Goal: Task Accomplishment & Management: Manage account settings

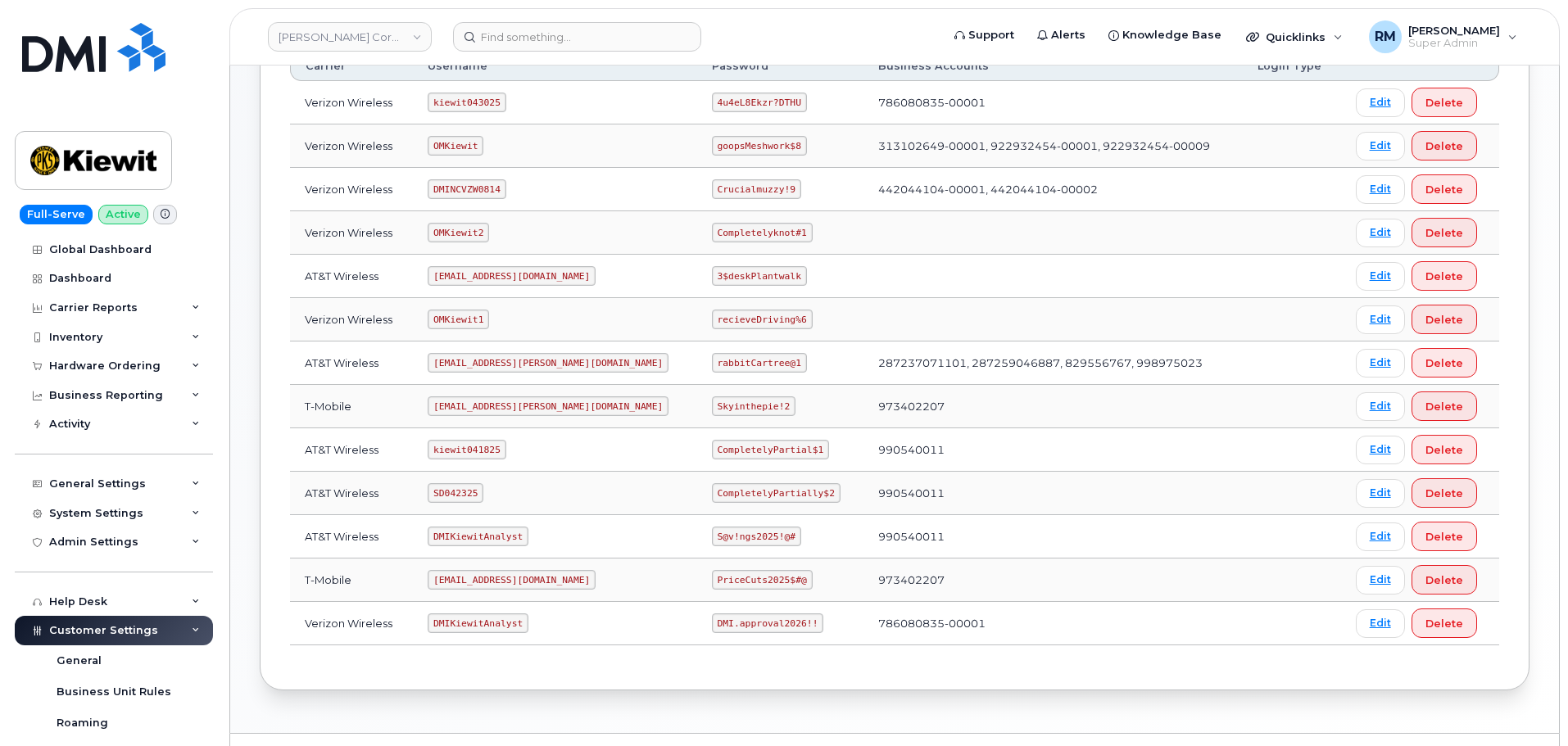
scroll to position [327, 0]
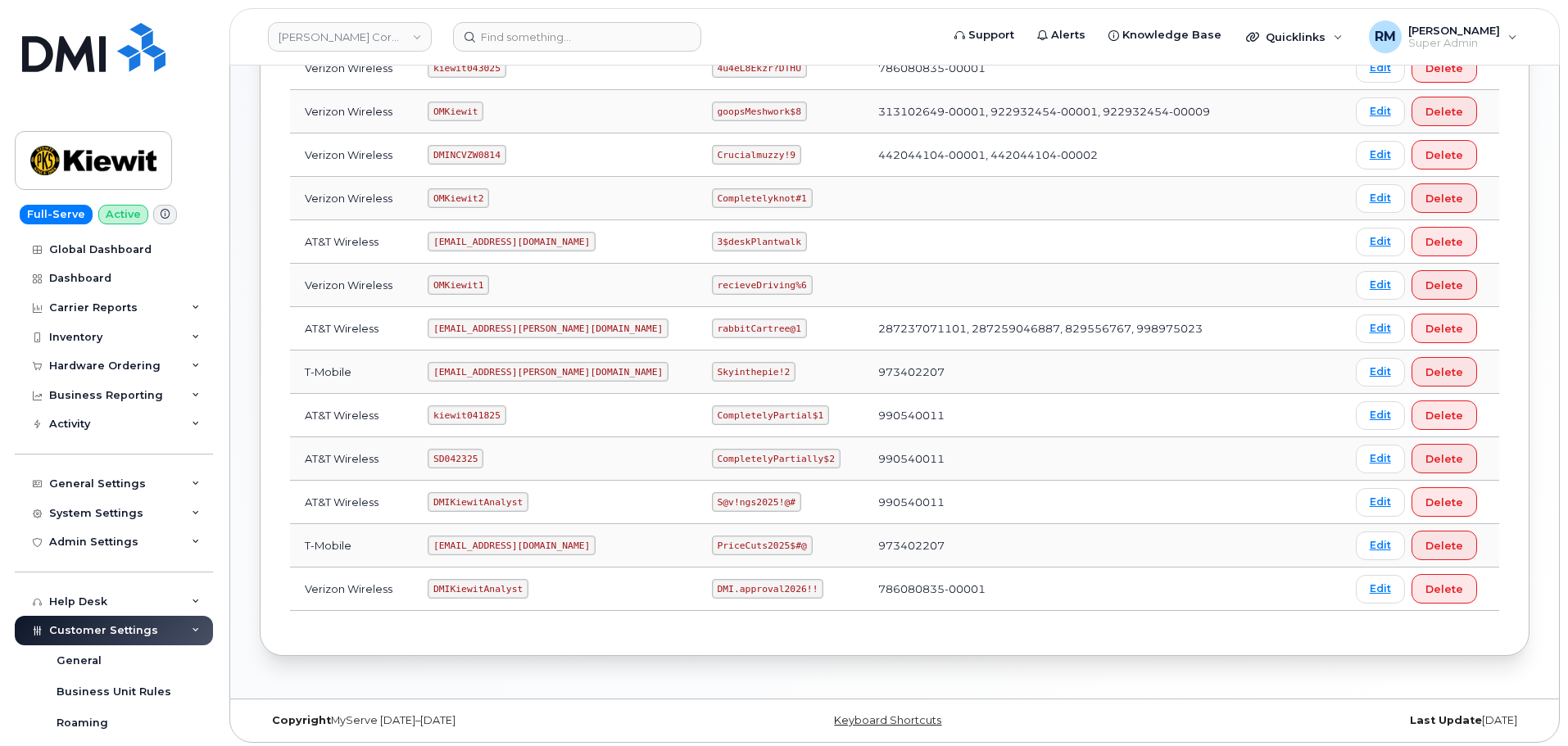
click at [463, 455] on code "SD042325" at bounding box center [455, 458] width 55 height 20
copy code "SD042325"
drag, startPoint x: 697, startPoint y: 460, endPoint x: 796, endPoint y: 460, distance: 99.0
click at [796, 460] on td "CompletelyPartially$2" at bounding box center [780, 458] width 166 height 43
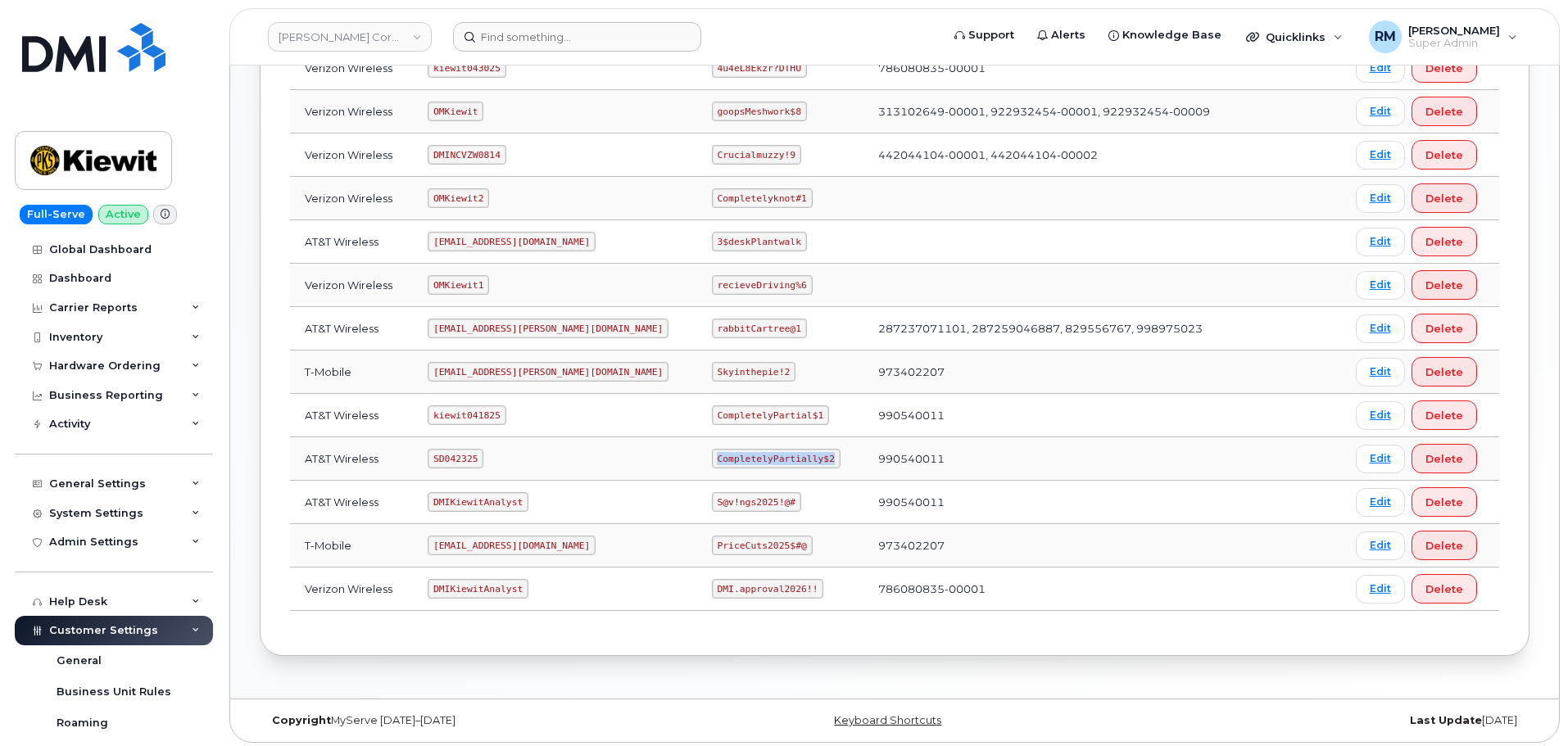
copy code "CompletelyPartially$2"
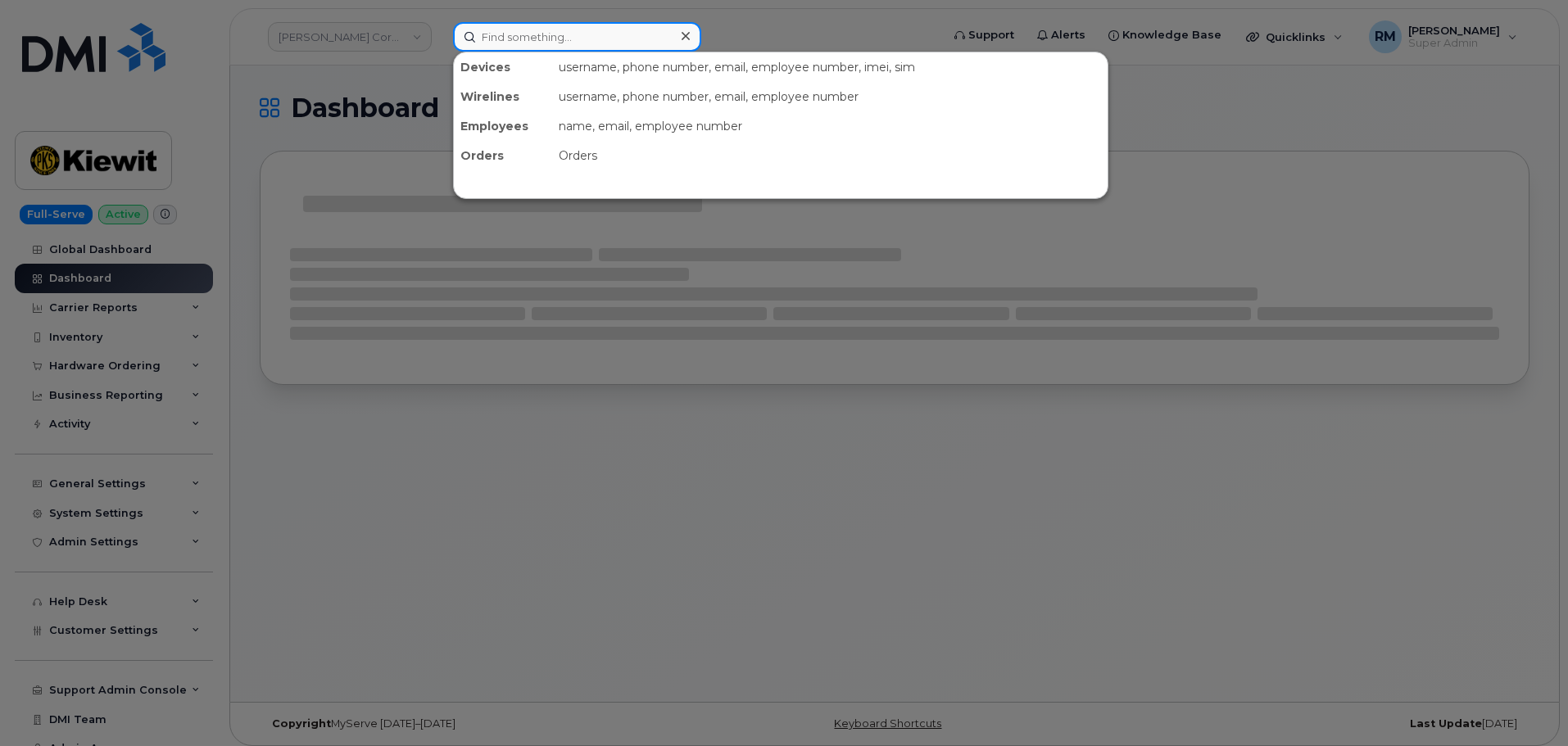
click at [535, 31] on input at bounding box center [577, 36] width 248 height 30
paste input "302090"
type input "302090"
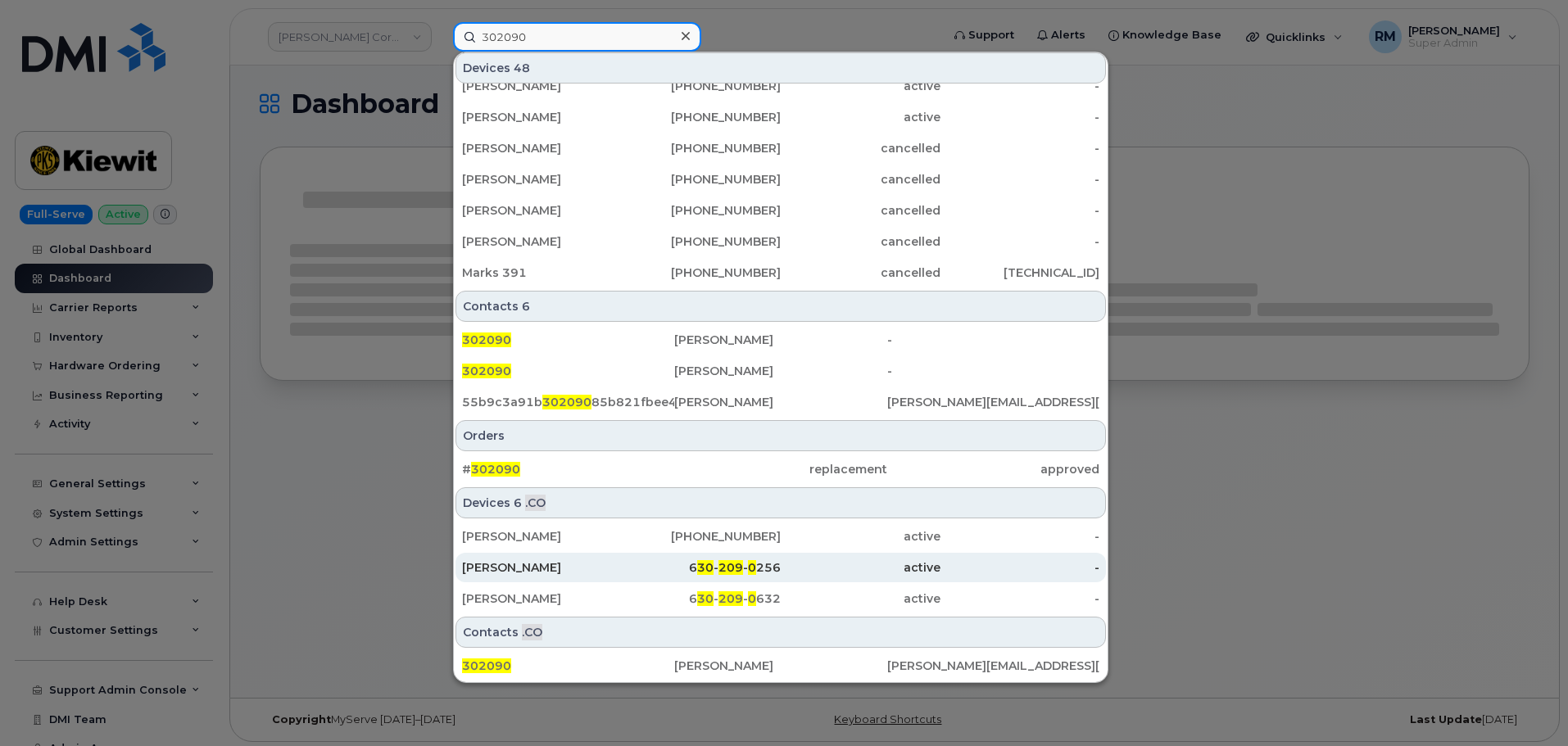
scroll to position [9, 0]
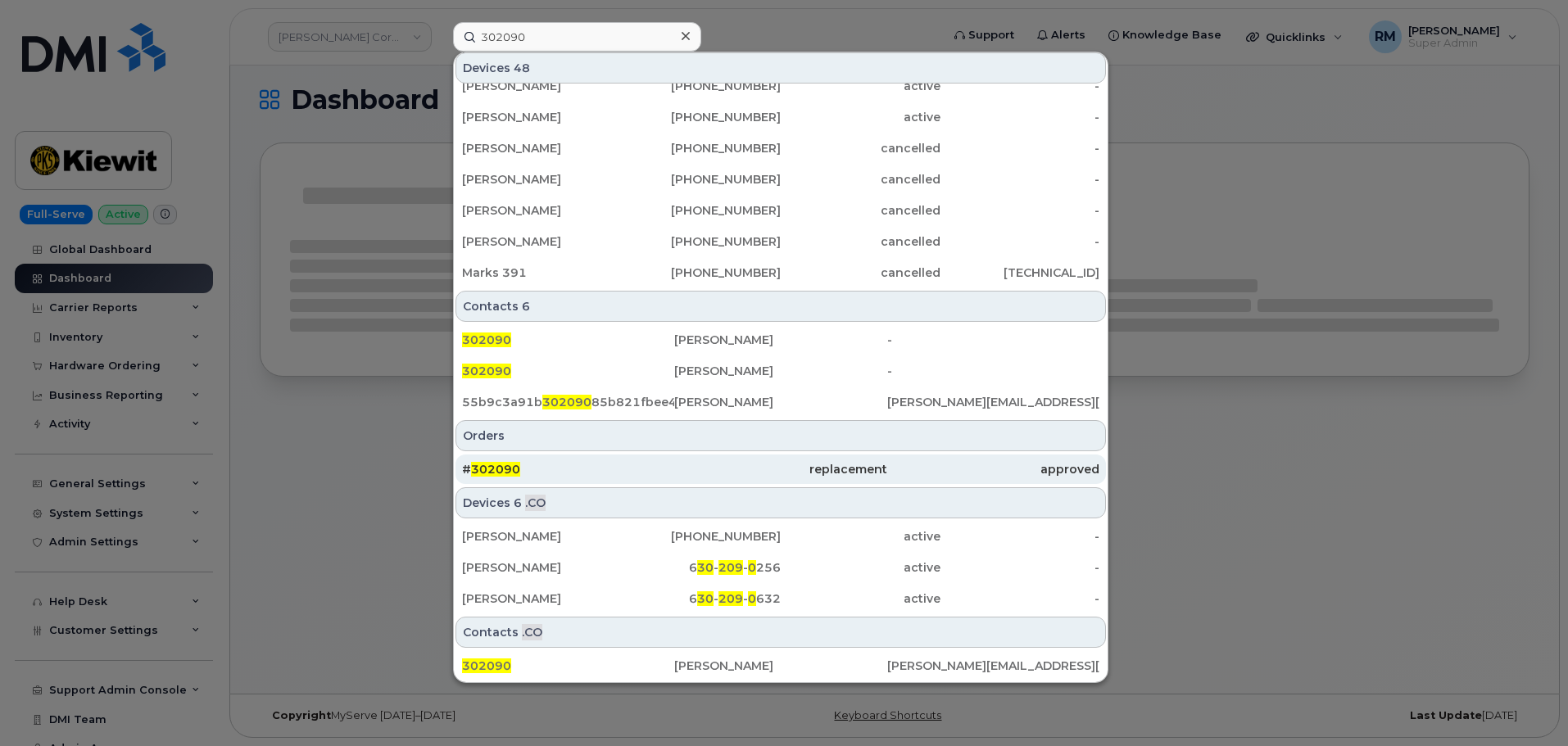
click at [495, 465] on span "302090" at bounding box center [496, 468] width 50 height 14
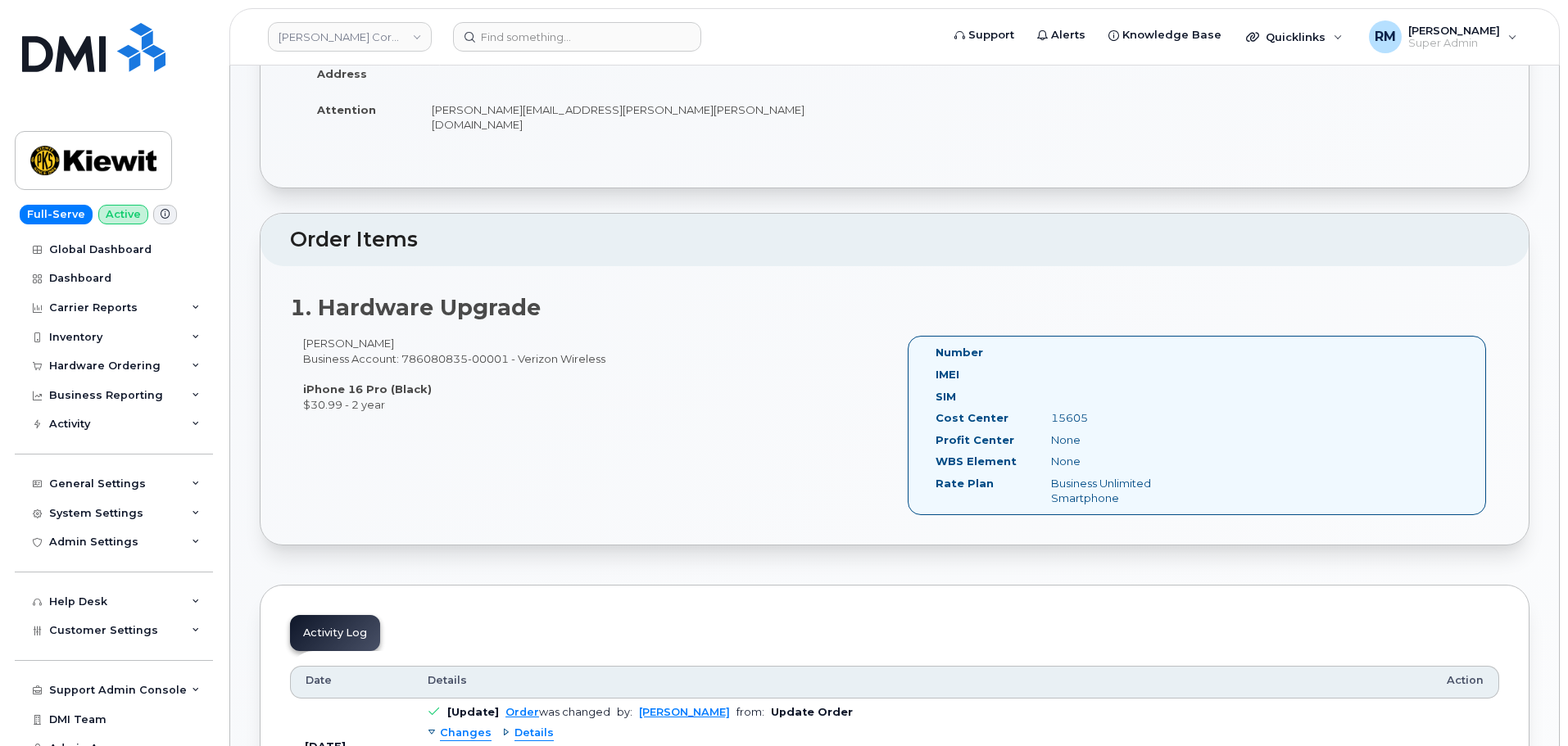
scroll to position [573, 0]
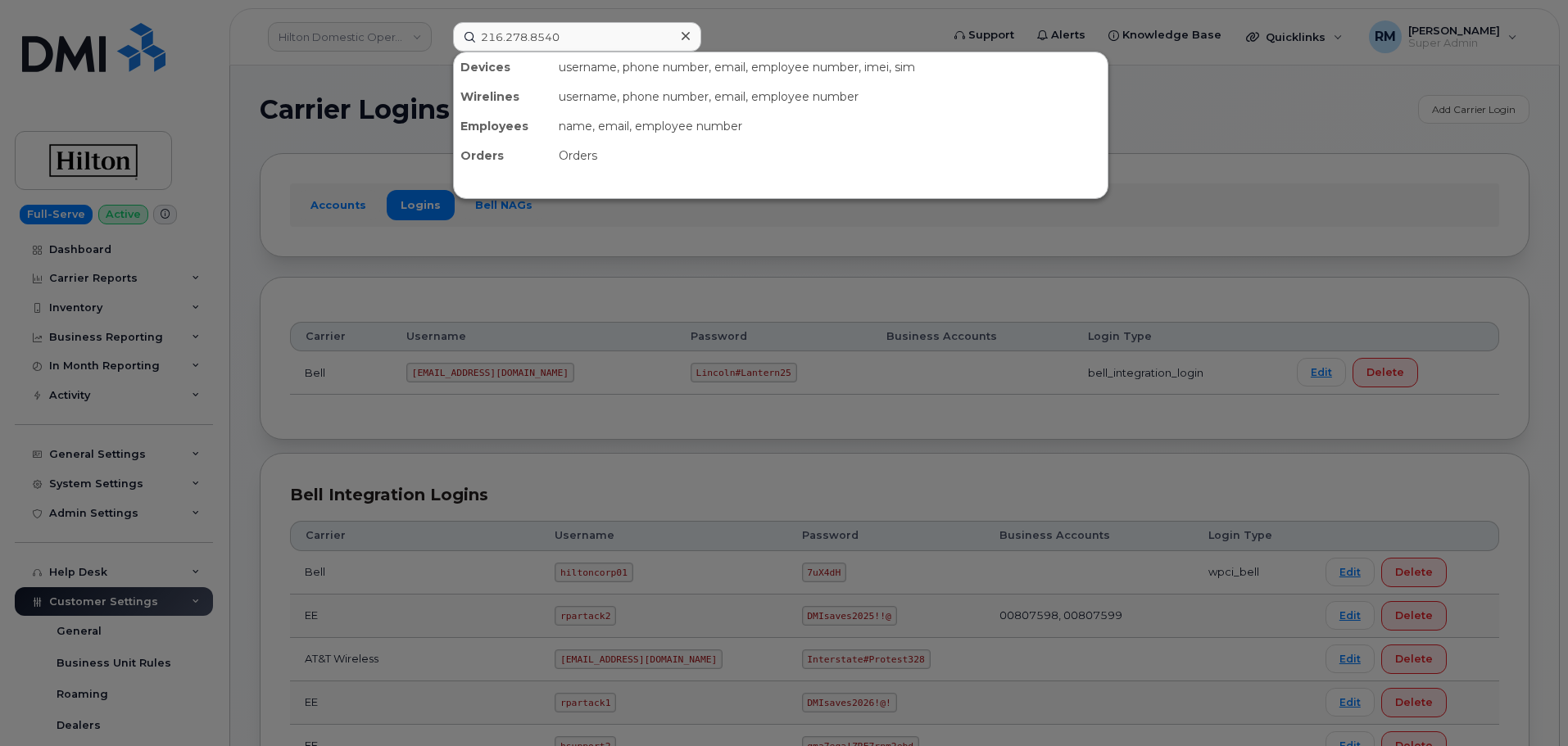
scroll to position [423, 0]
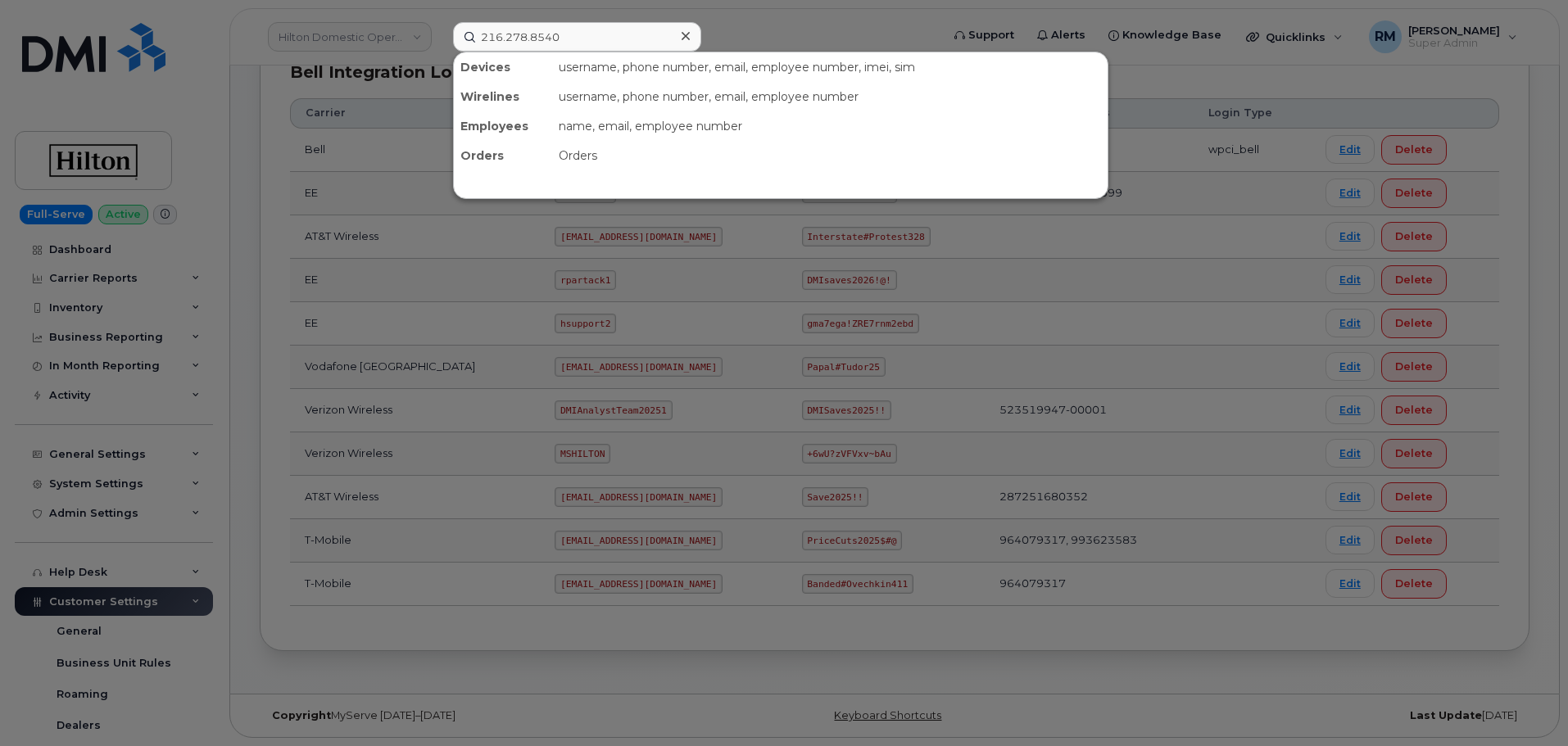
type input "216.278.8540"
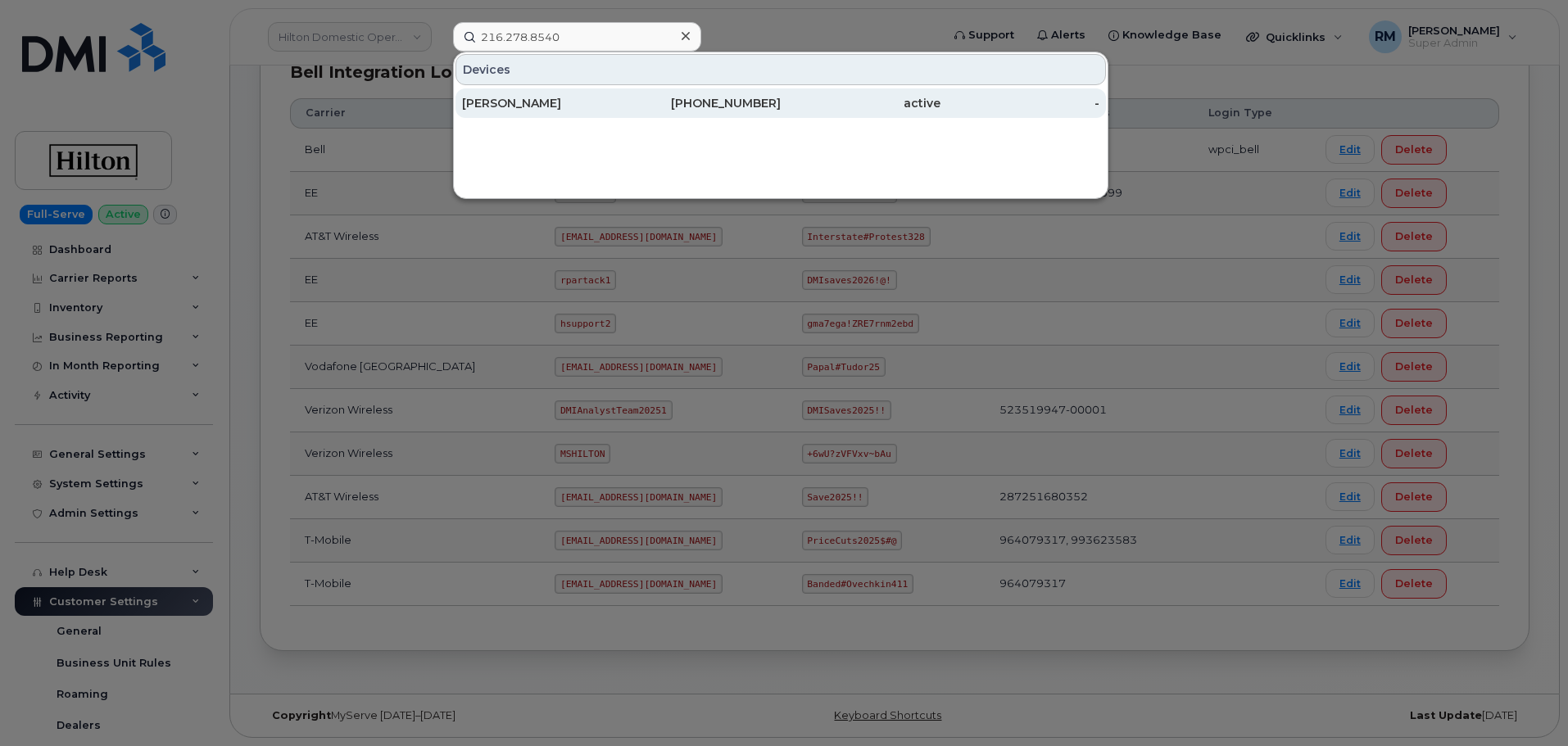
click at [542, 106] on div "[PERSON_NAME]" at bounding box center [541, 103] width 159 height 16
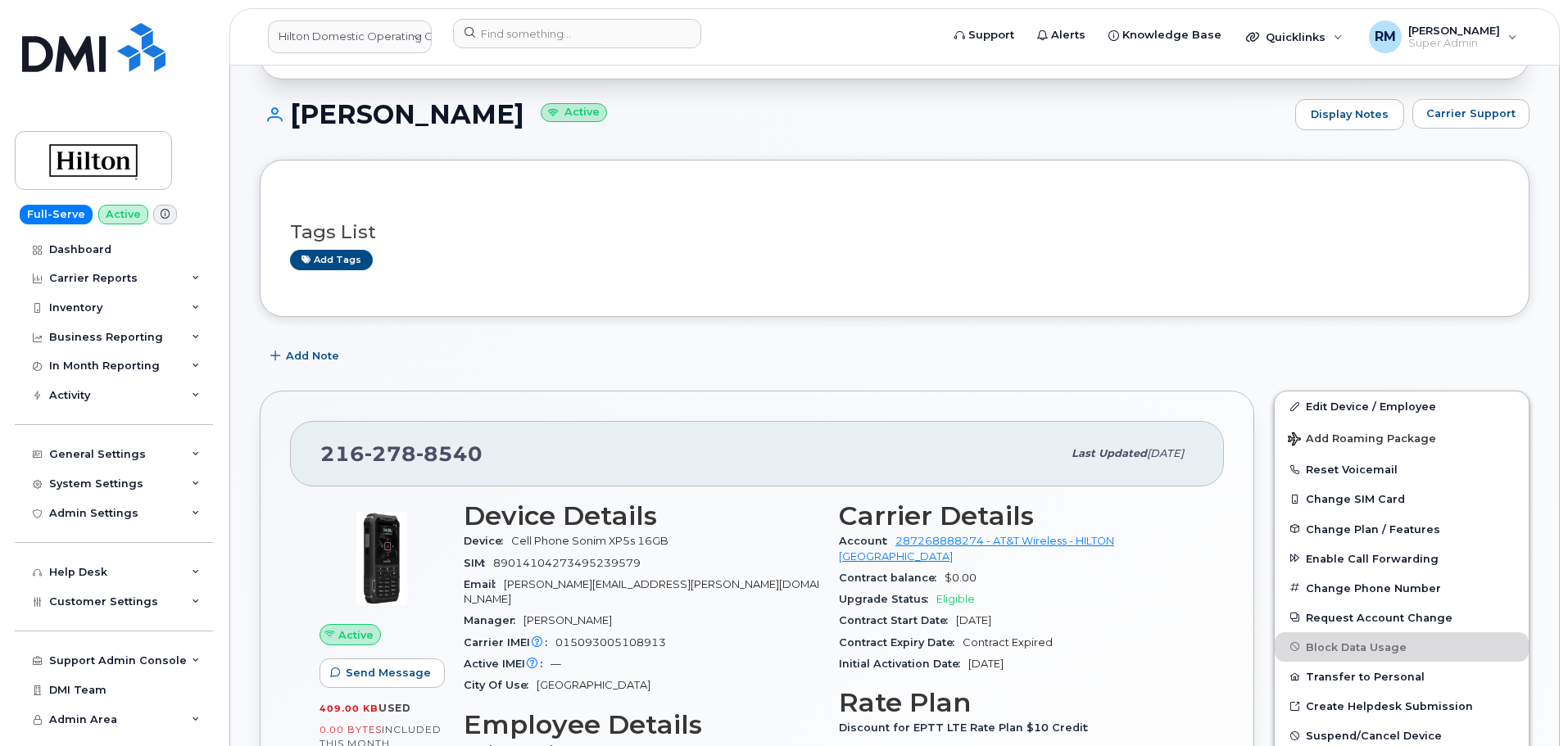
scroll to position [164, 0]
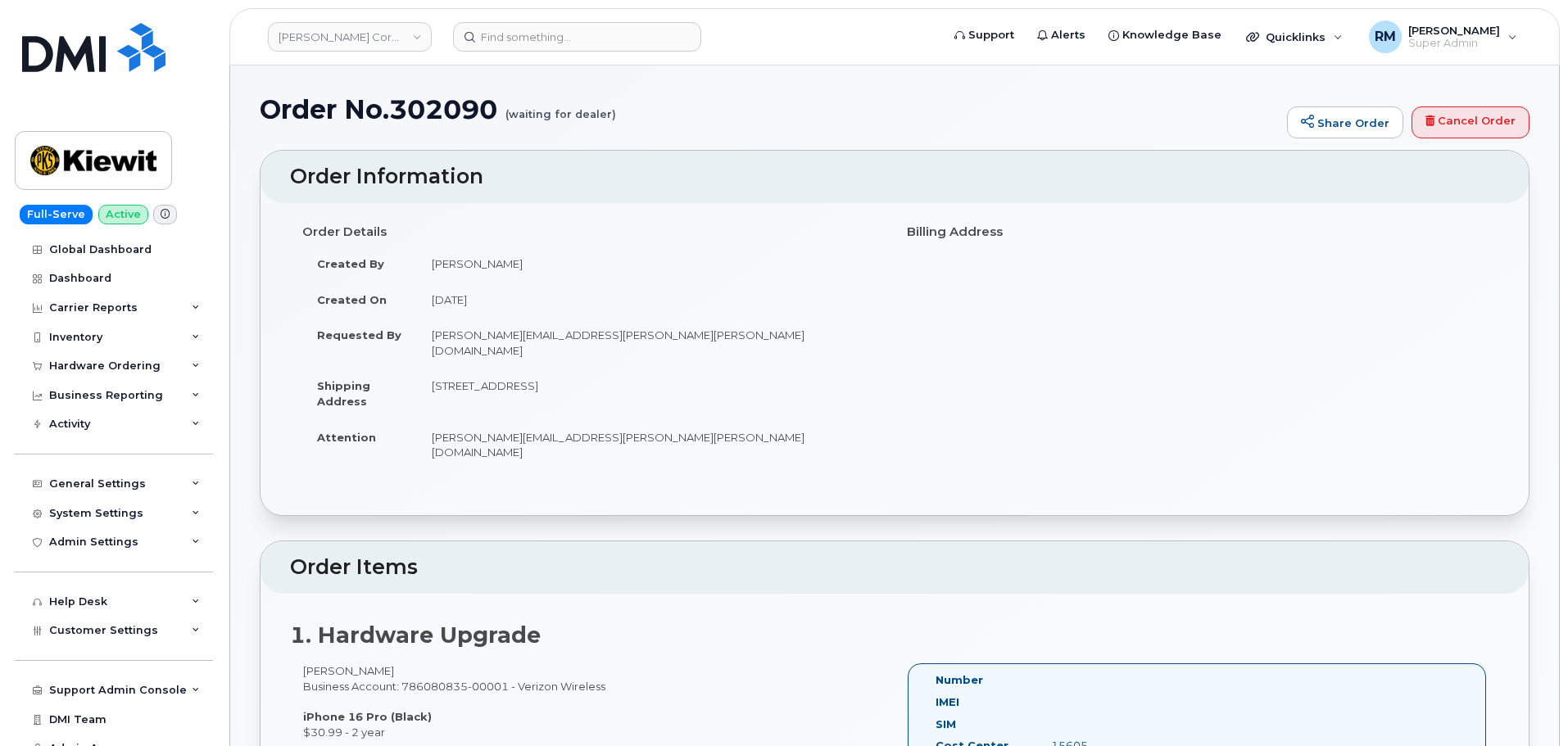
scroll to position [573, 0]
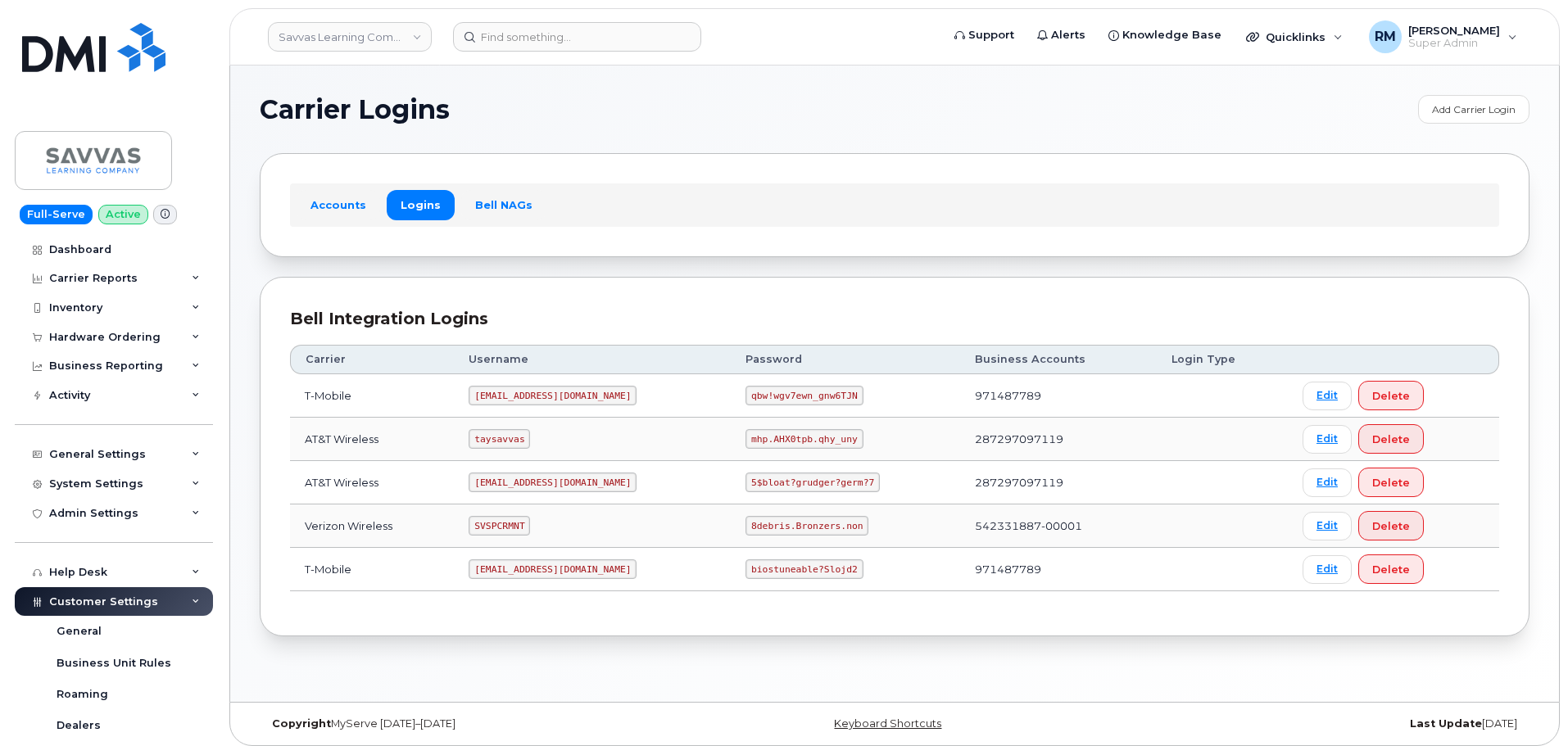
click at [507, 526] on code "SVSPCRMNT" at bounding box center [499, 526] width 61 height 20
copy code "SVSPCRMNT"
click at [745, 523] on code "8debris.Bronzers.non" at bounding box center [806, 526] width 123 height 20
drag, startPoint x: 702, startPoint y: 526, endPoint x: 813, endPoint y: 523, distance: 111.0
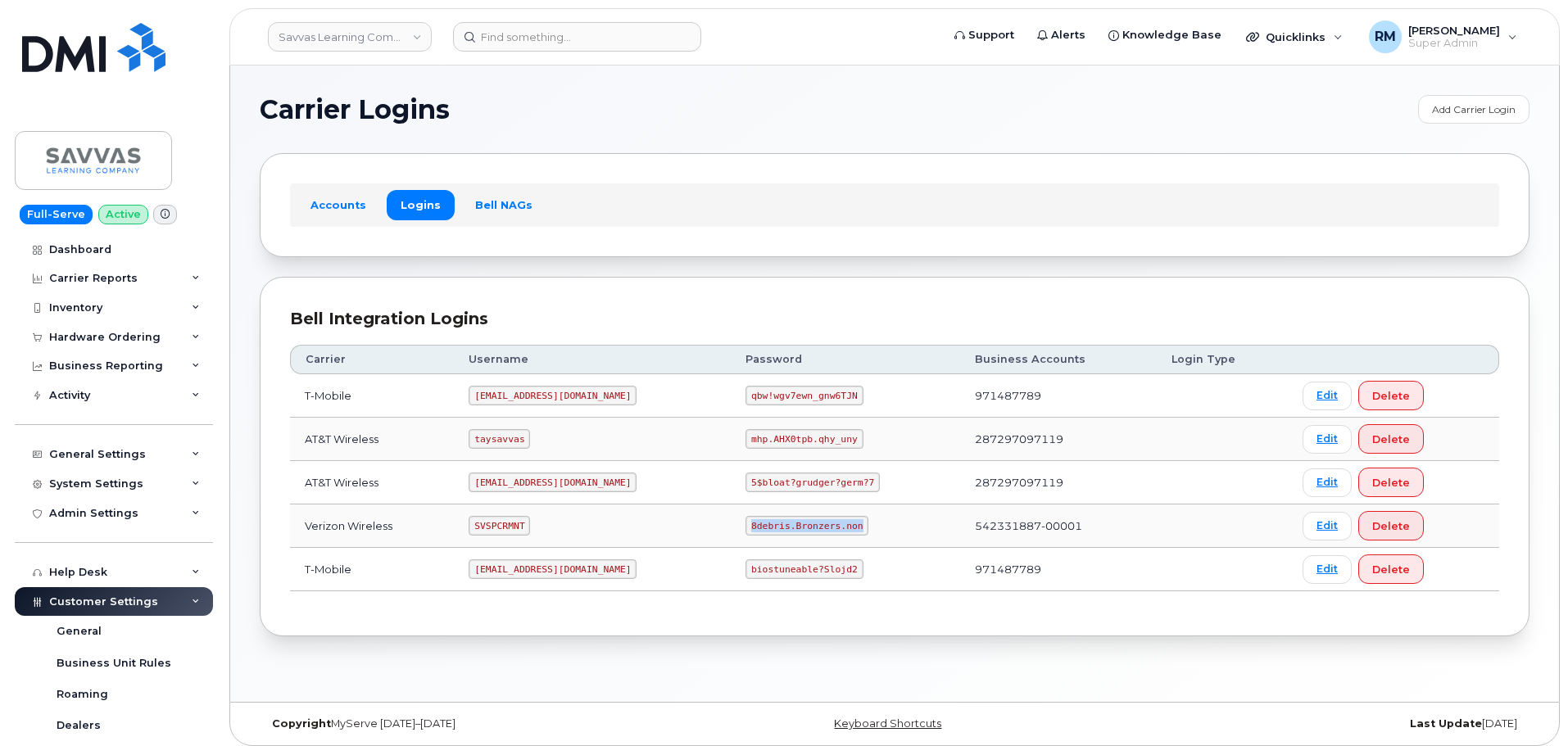
click at [813, 523] on td "8debris.Bronzers.non" at bounding box center [846, 526] width 229 height 43
copy code "8debris.Bronzers.non"
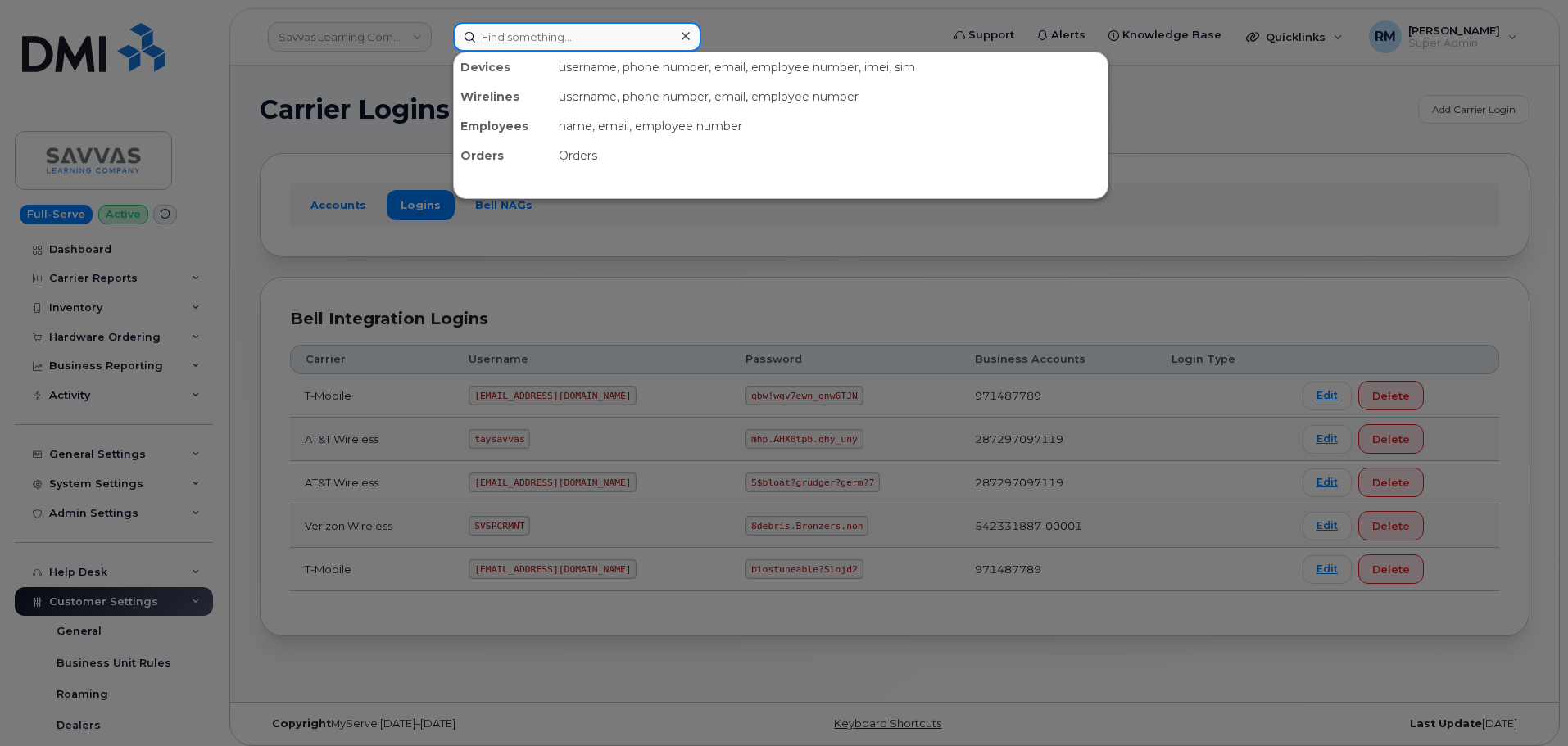
click at [556, 32] on input at bounding box center [577, 36] width 248 height 30
paste input "971-278-0343"
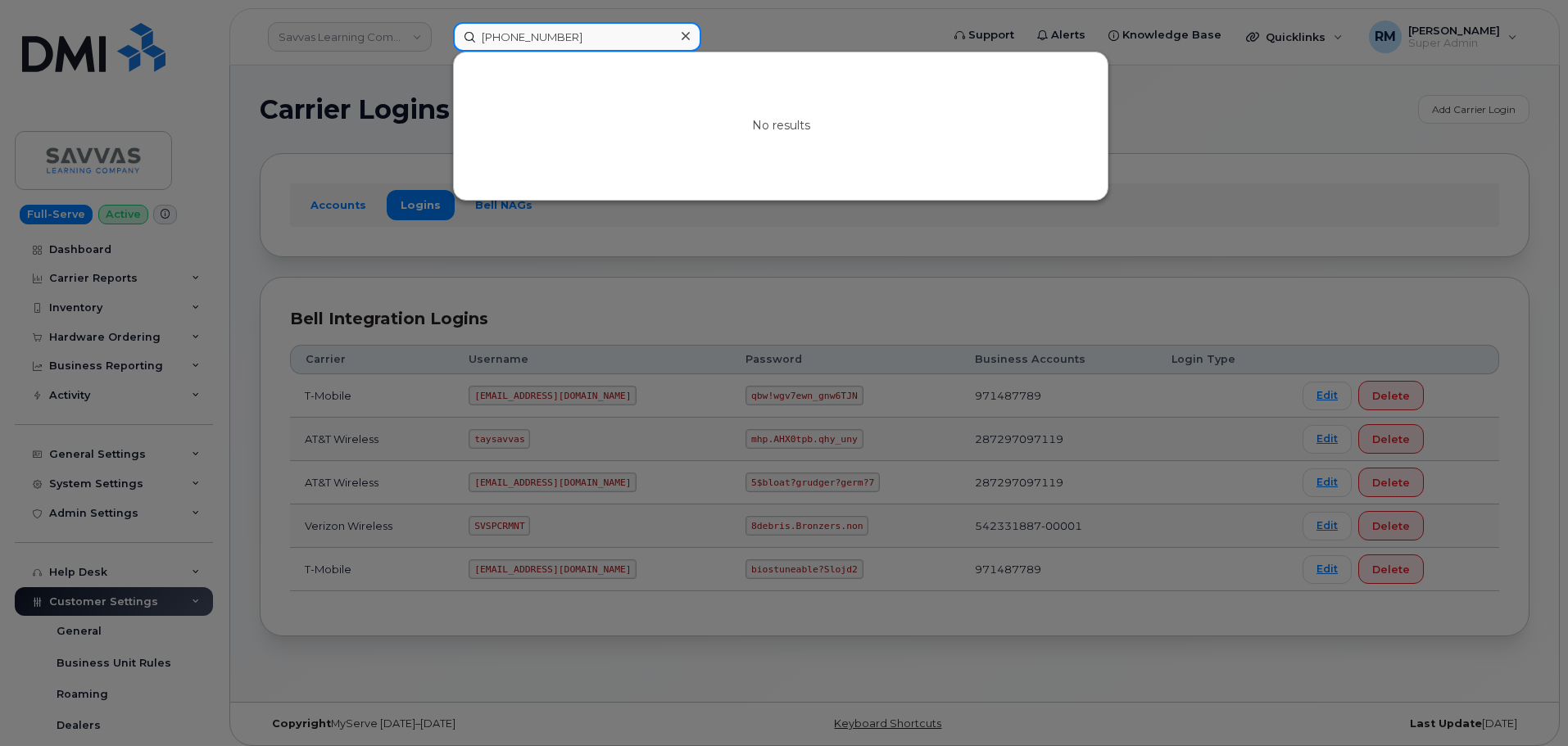
click at [588, 43] on input "971-278-0343" at bounding box center [577, 36] width 248 height 30
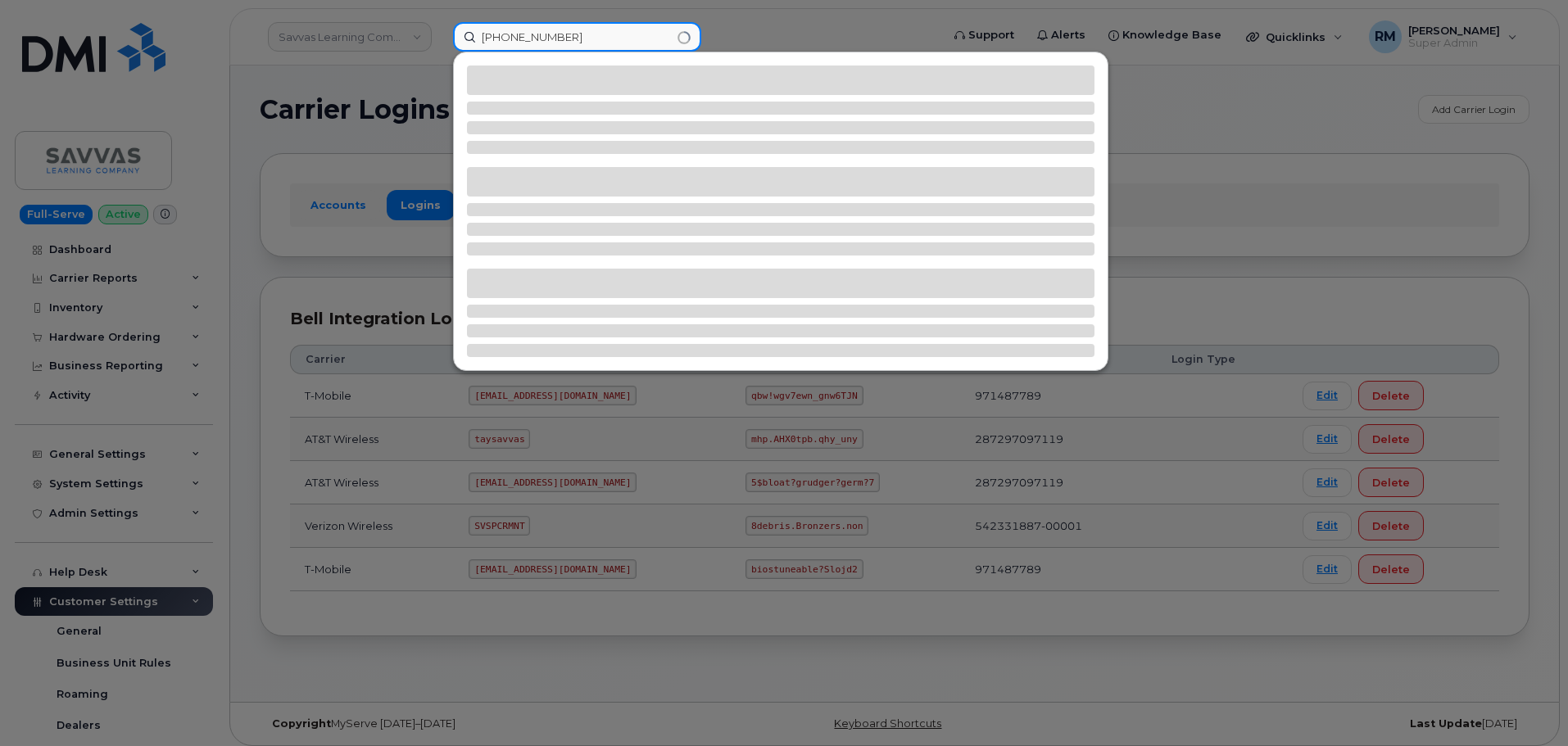
type input "971-278-0343"
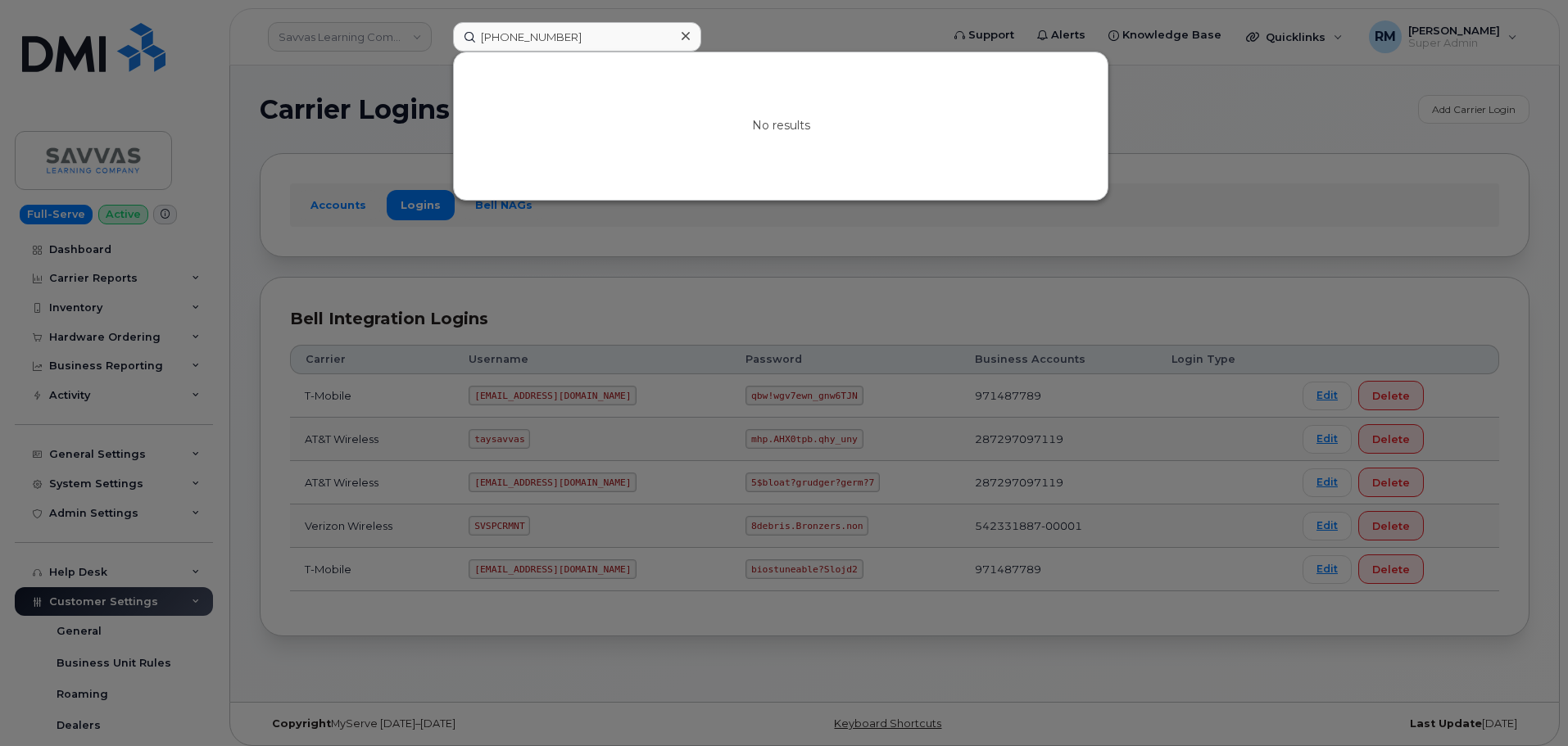
click at [526, 263] on div at bounding box center [784, 373] width 1568 height 746
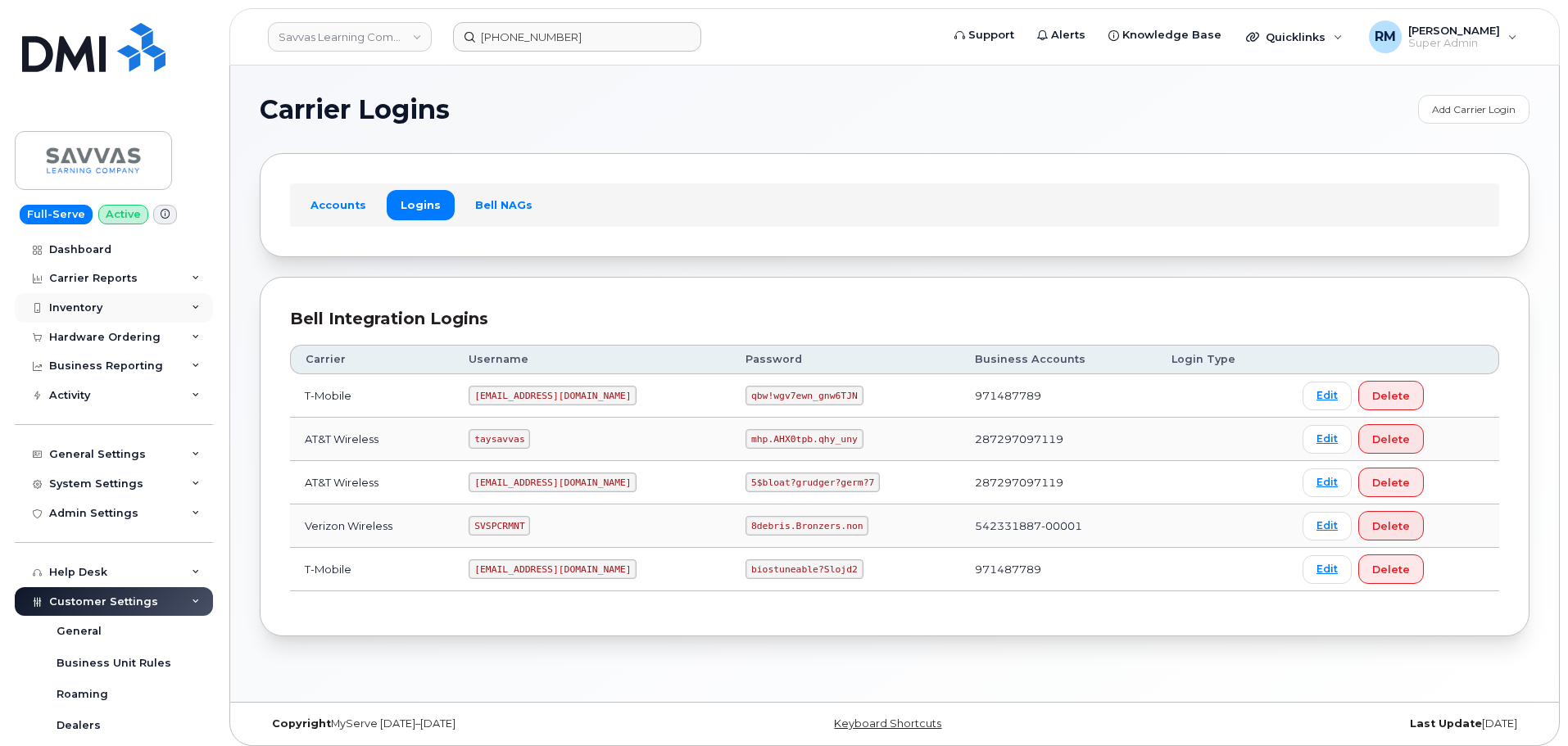
click at [110, 303] on div "Inventory" at bounding box center [114, 307] width 199 height 30
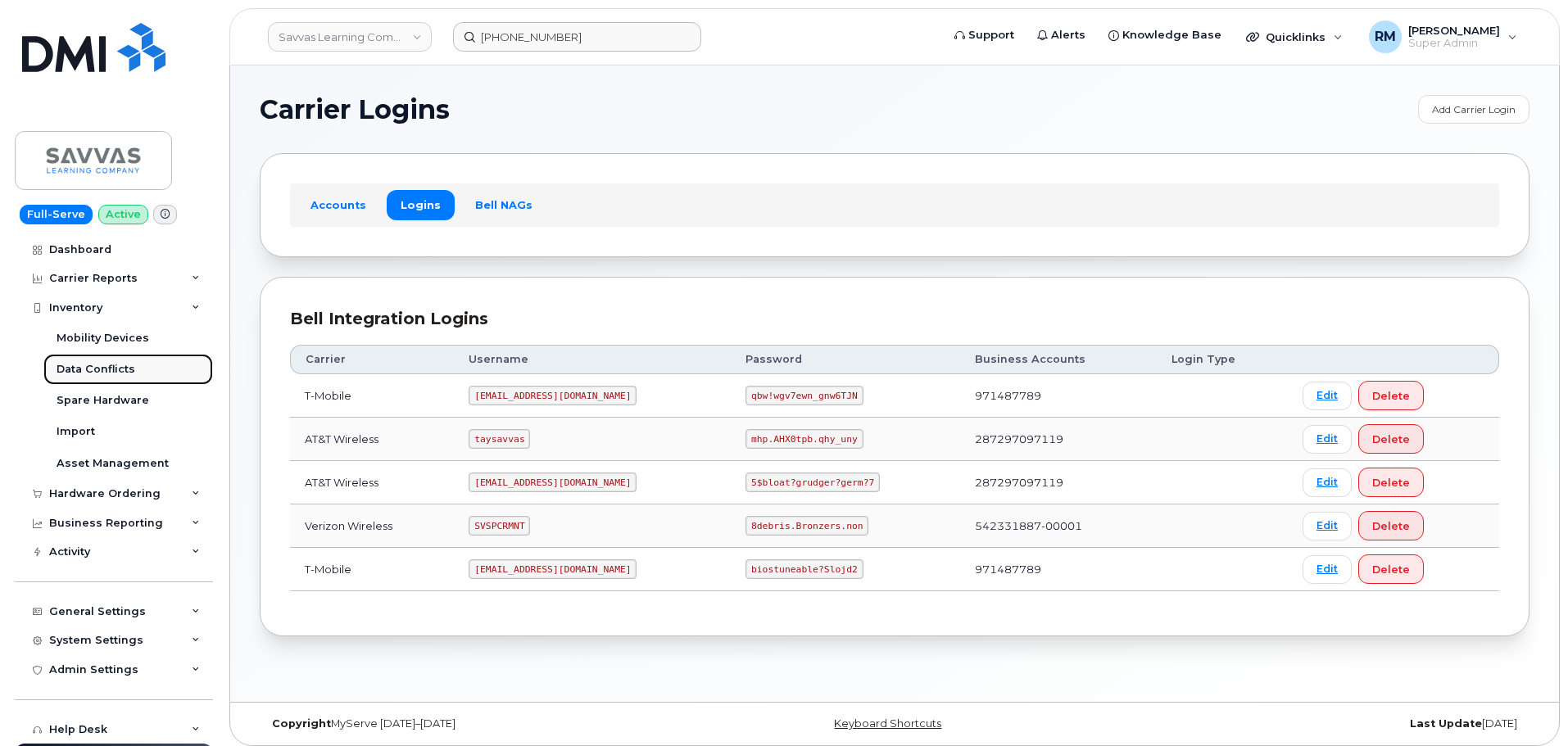
click at [93, 359] on link "Data Conflicts" at bounding box center [128, 369] width 170 height 31
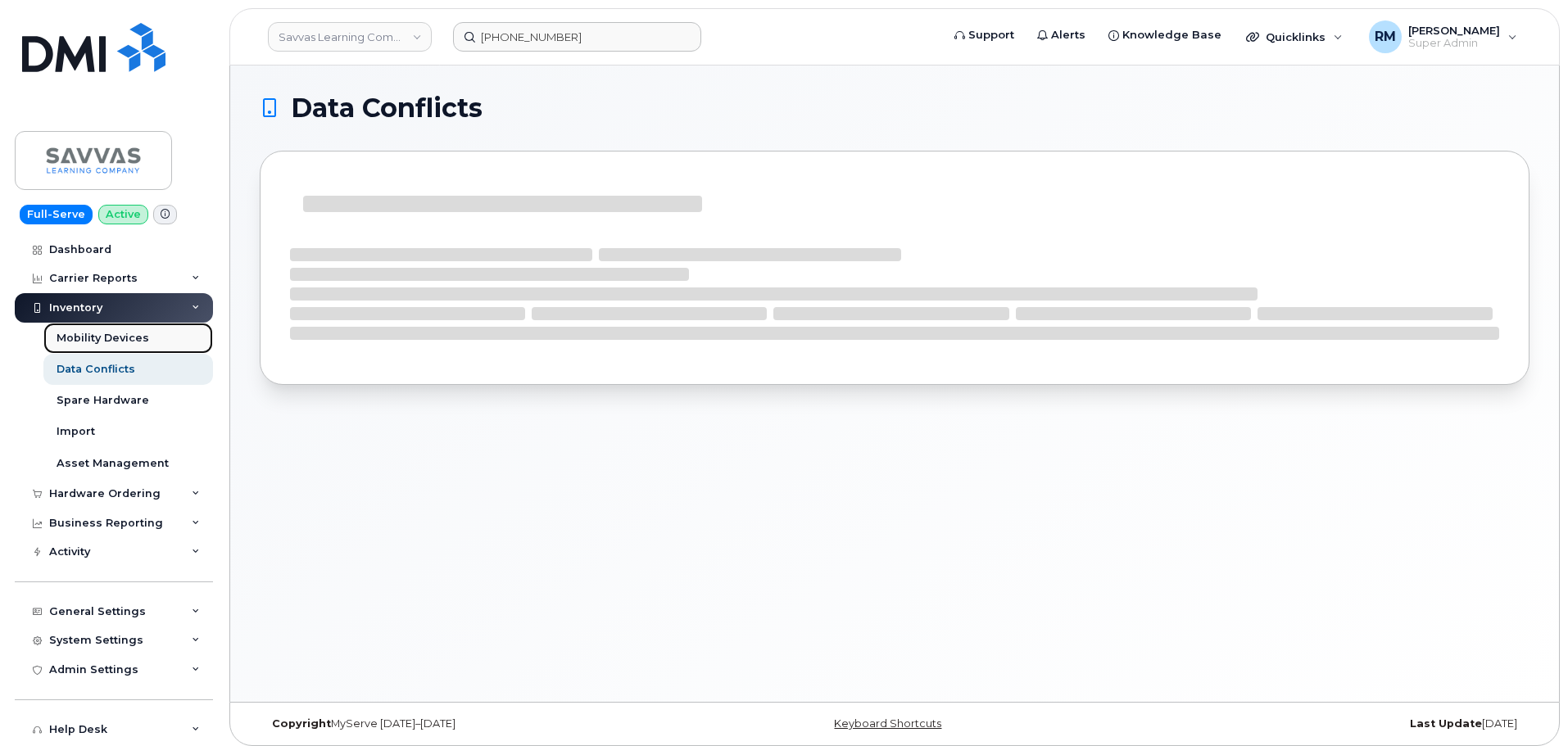
click at [97, 334] on div "Mobility Devices" at bounding box center [102, 338] width 93 height 14
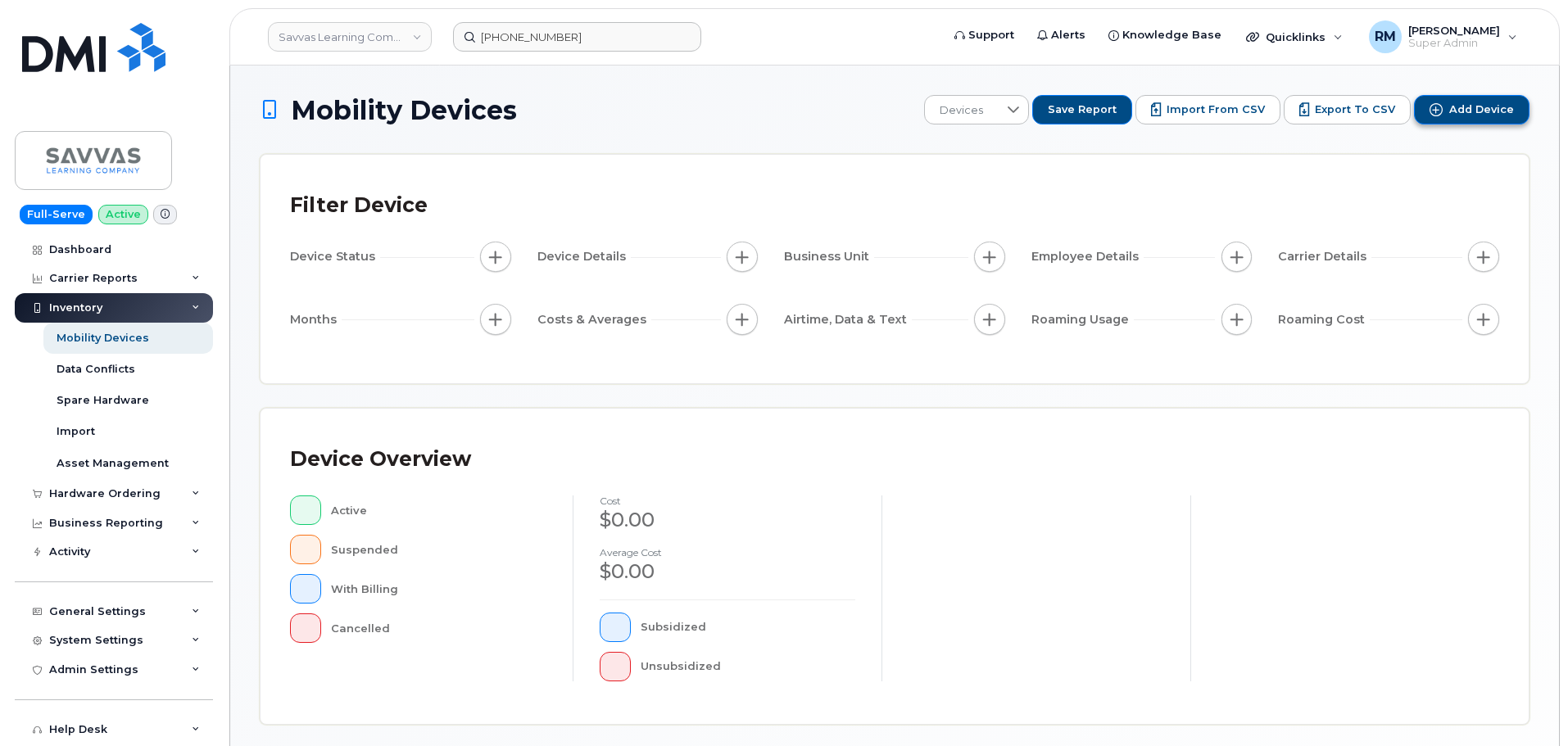
click at [1465, 107] on span "Add Device" at bounding box center [1481, 109] width 65 height 14
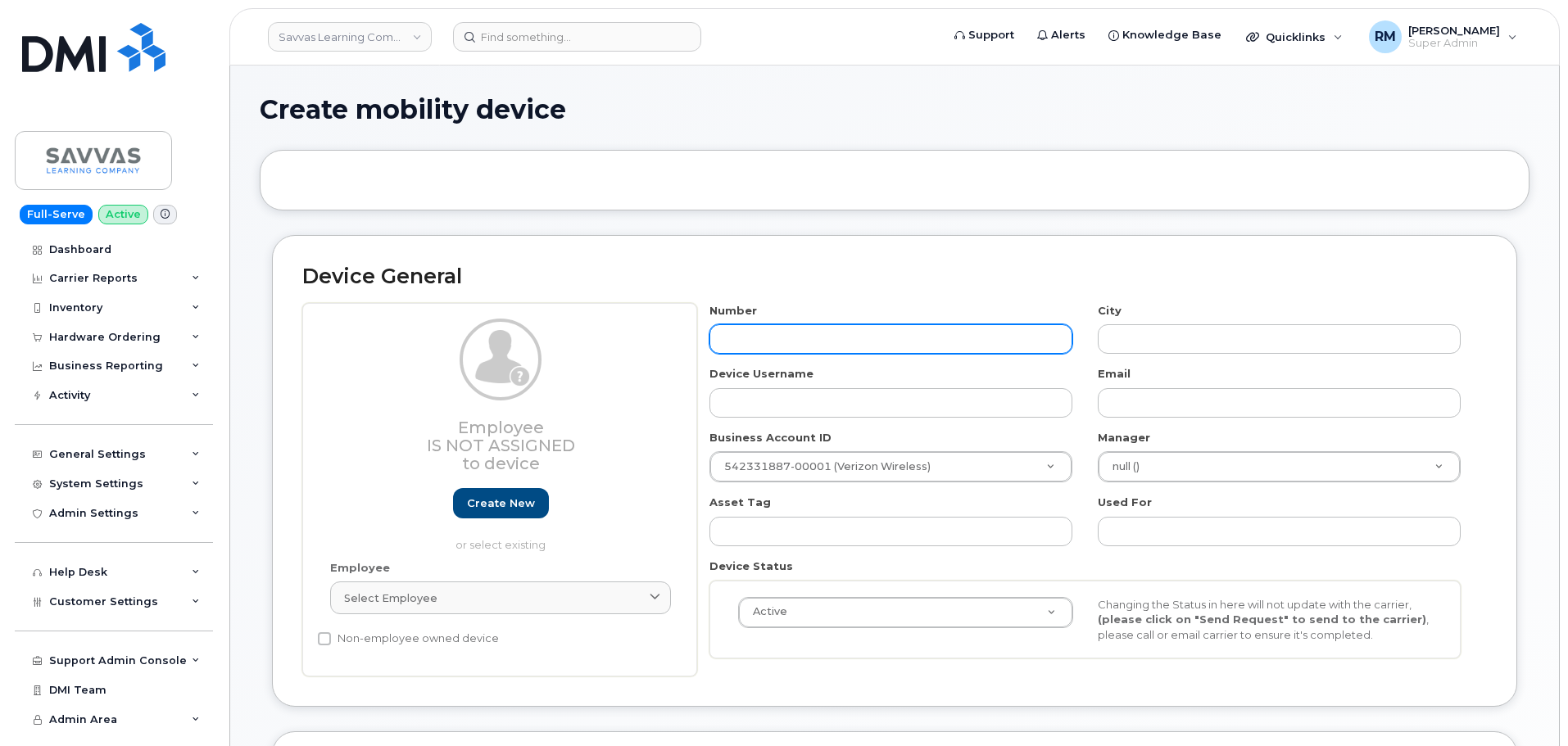
scroll to position [82, 0]
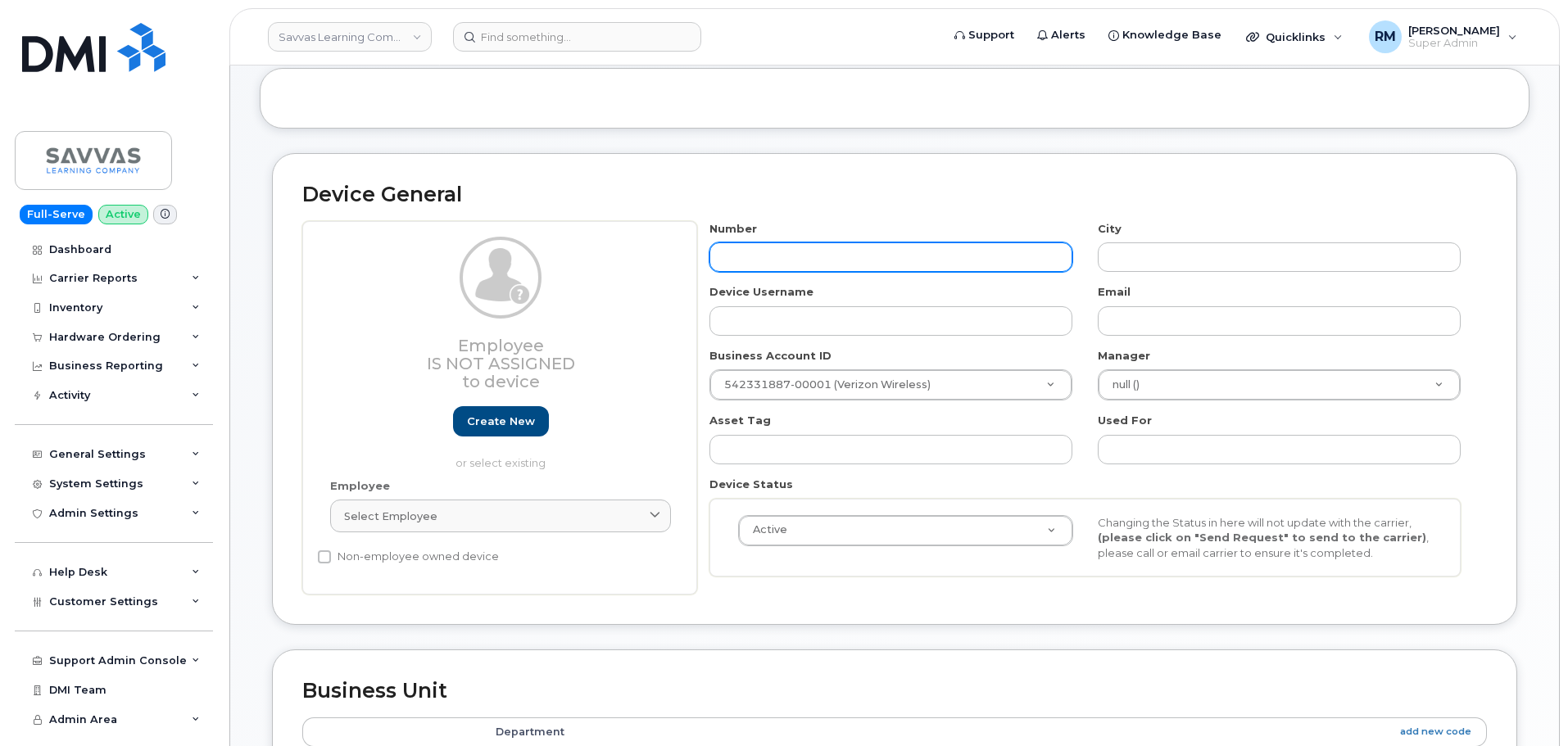
click at [764, 260] on input "text" at bounding box center [890, 257] width 363 height 30
paste input "[PHONE_NUMBER]"
type input "[PHONE_NUMBER]"
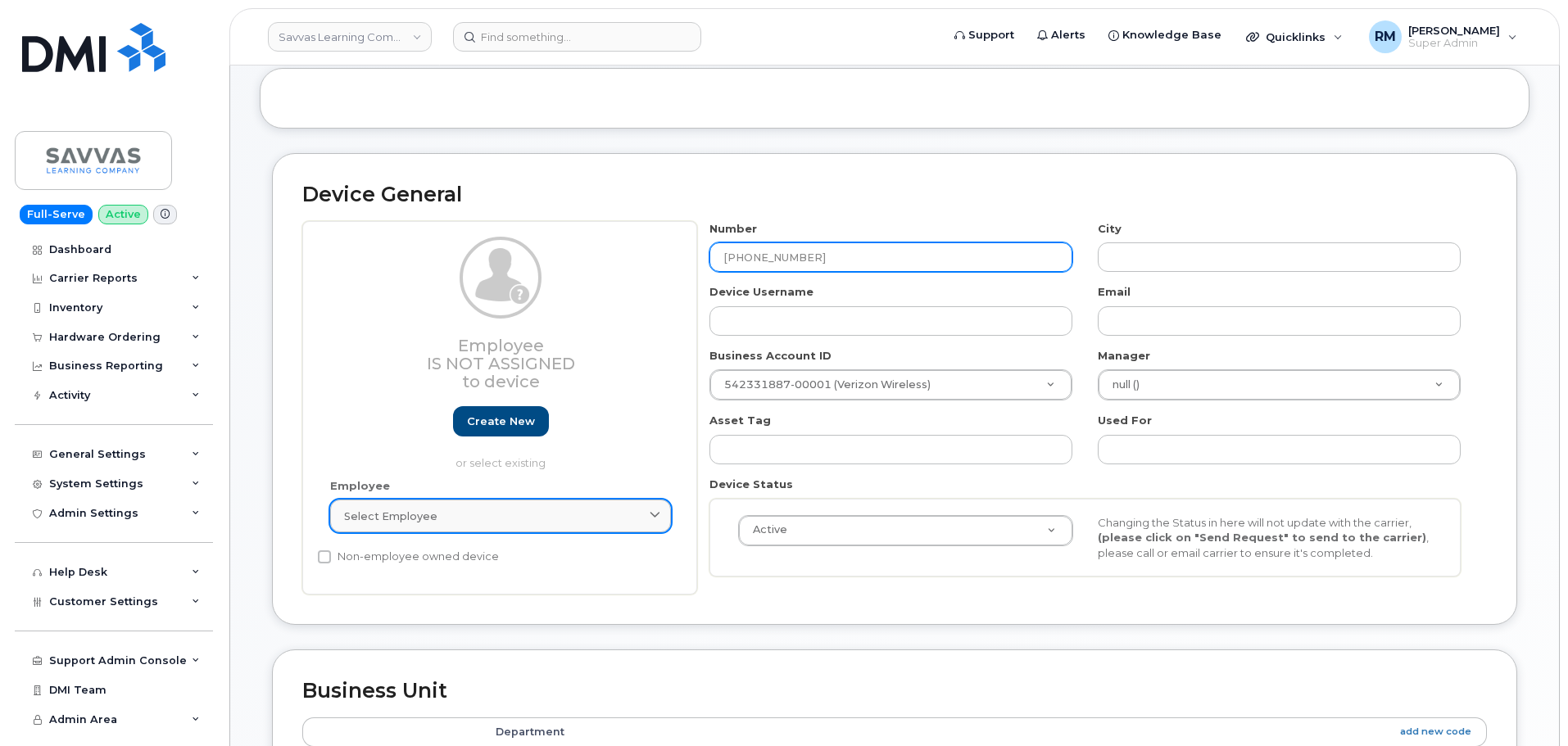
type input "?"
type input "[PHONE_NUMBER]"
click at [491, 522] on div "Select employee" at bounding box center [501, 516] width 313 height 15
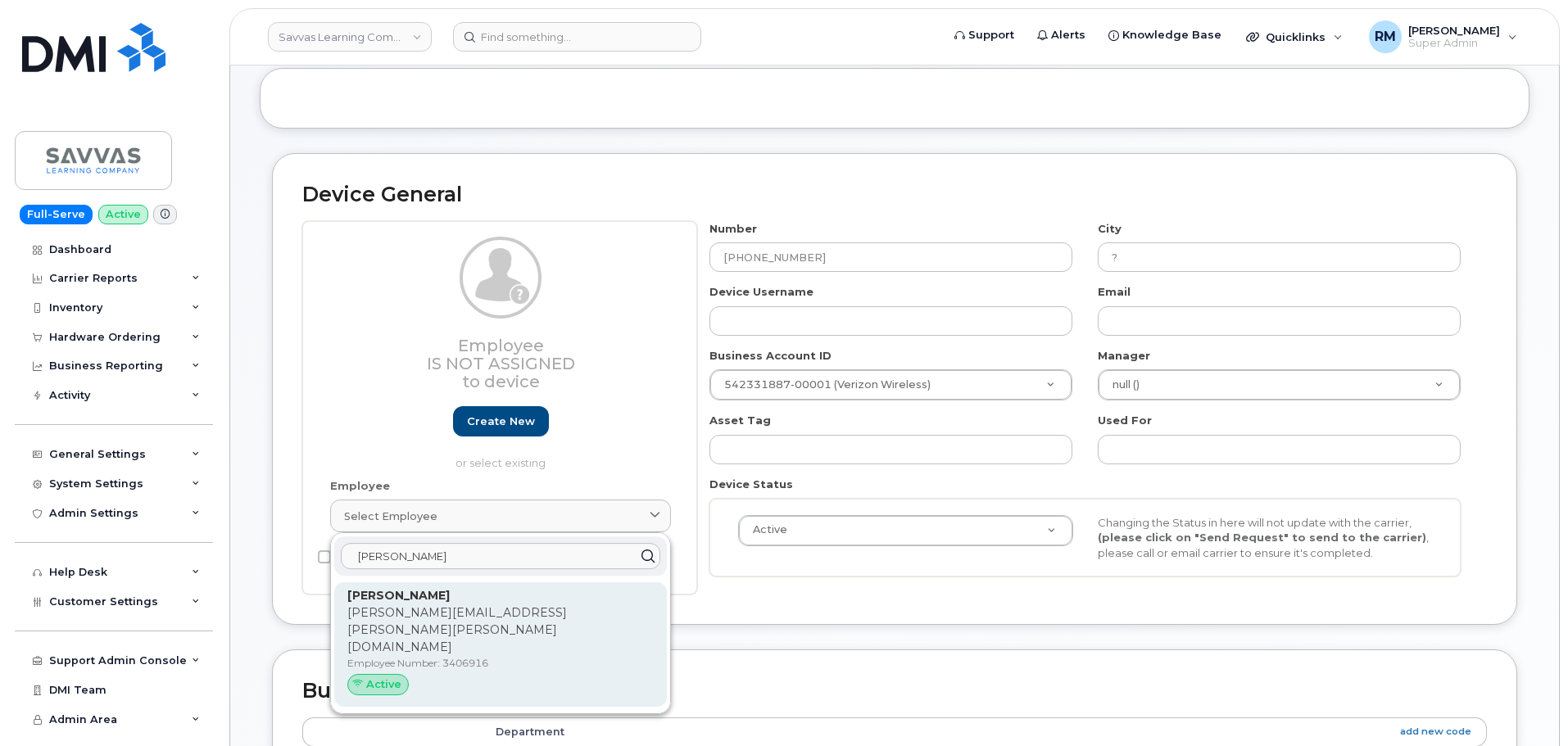
type input "laura kr"
click at [495, 656] on p "Employee Number: 3406916" at bounding box center [500, 663] width 306 height 14
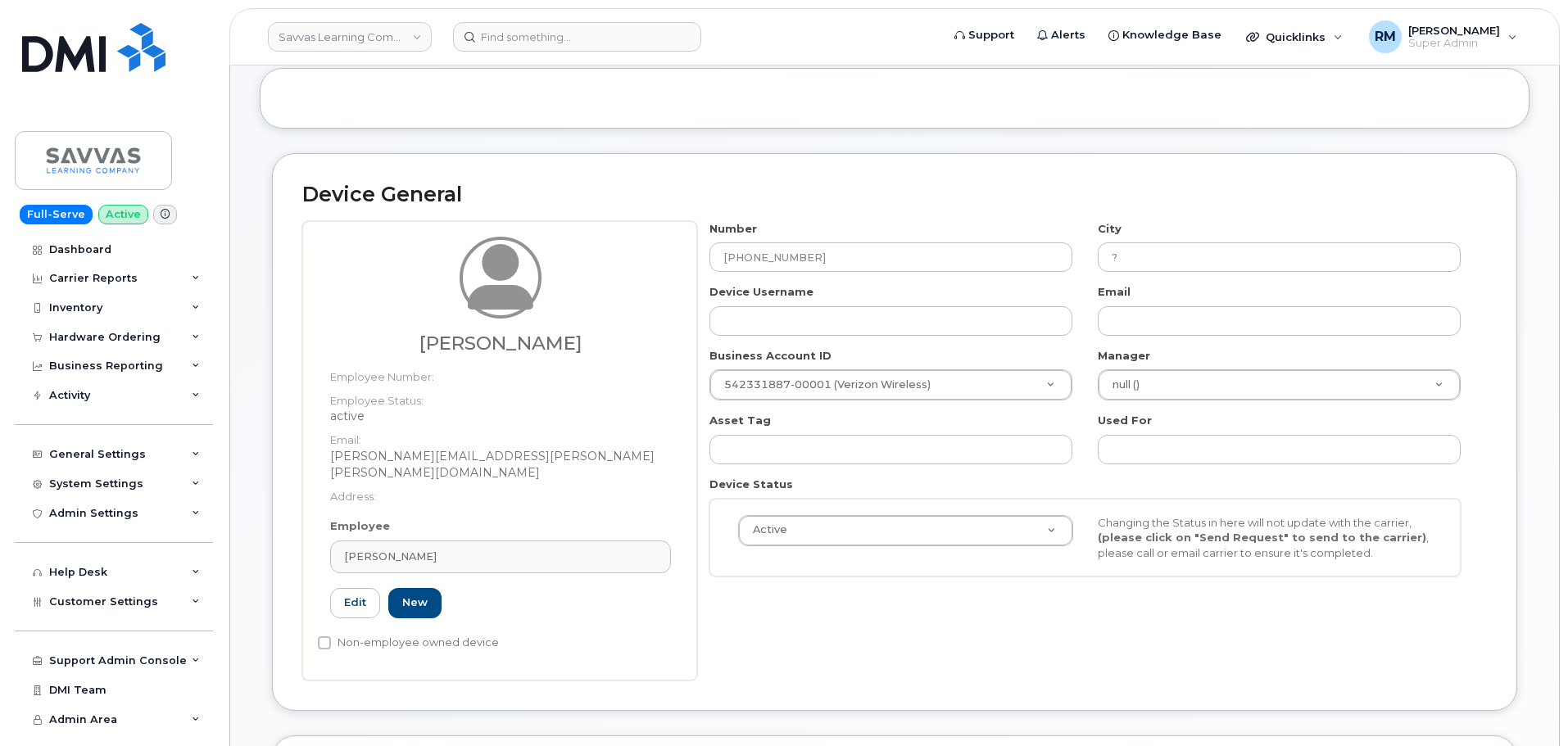
type input "3406916"
type input "Laura Krebs"
type input "laura.krebs@savvas.com"
type input "29532606"
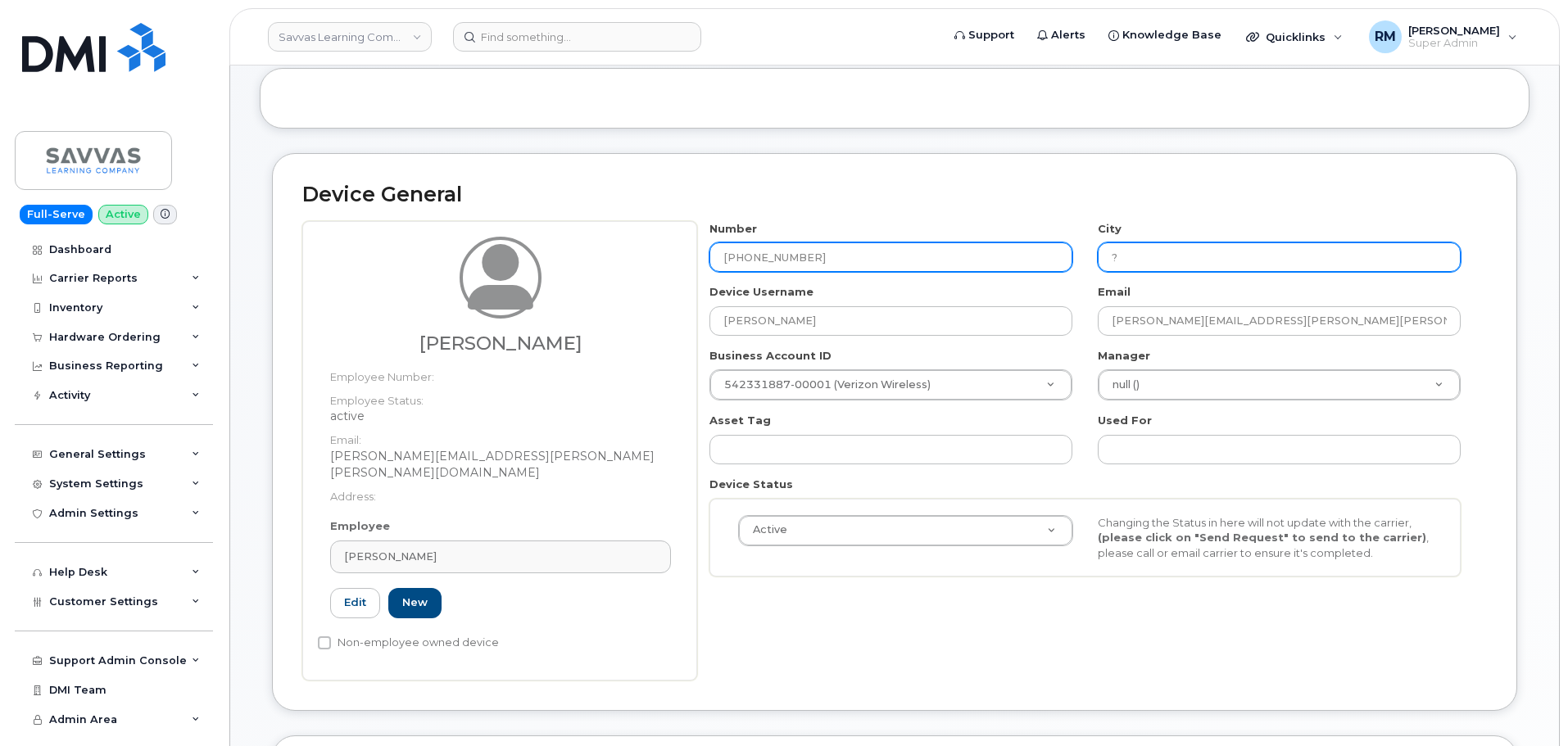
drag, startPoint x: 1147, startPoint y: 260, endPoint x: 1026, endPoint y: 262, distance: 121.0
click at [1029, 262] on div "Number 971-278-0343 City ? Device Username Laura Krebs Email laura.krebs@savvas…" at bounding box center [1085, 405] width 777 height 368
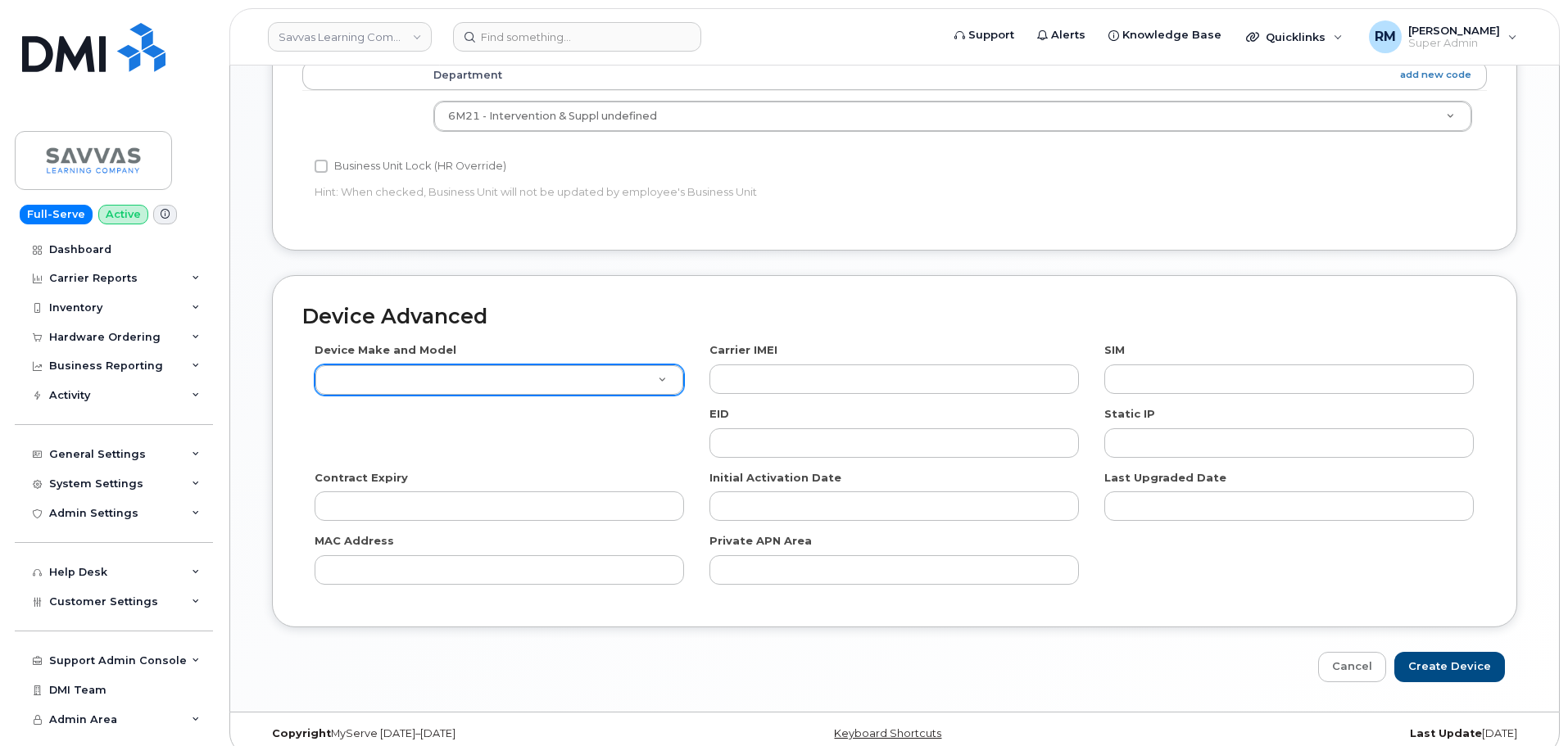
scroll to position [825, 0]
type input "[GEOGRAPHIC_DATA]"
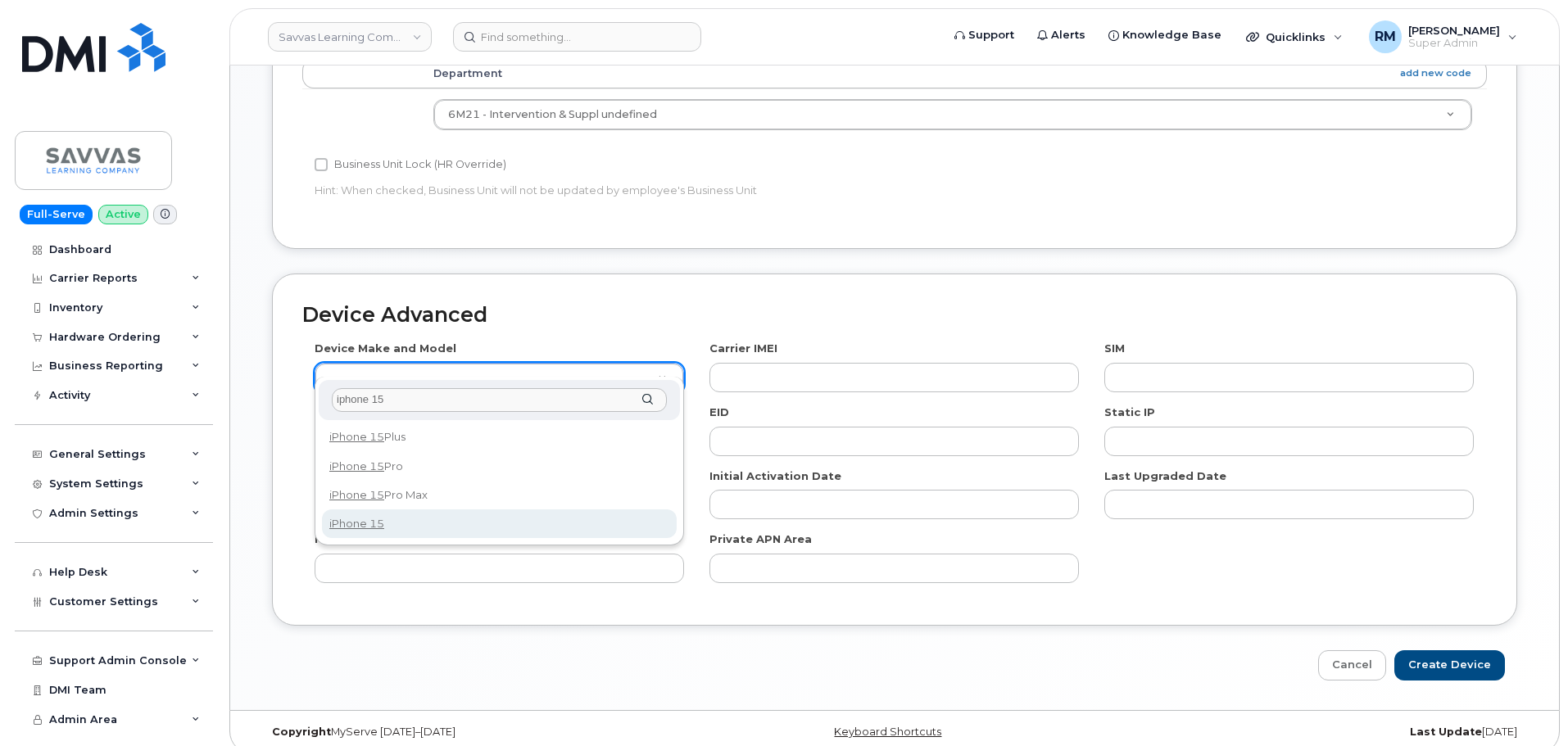
type input "iphone 15"
select select "3031"
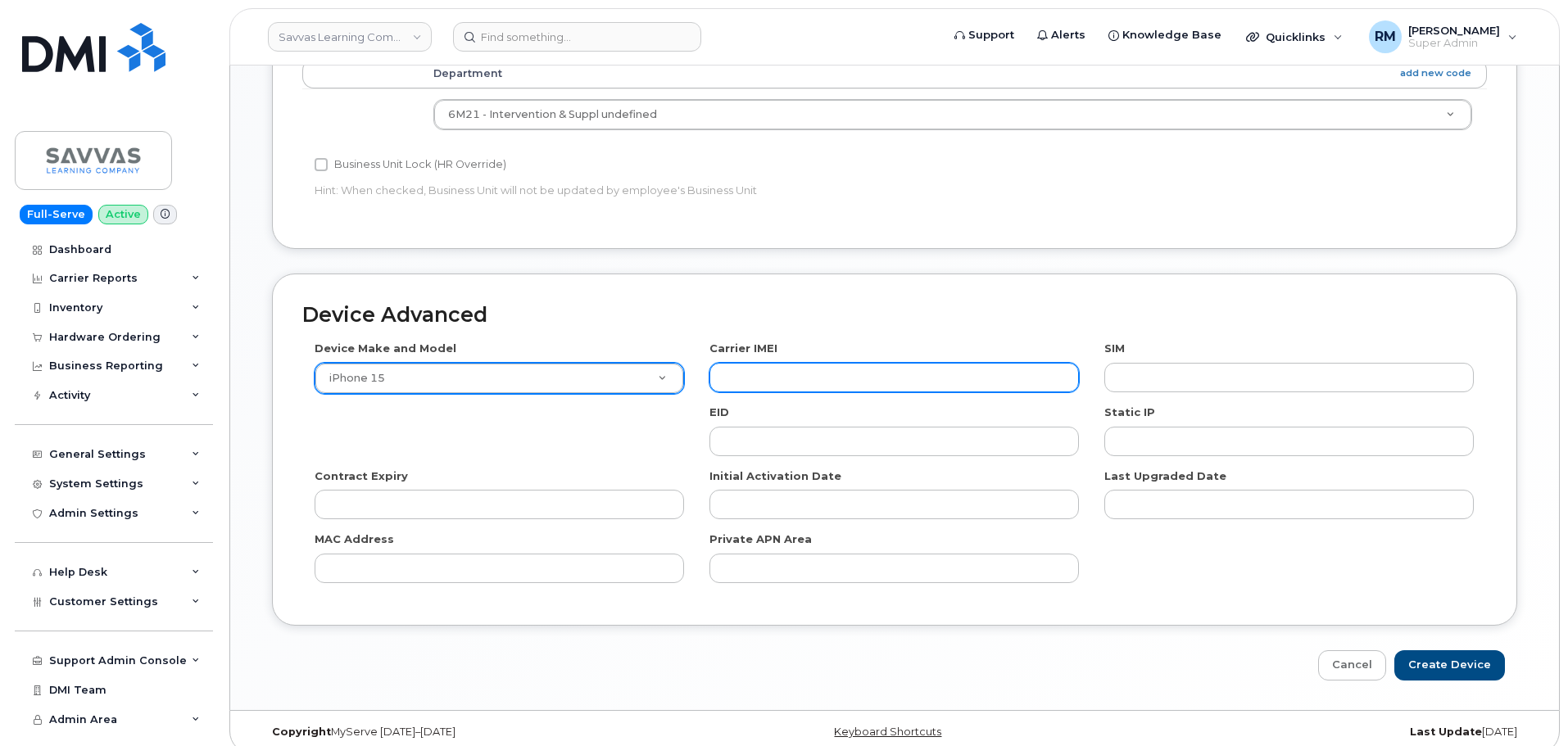
drag, startPoint x: 778, startPoint y: 361, endPoint x: 1561, endPoint y: 405, distance: 784.2
click at [778, 363] on input "text" at bounding box center [893, 377] width 369 height 30
click at [1449, 651] on input "Create Device" at bounding box center [1450, 666] width 111 height 31
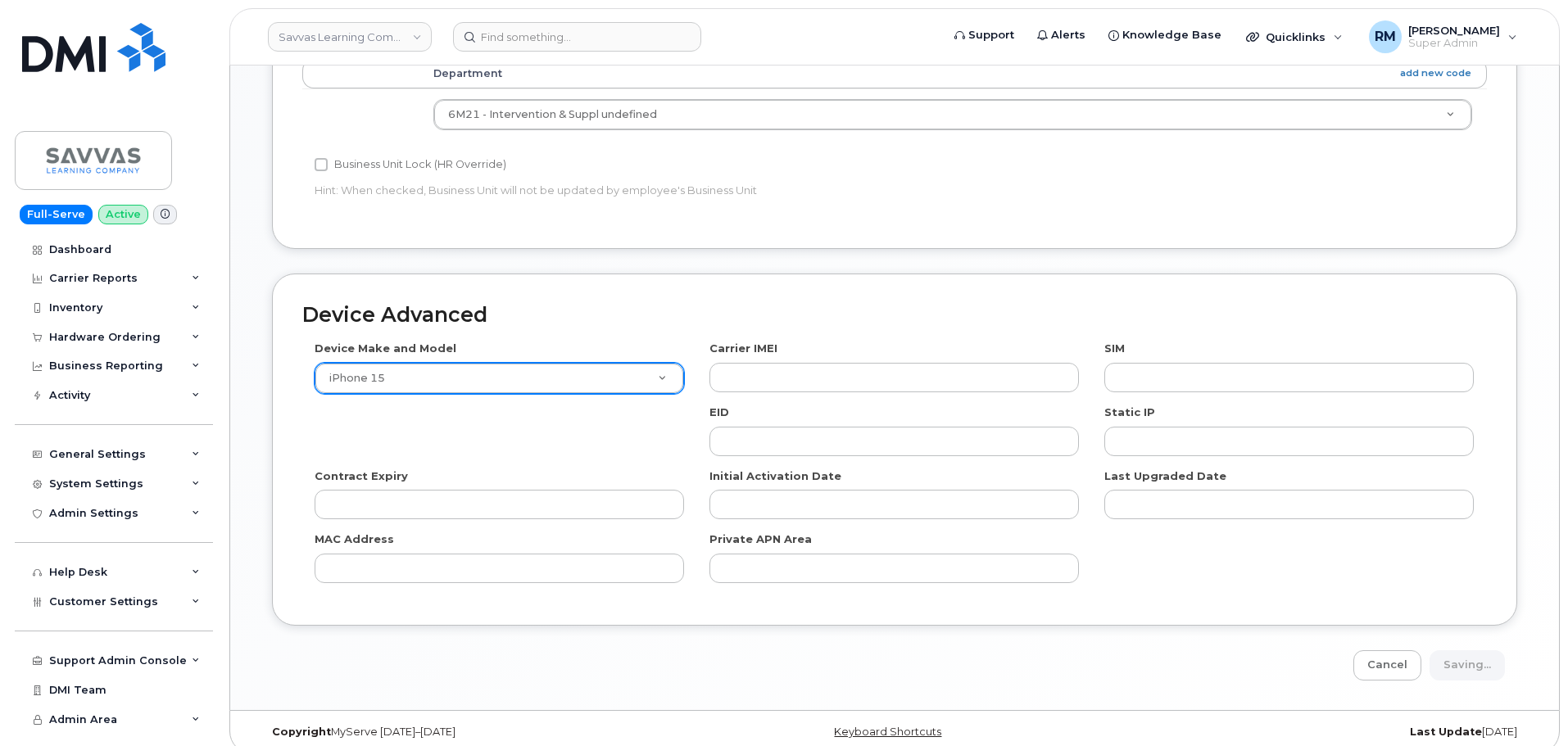
type input "Saving..."
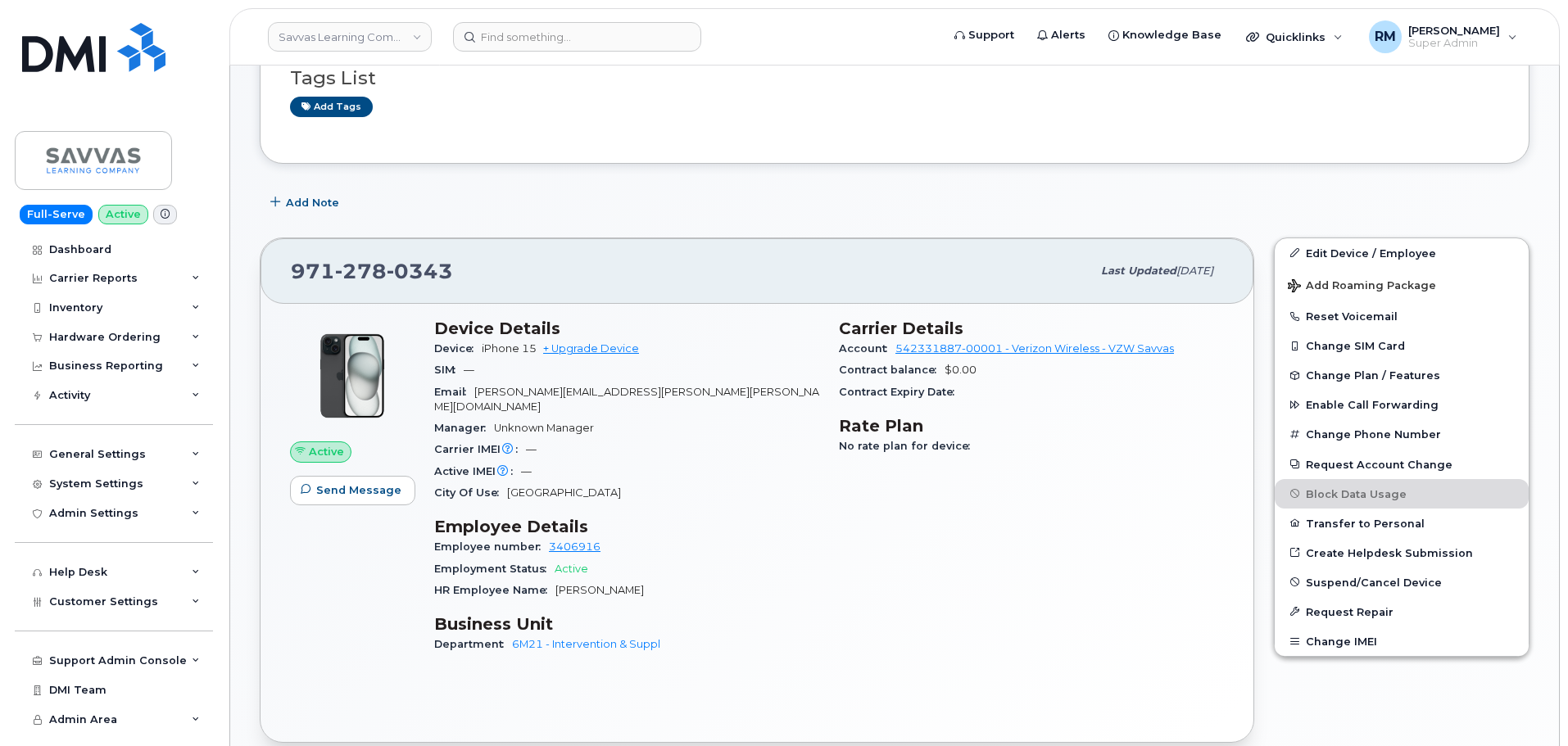
scroll to position [327, 0]
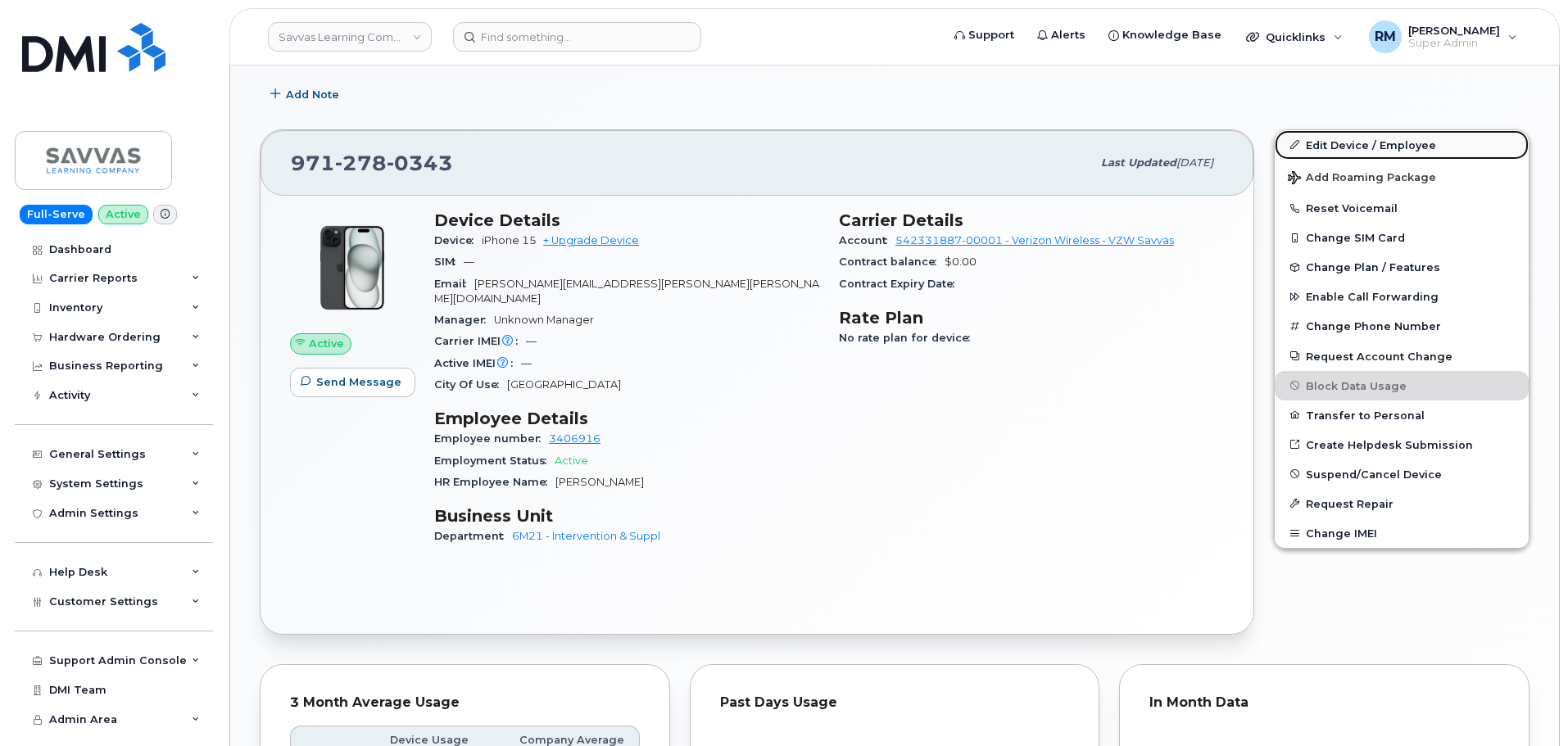
drag, startPoint x: 1328, startPoint y: 142, endPoint x: 1315, endPoint y: 151, distance: 15.8
click at [1328, 142] on link "Edit Device / Employee" at bounding box center [1402, 144] width 254 height 30
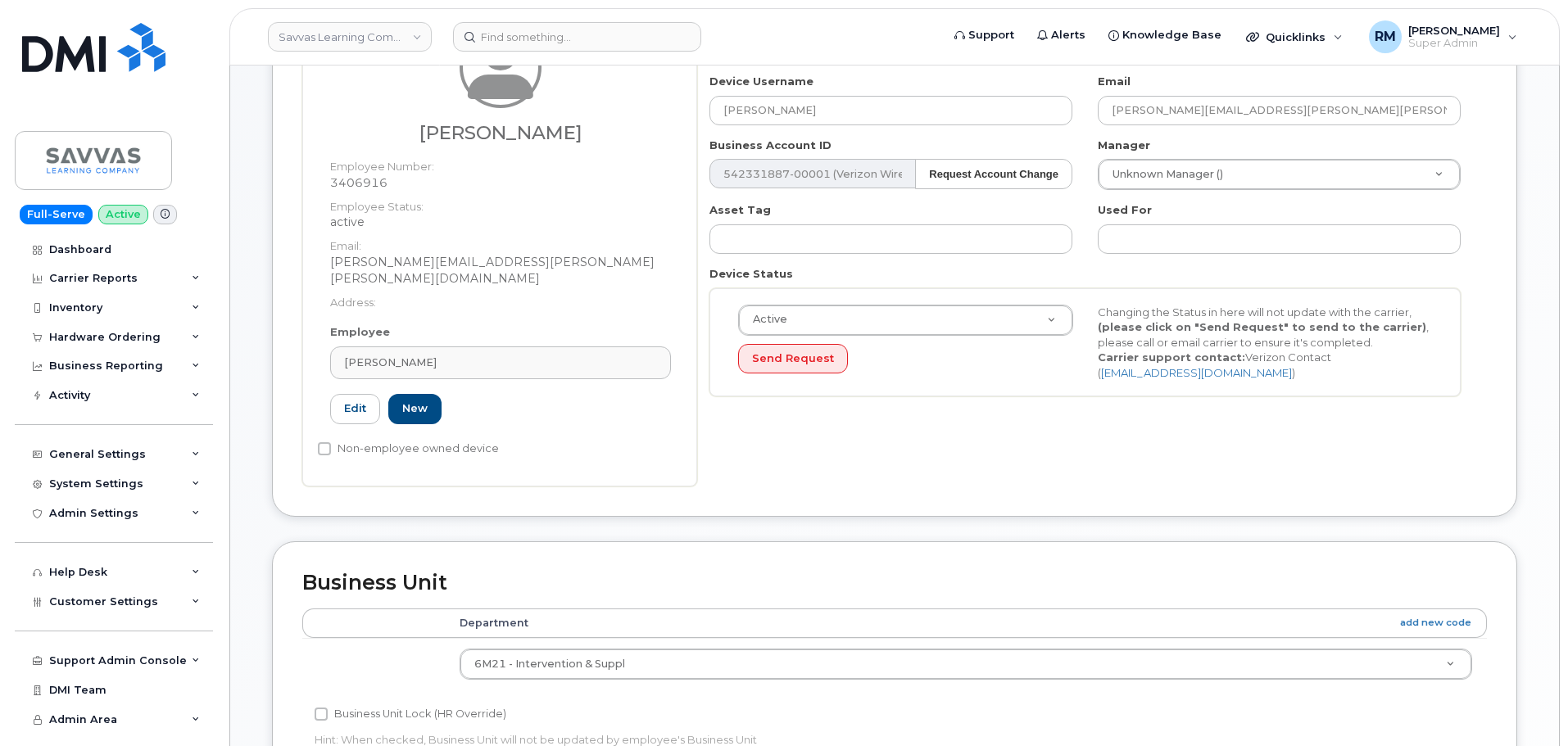
scroll to position [101, 0]
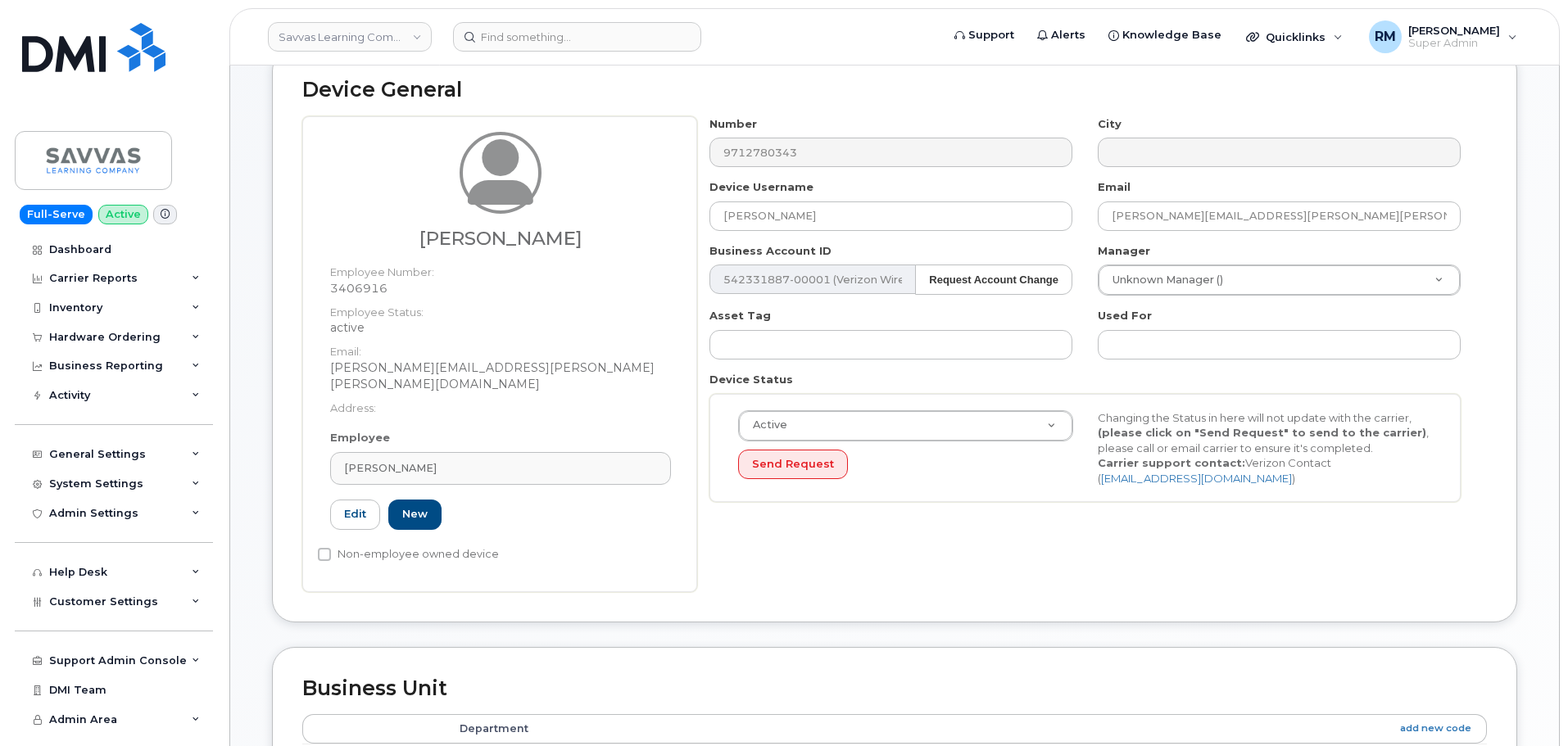
click at [882, 407] on div "Active Active Suspended Cancelled Send Request Changing the Status in here will…" at bounding box center [1084, 448] width 751 height 109
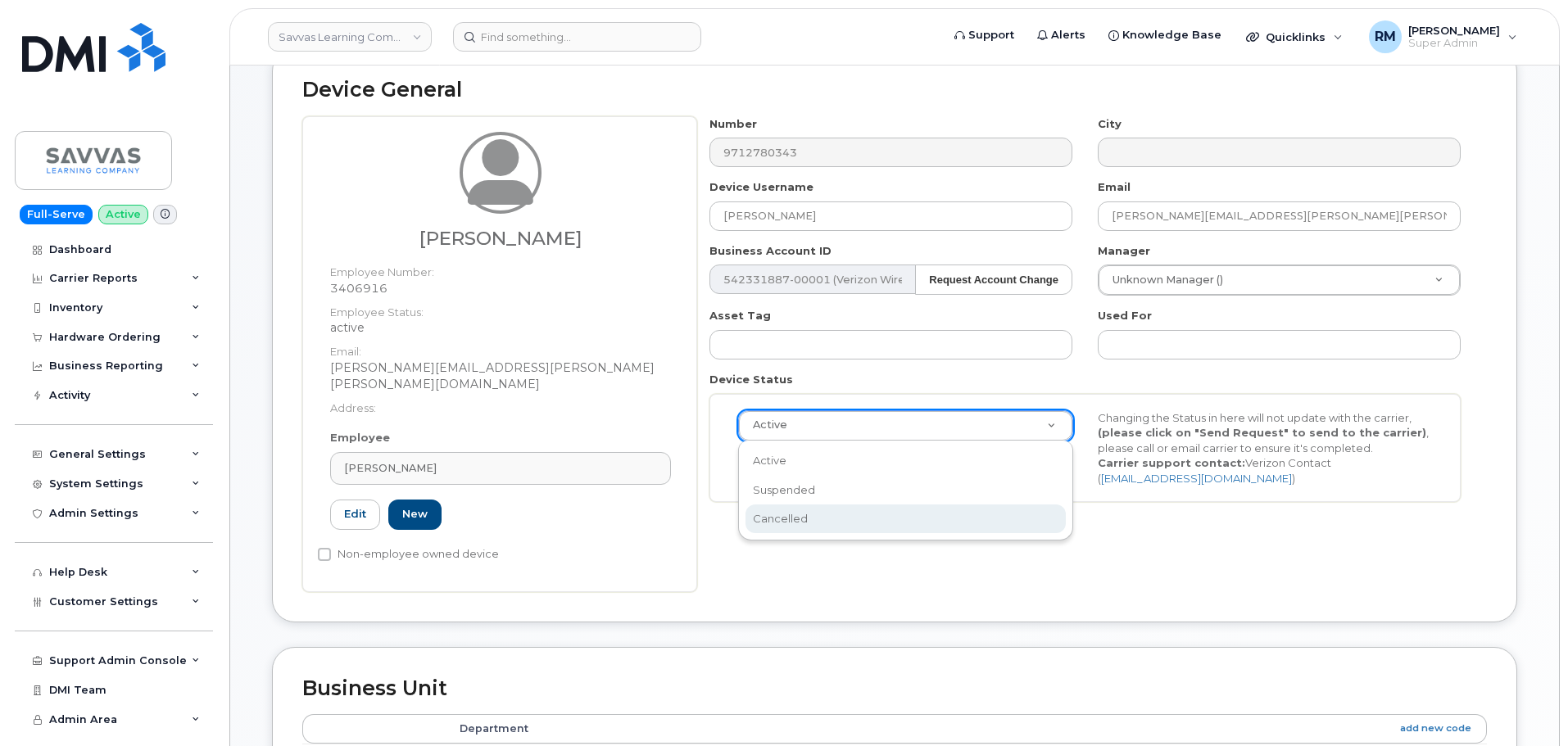
scroll to position [0, 5]
select select "cancelled"
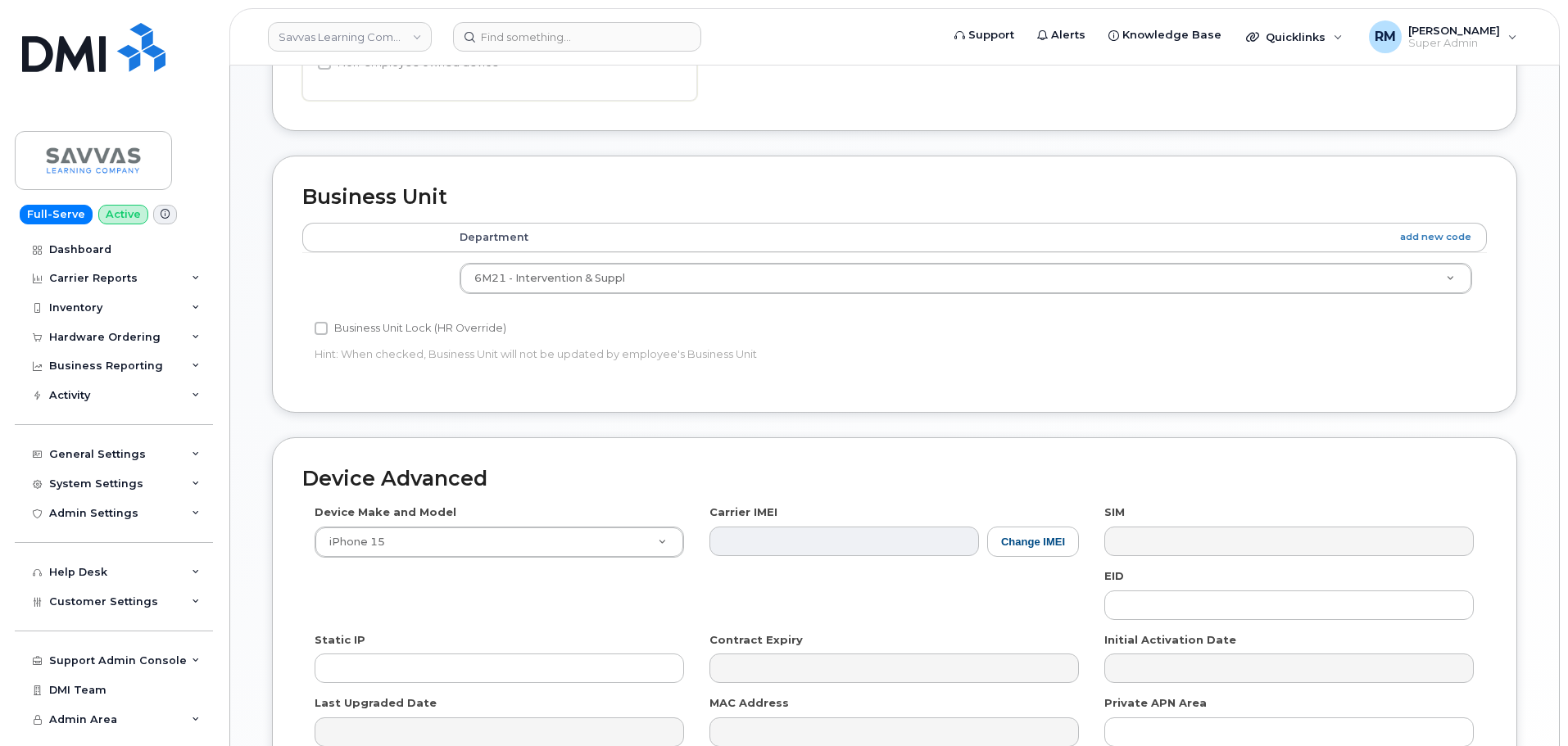
scroll to position [756, 0]
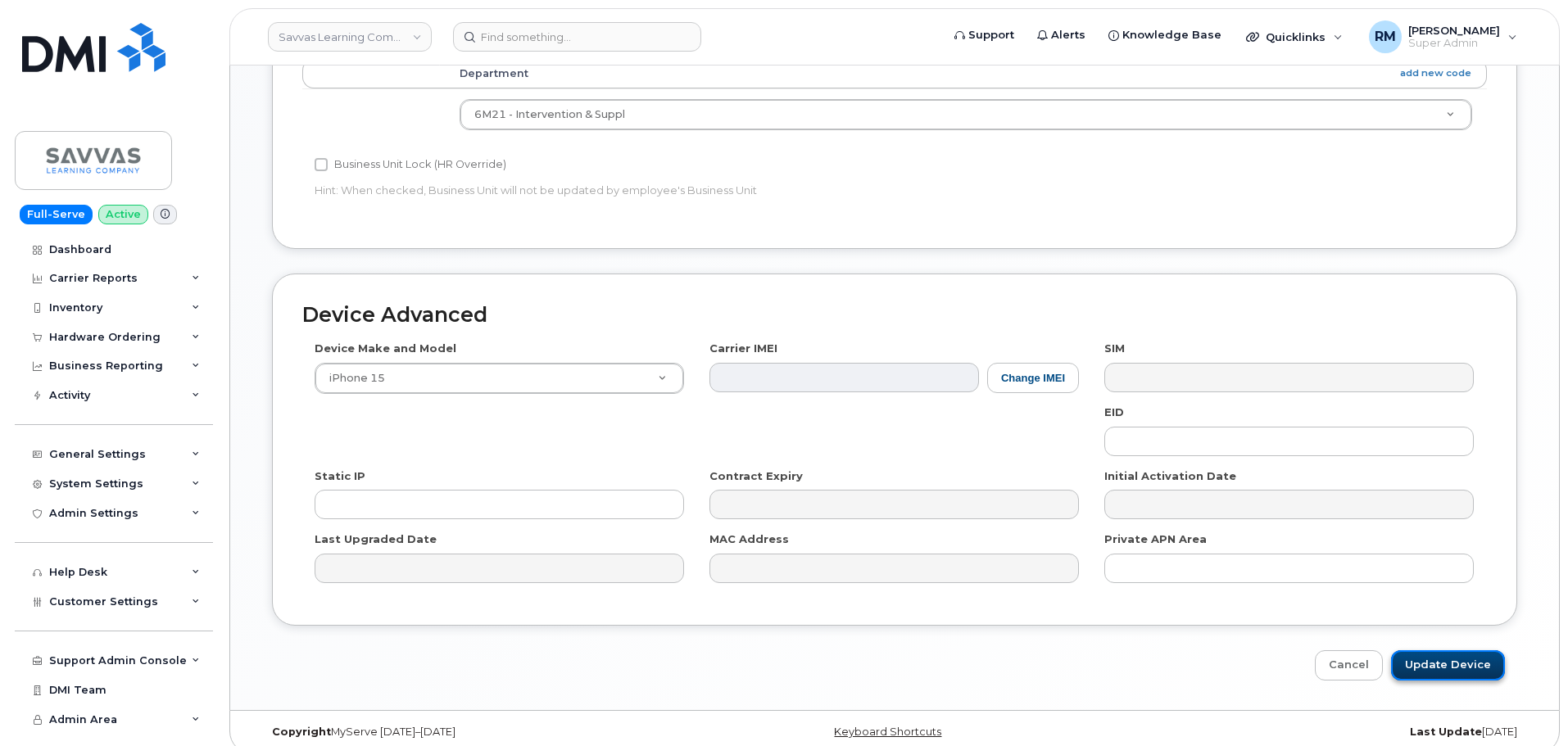
click at [1443, 652] on input "Update Device" at bounding box center [1447, 666] width 114 height 31
type input "Saving..."
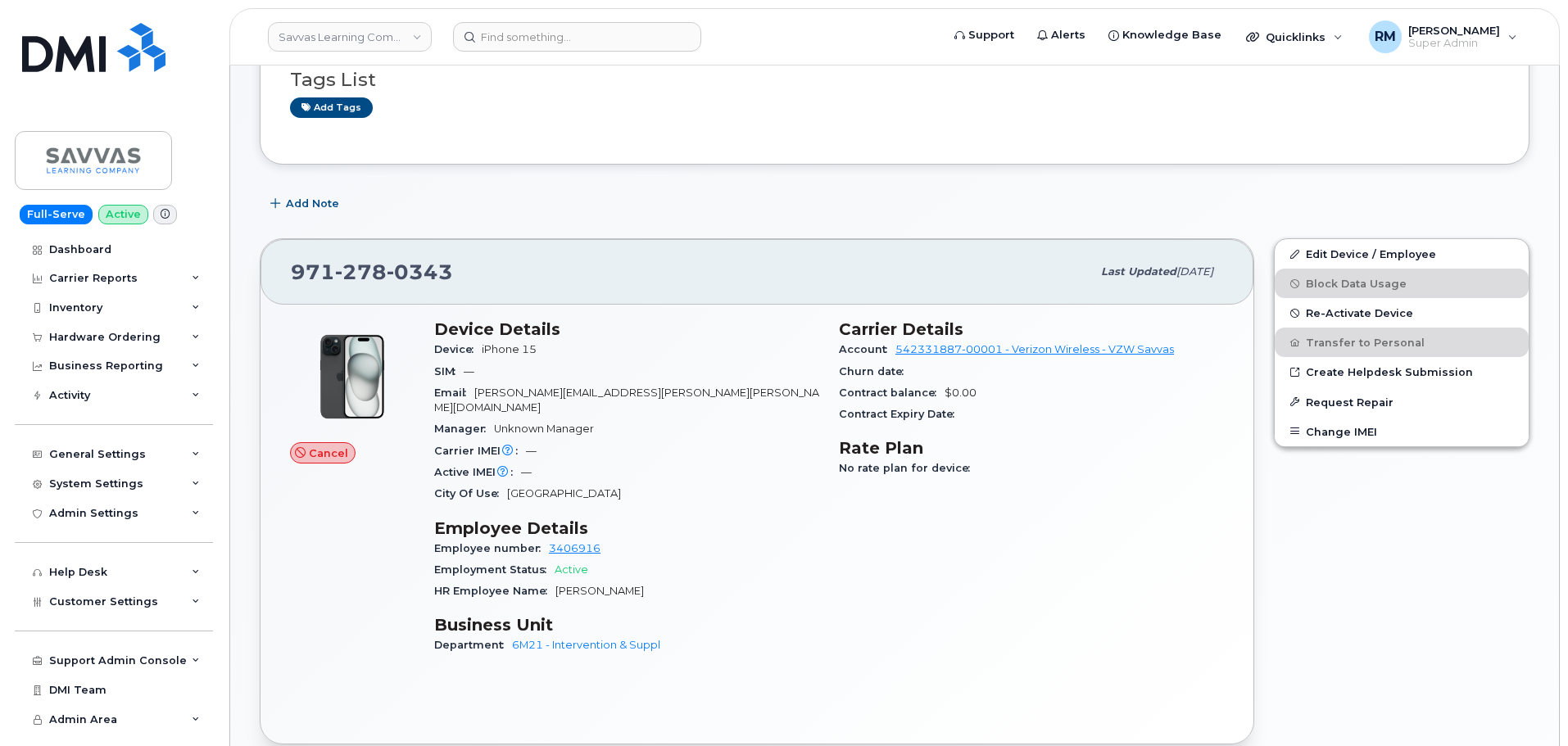
scroll to position [164, 0]
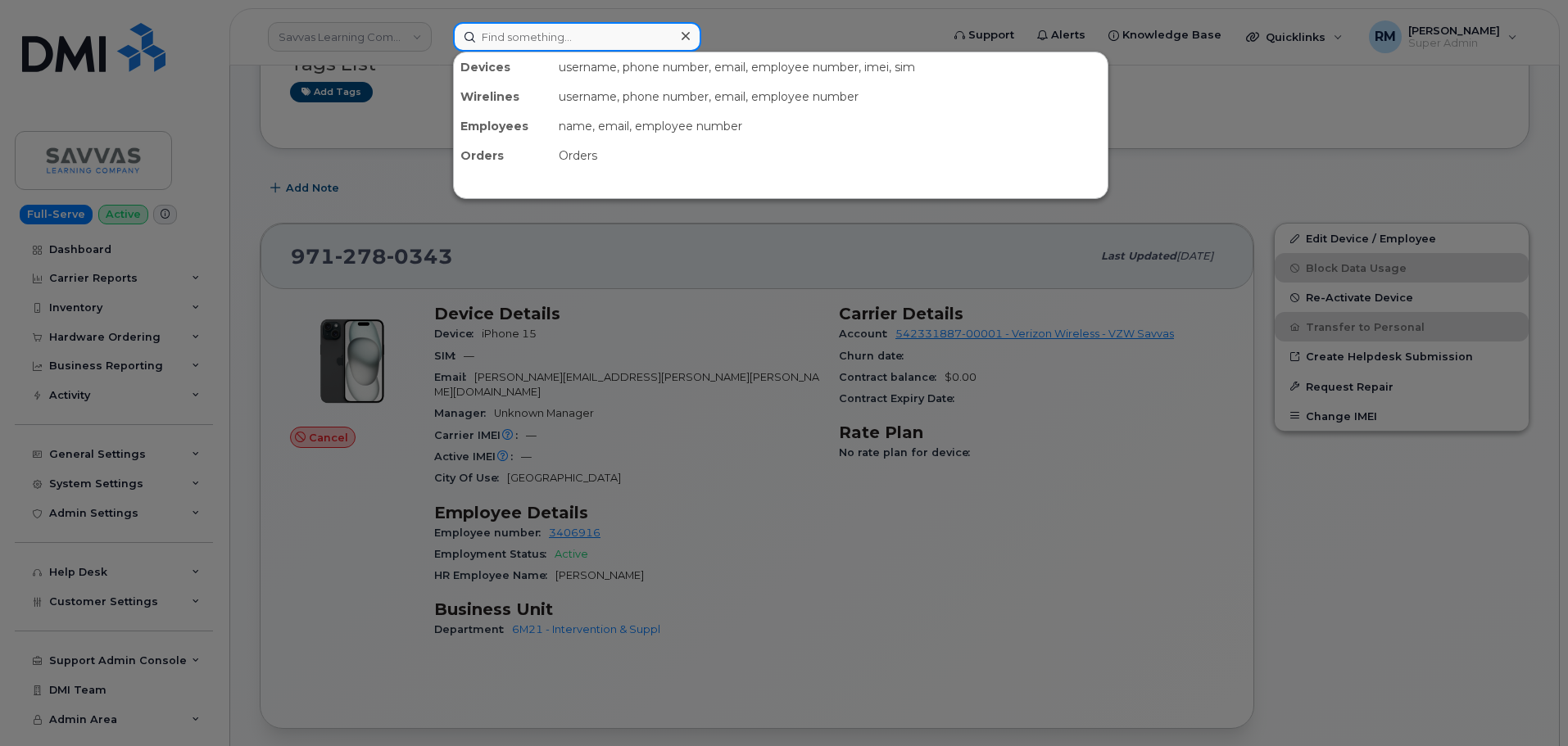
click at [535, 36] on input at bounding box center [577, 36] width 248 height 30
paste input "[PHONE_NUMBER]"
type input "315-730-6657"
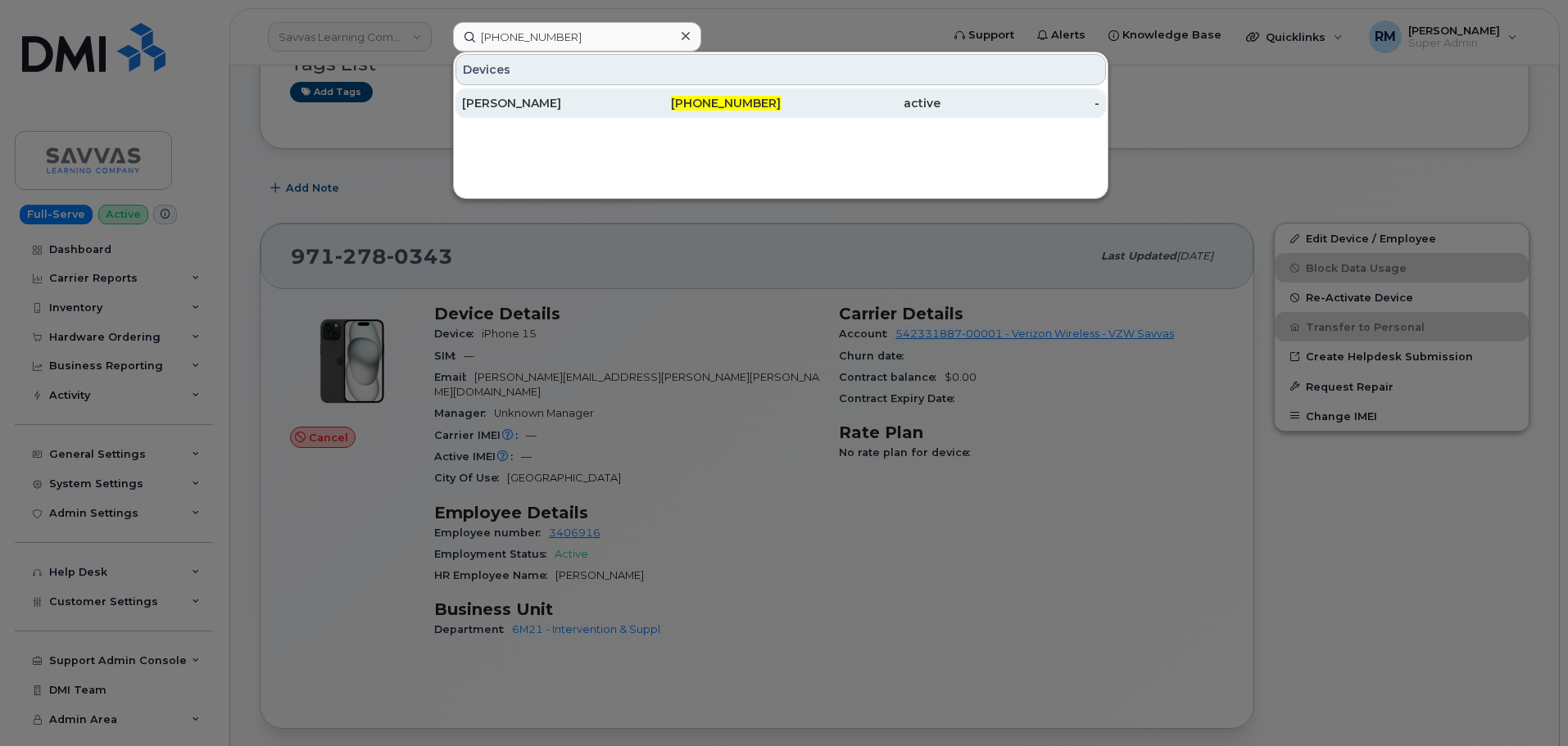
click at [594, 104] on div "[PERSON_NAME]" at bounding box center [541, 103] width 159 height 16
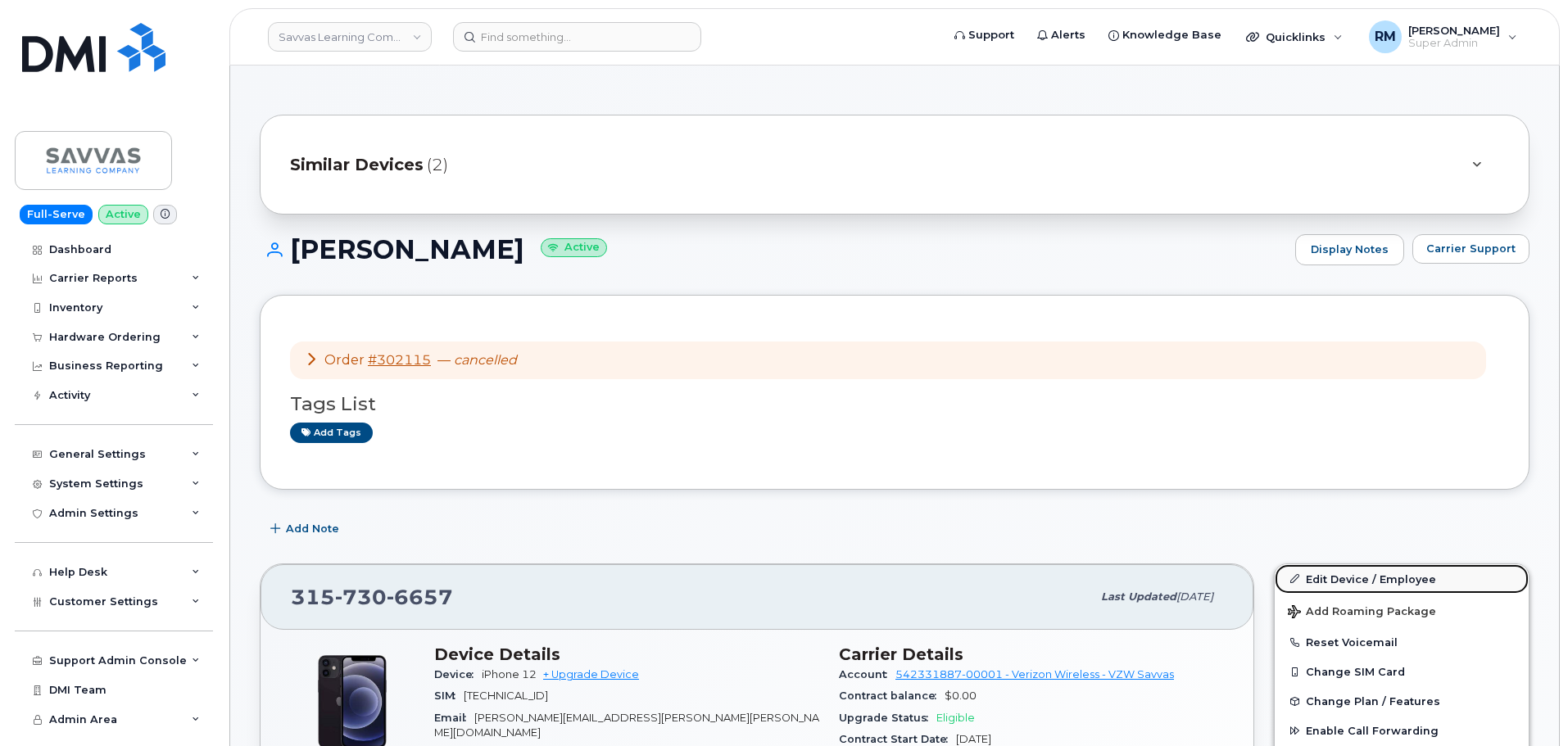
click at [1356, 576] on link "Edit Device / Employee" at bounding box center [1402, 578] width 254 height 30
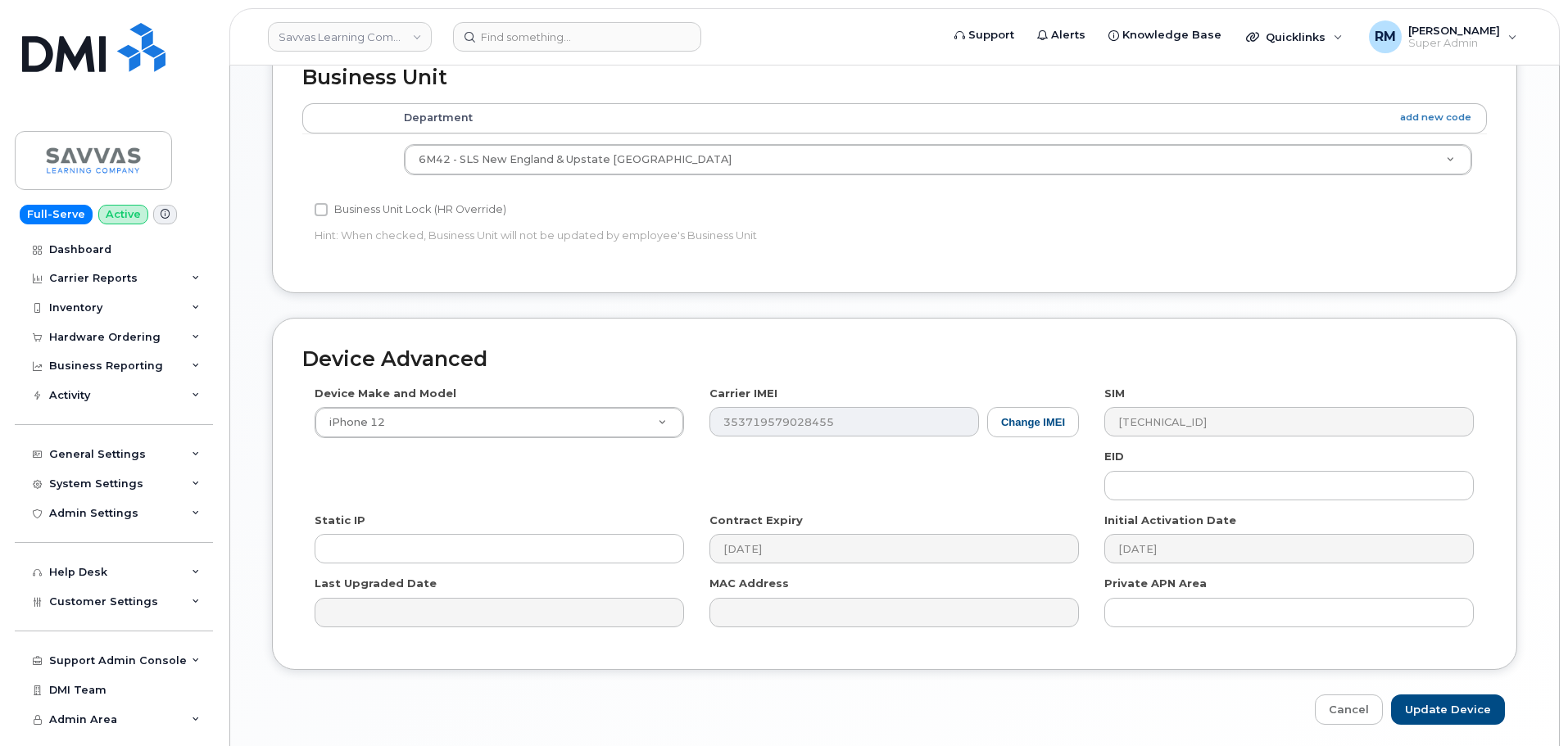
scroll to position [776, 0]
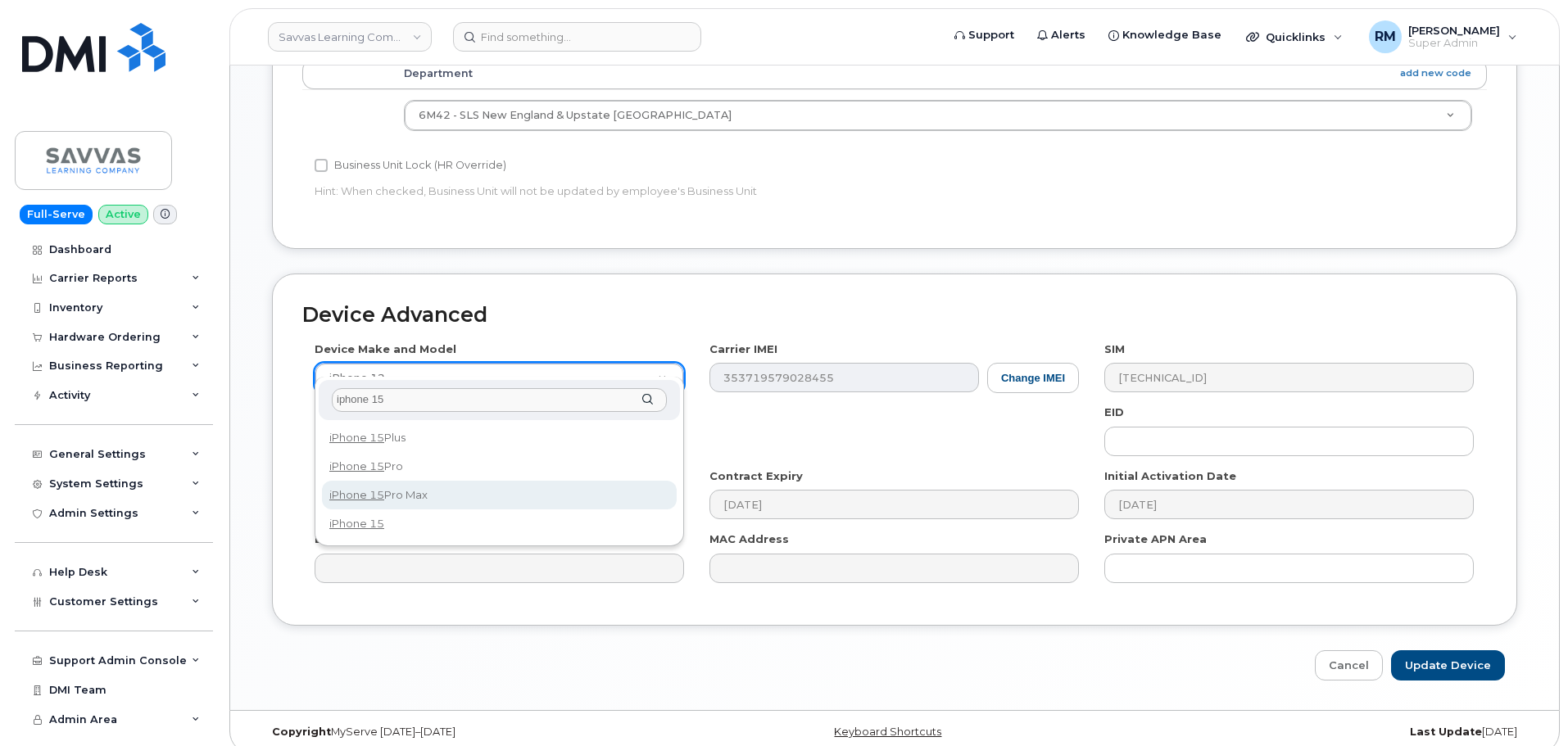
type input "iphone 15"
select select "3031"
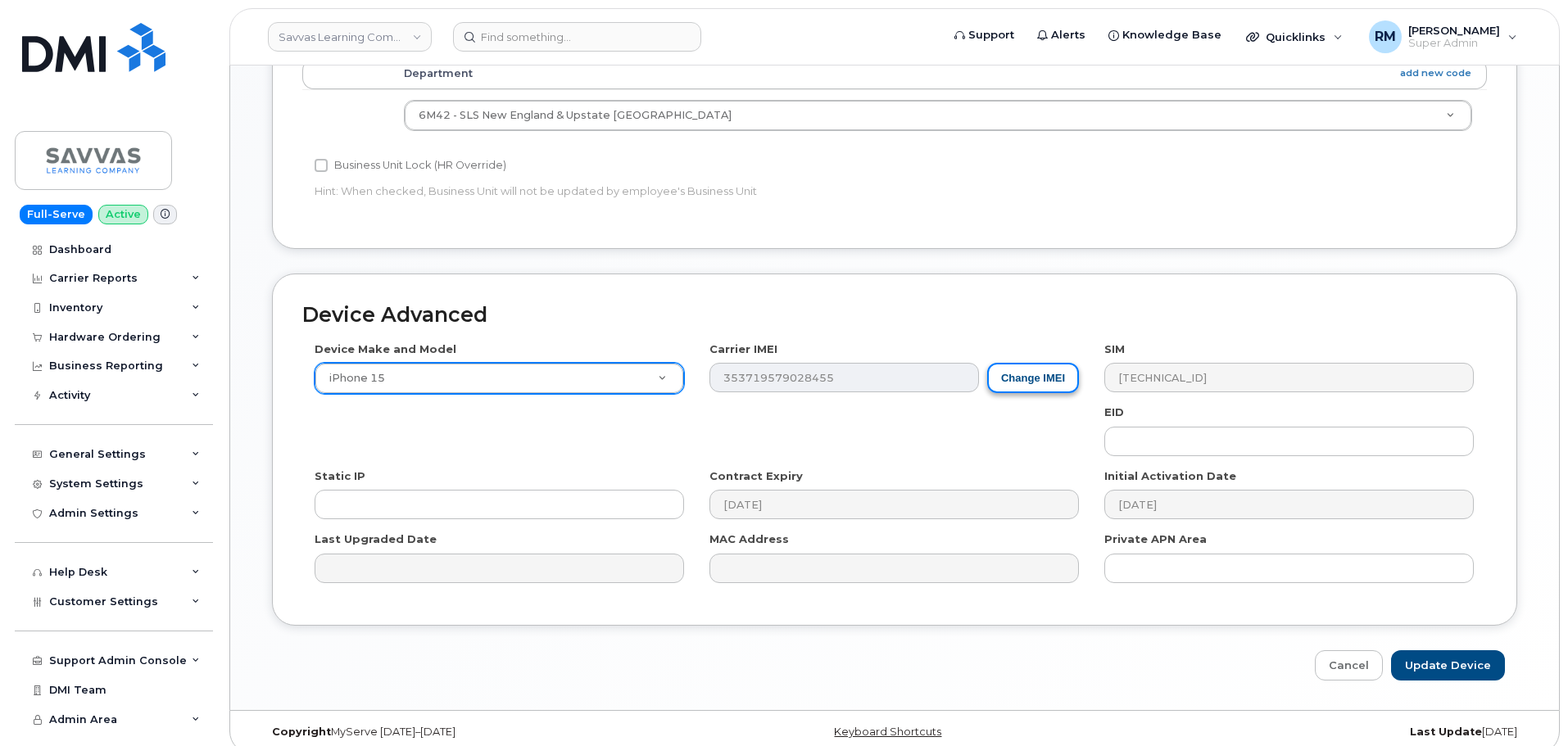
click at [1027, 363] on button "Change IMEI" at bounding box center [1033, 378] width 92 height 31
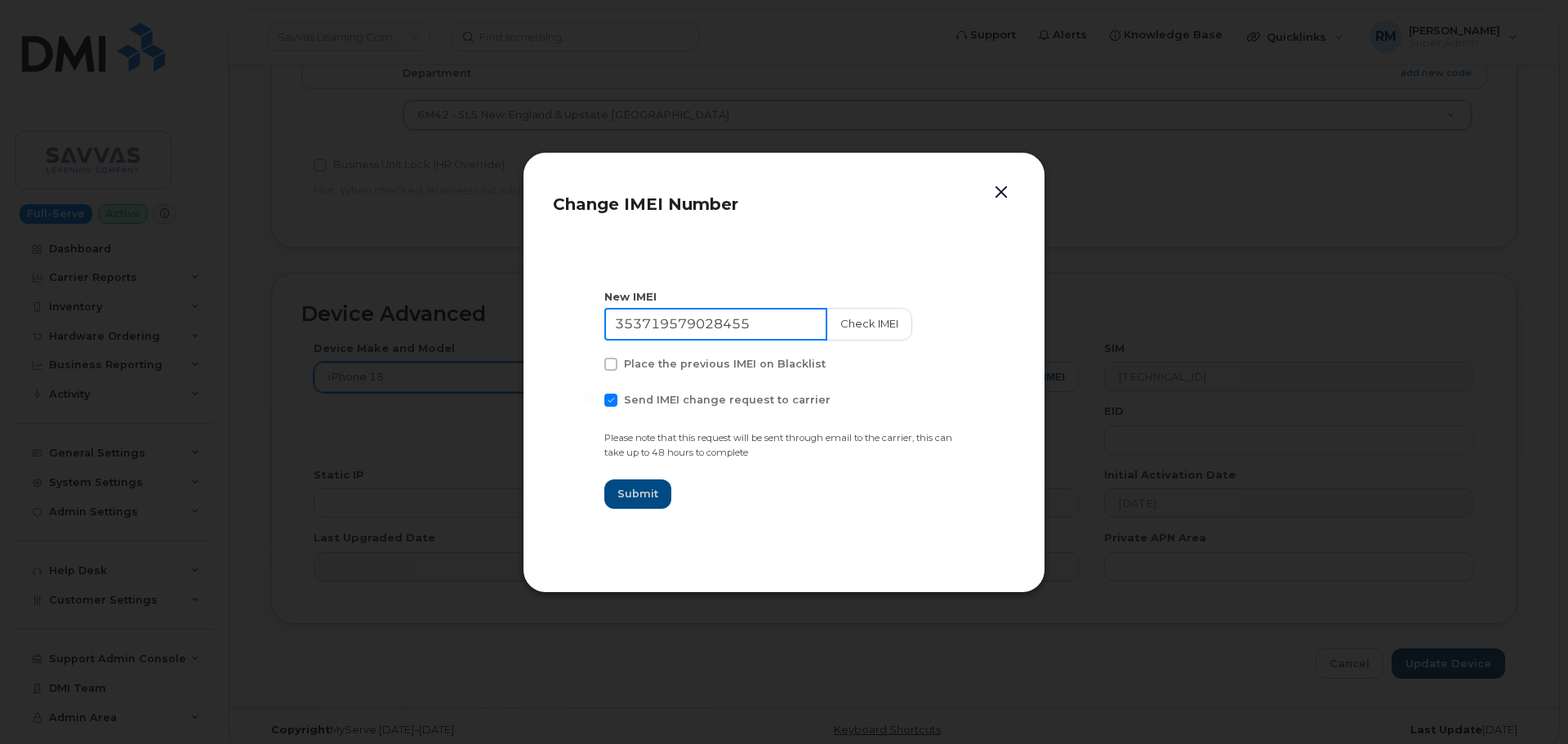
click at [689, 317] on input "353719579028455" at bounding box center [715, 324] width 223 height 32
paste input "1399082126591"
type input "351399082126591"
click at [614, 405] on span at bounding box center [611, 401] width 13 height 13
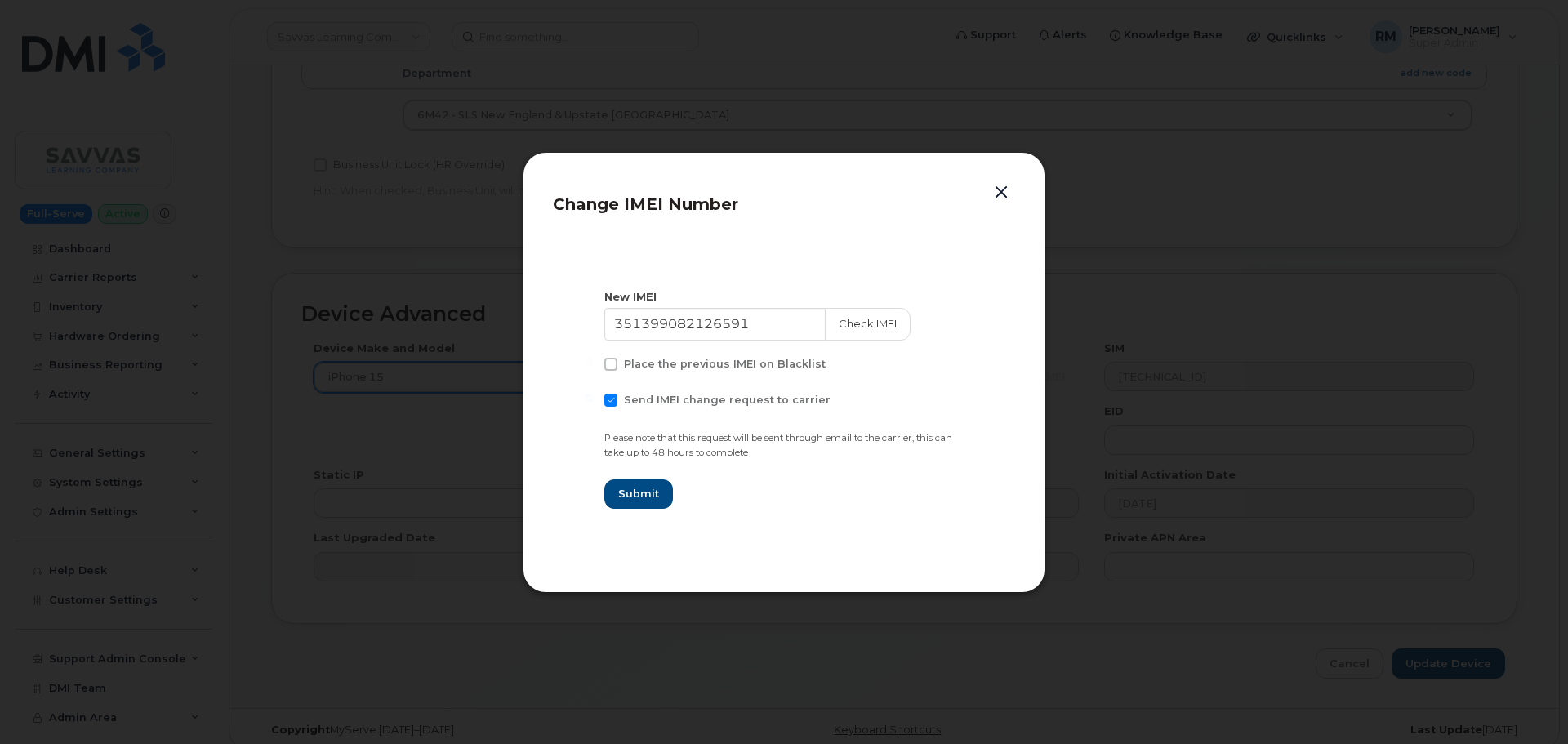
click at [593, 401] on input "Send IMEI change request to carrier" at bounding box center [589, 398] width 9 height 9
checkbox input "false"
click at [640, 495] on span "Submit" at bounding box center [637, 494] width 41 height 15
type input "351399082126591"
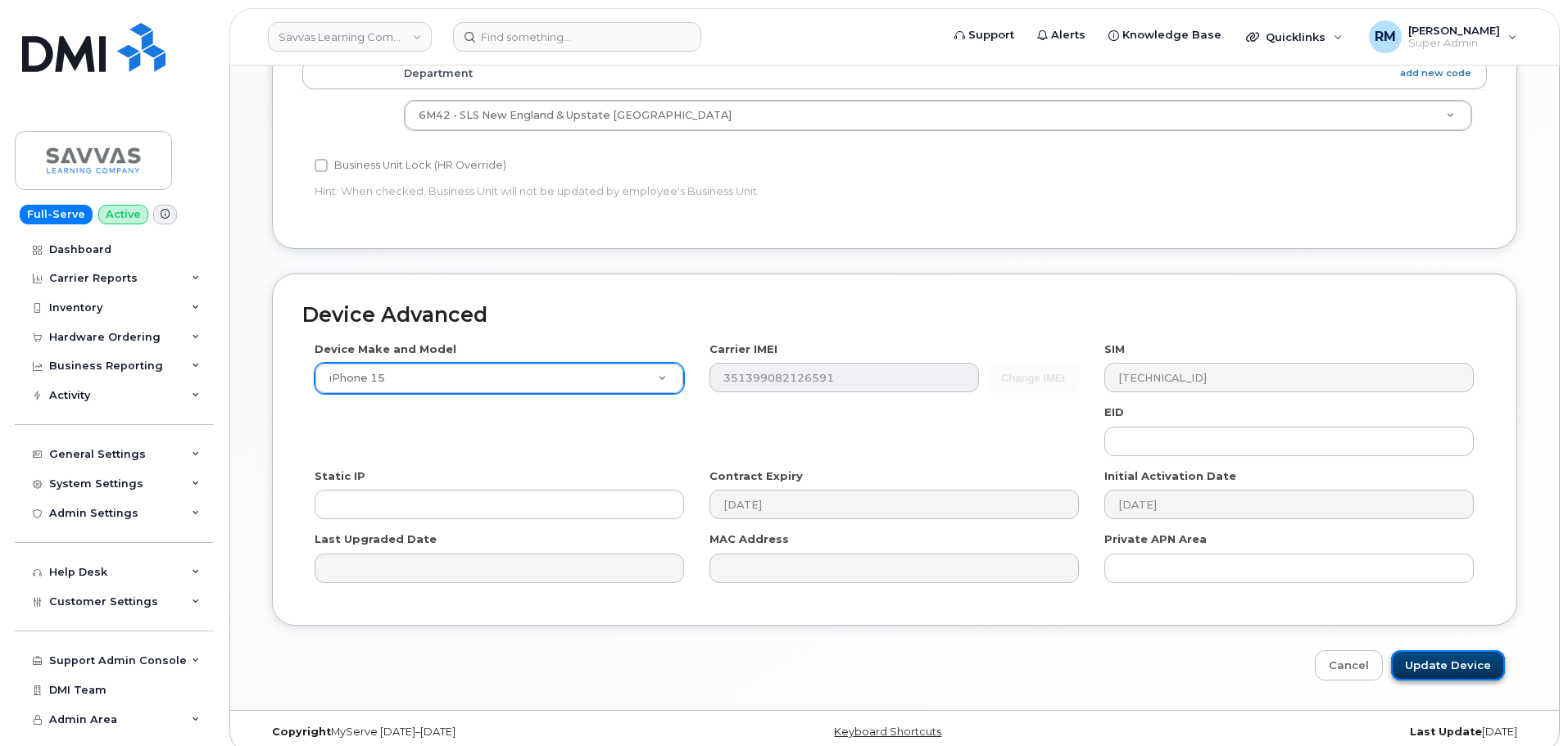
click at [1449, 652] on input "Update Device" at bounding box center [1447, 666] width 114 height 31
type input "Saving..."
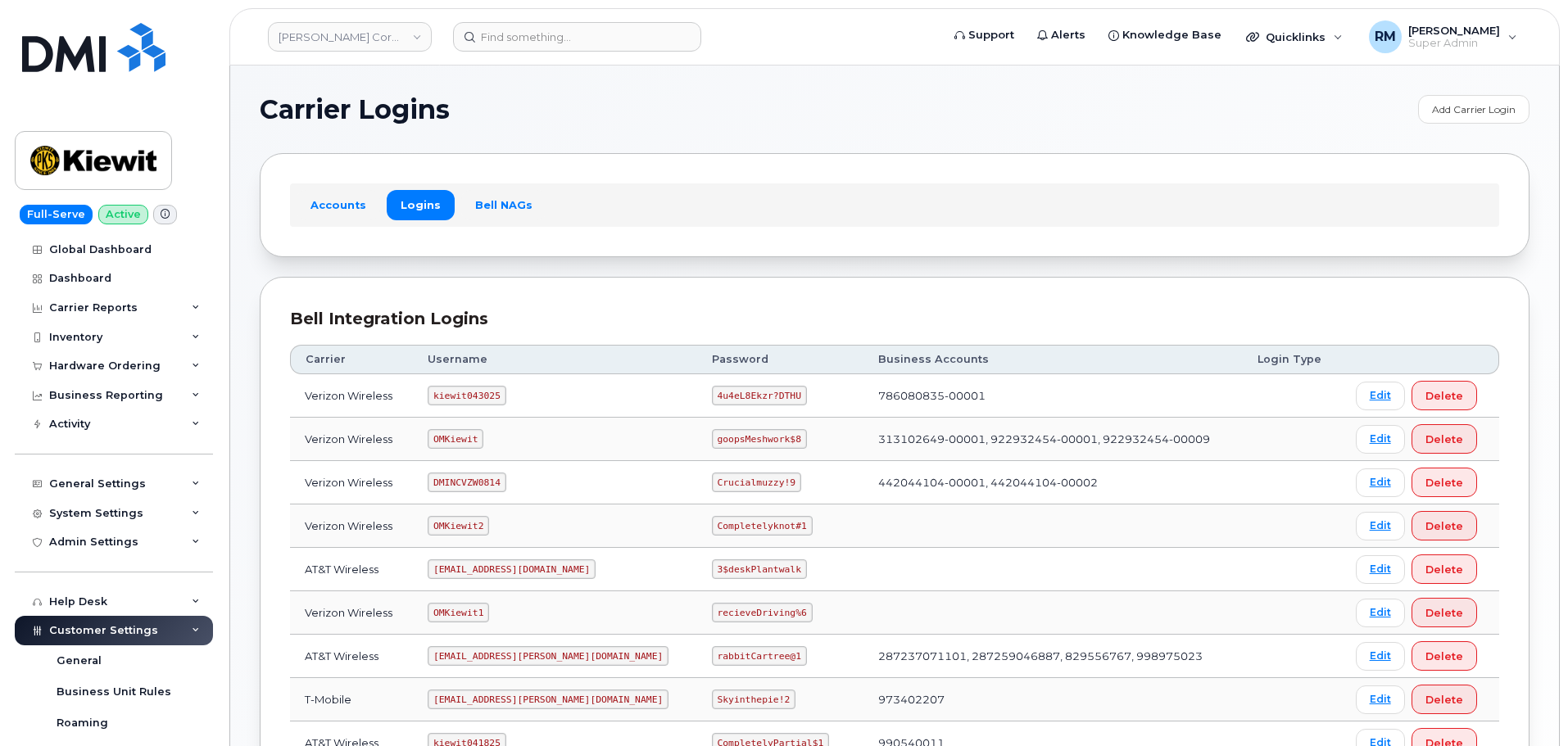
scroll to position [327, 0]
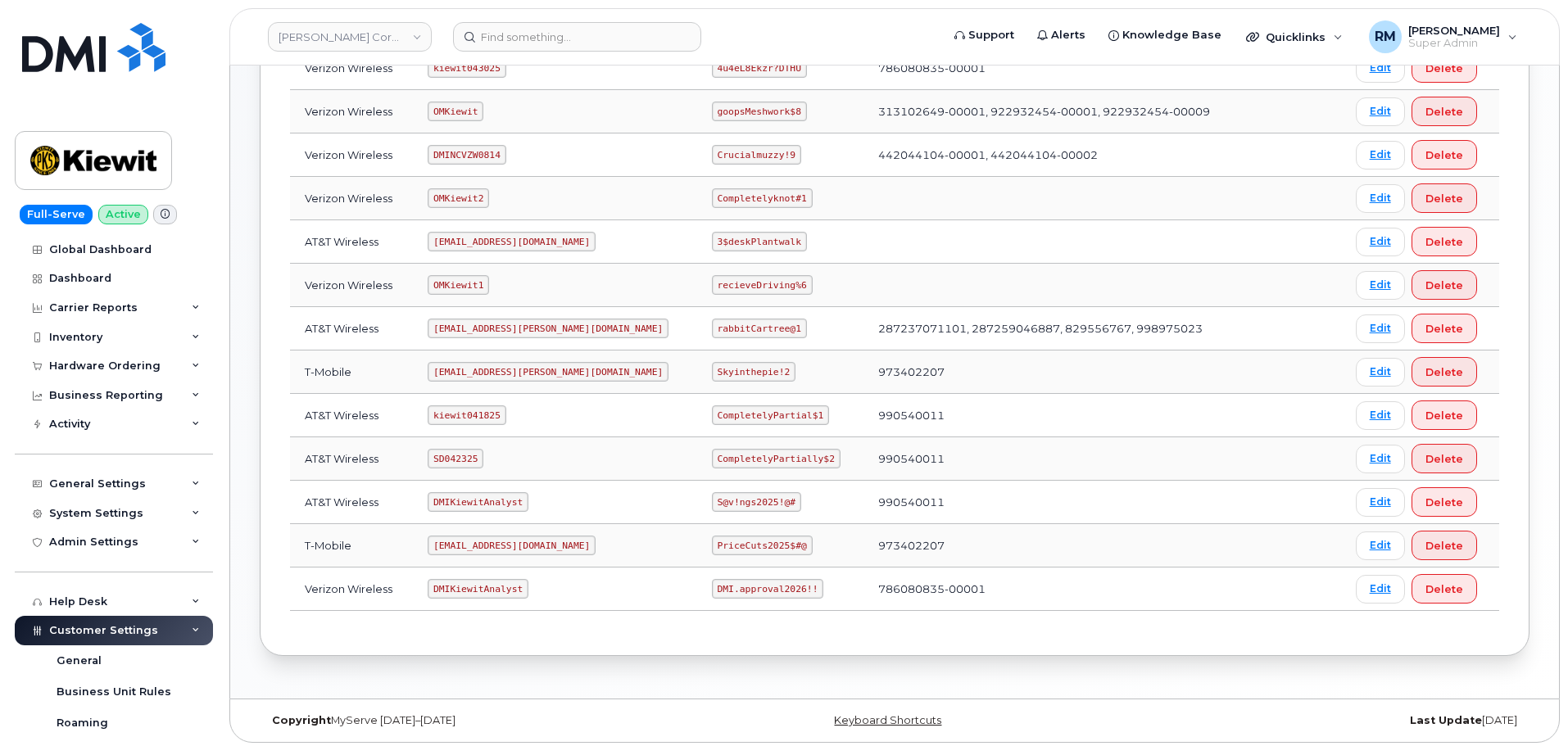
click at [535, 18] on header "Kiewit Corporation Support Alerts Knowledge Base Quicklinks Suspend / Cancel De…" at bounding box center [894, 37] width 1330 height 57
click at [529, 45] on input at bounding box center [577, 36] width 248 height 30
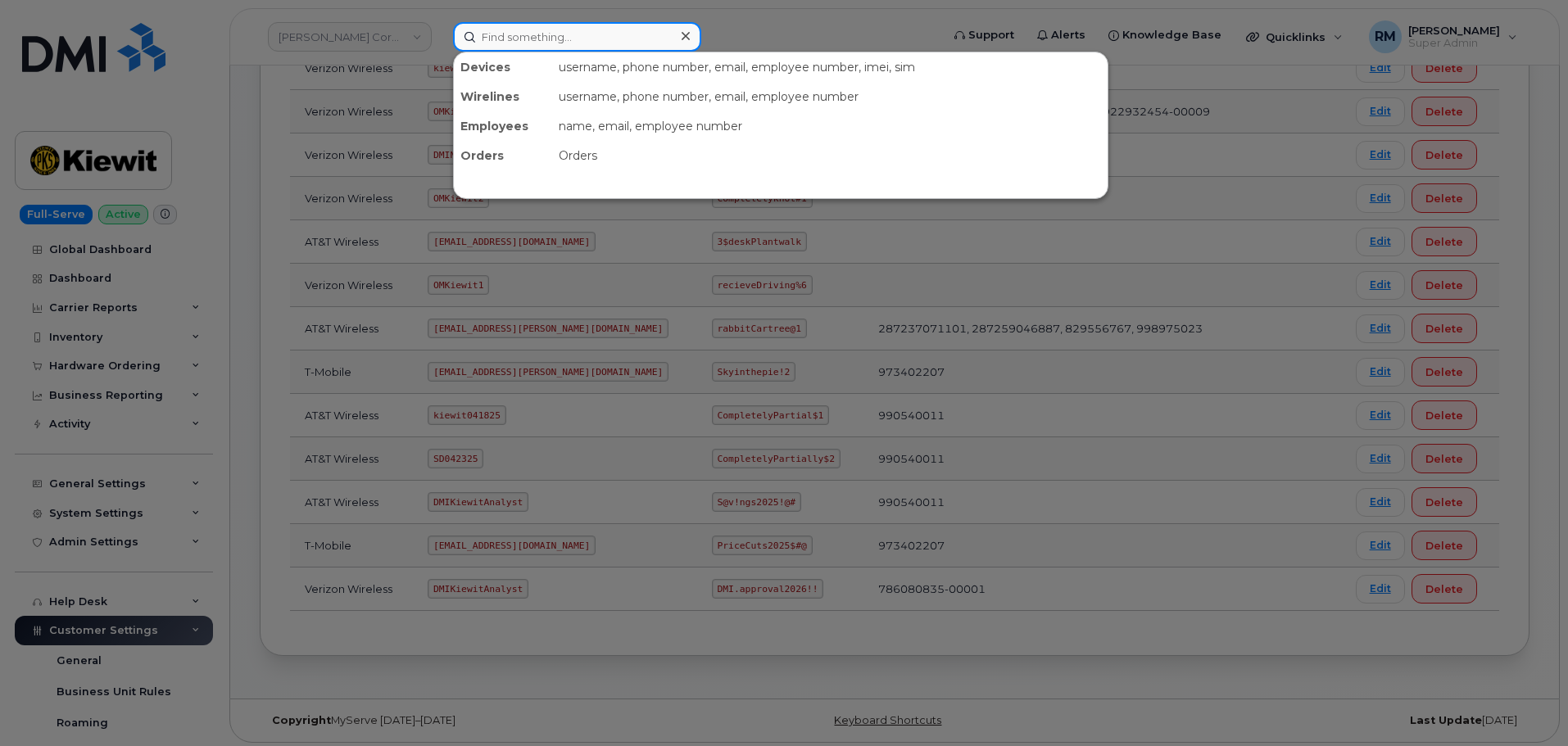
paste input "4699900412"
type input "4699900412"
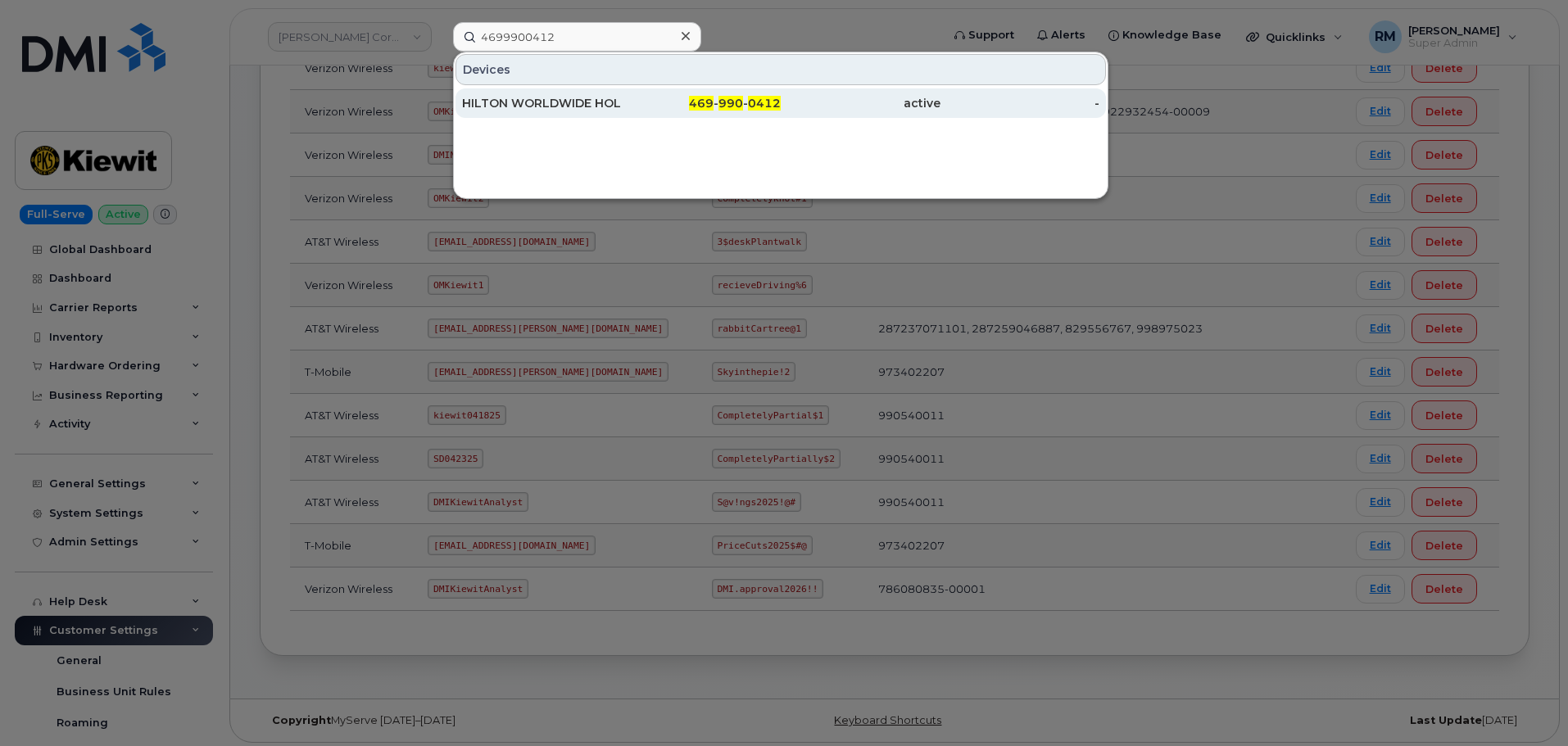
click at [590, 100] on div "HILTON WORLDWIDE HOLDINGS INC." at bounding box center [541, 103] width 159 height 16
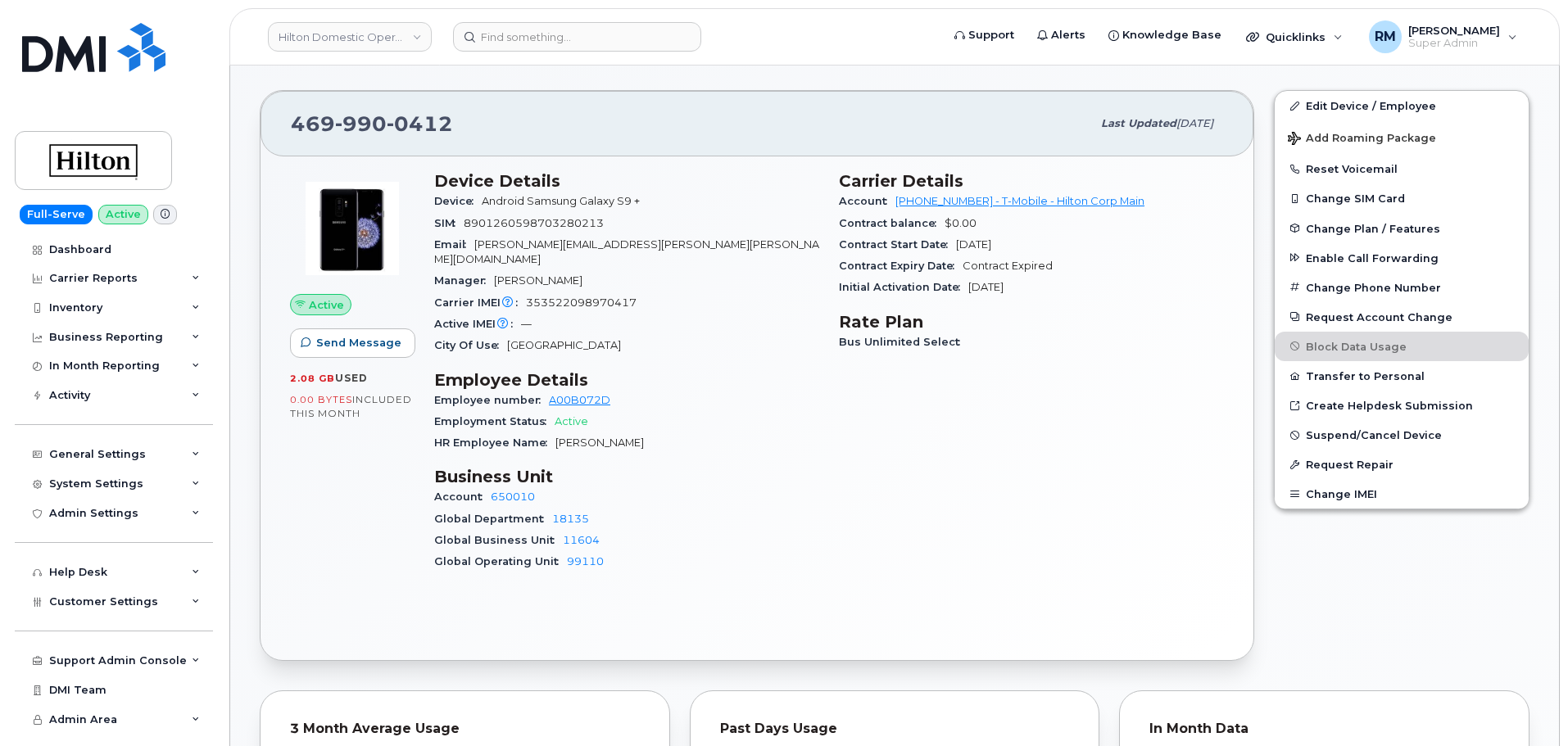
scroll to position [246, 0]
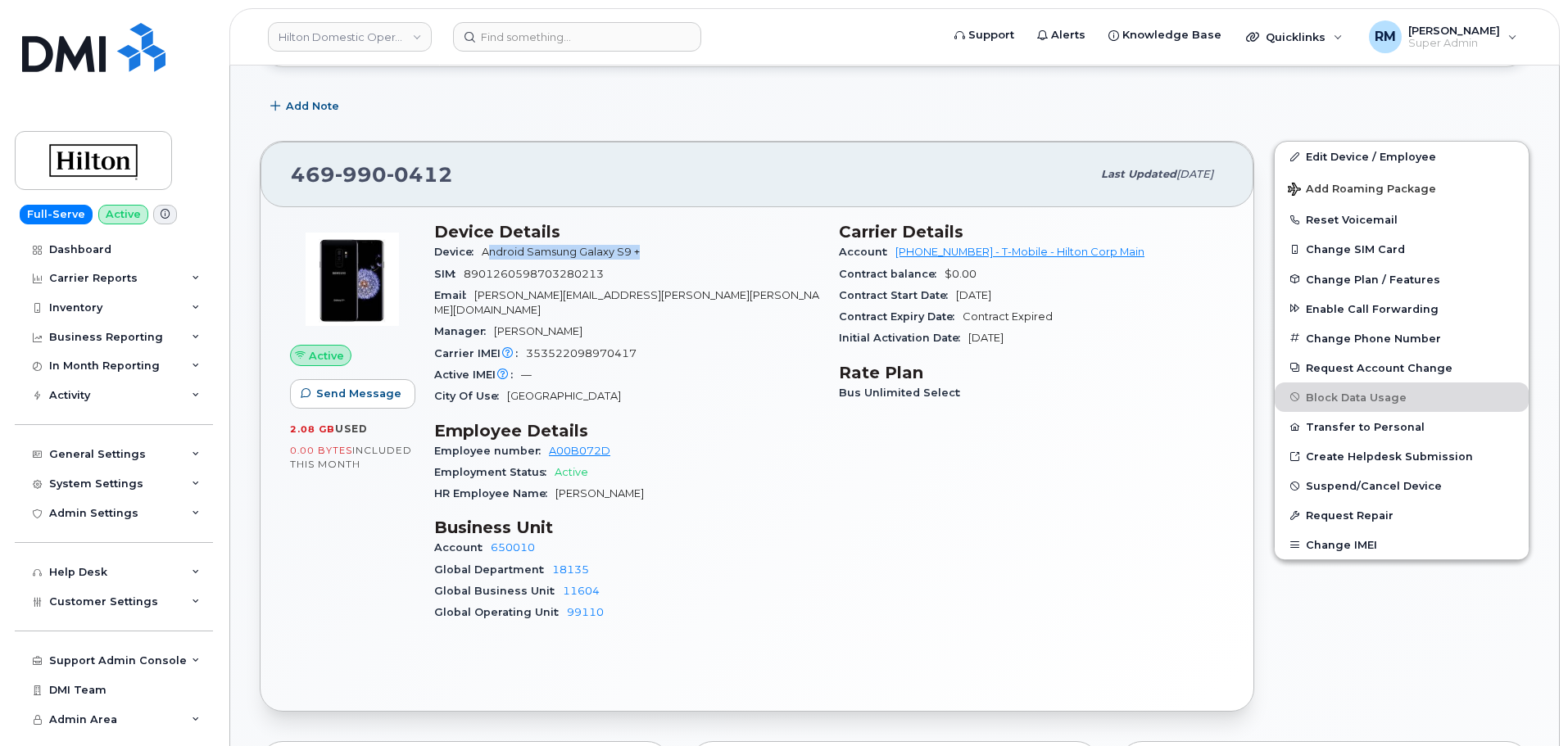
drag, startPoint x: 658, startPoint y: 252, endPoint x: 491, endPoint y: 252, distance: 167.0
click at [491, 252] on div "Device Android Samsung Galaxy S9 +" at bounding box center [626, 252] width 385 height 21
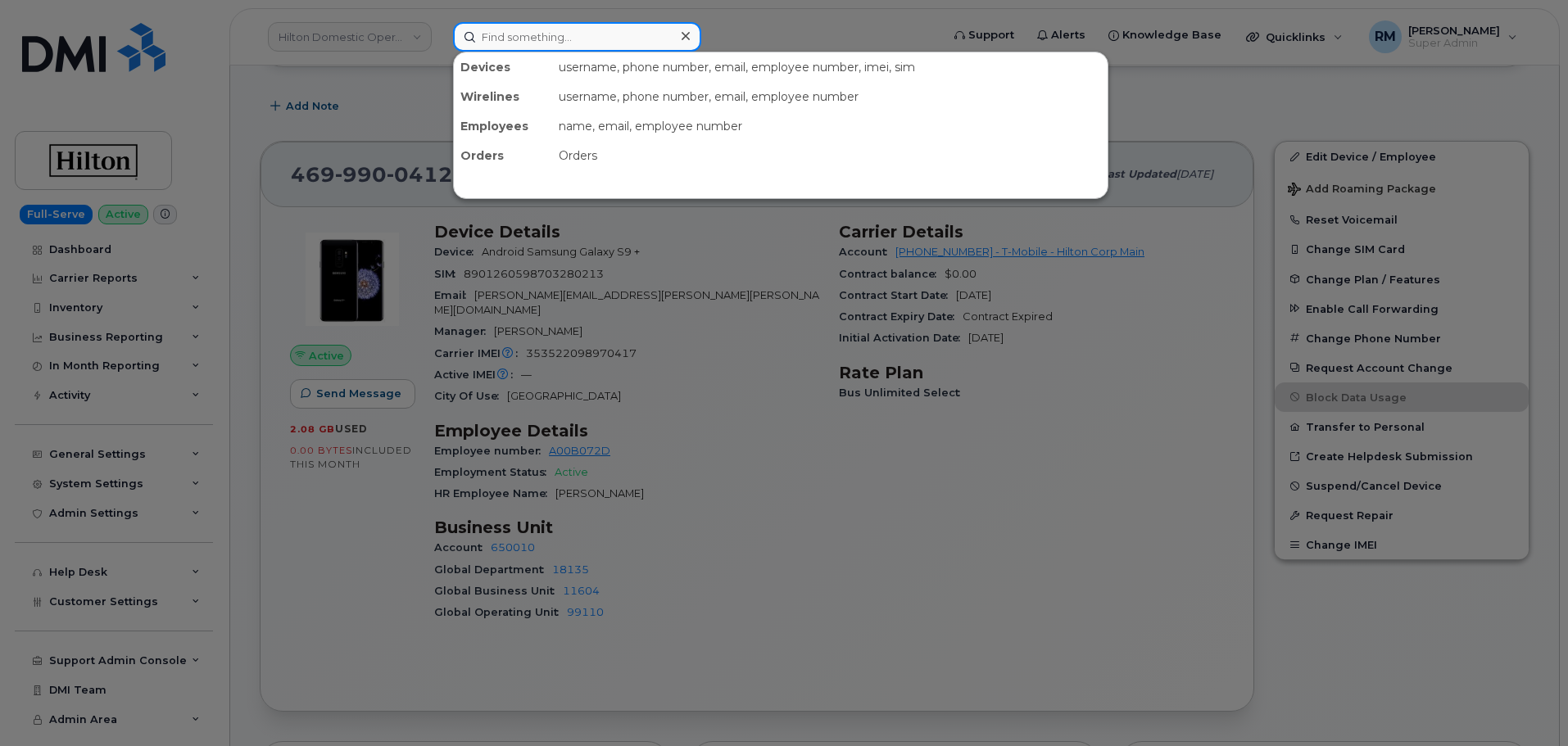
click at [581, 36] on input at bounding box center [577, 36] width 248 height 30
paste input "Navid Noroozi"
type input "Navid Noroozi"
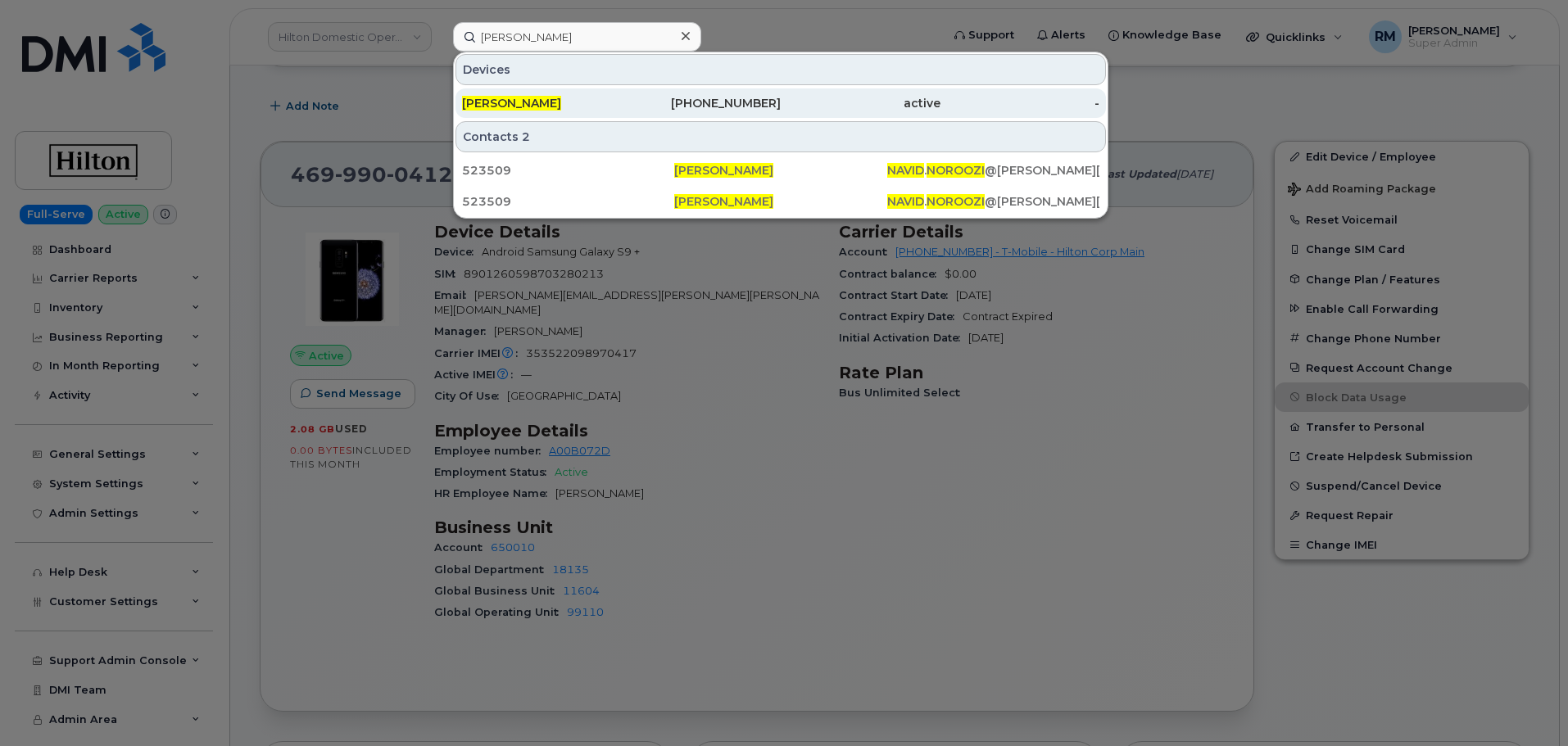
click at [507, 109] on span "Navid Noroozi" at bounding box center [512, 102] width 99 height 14
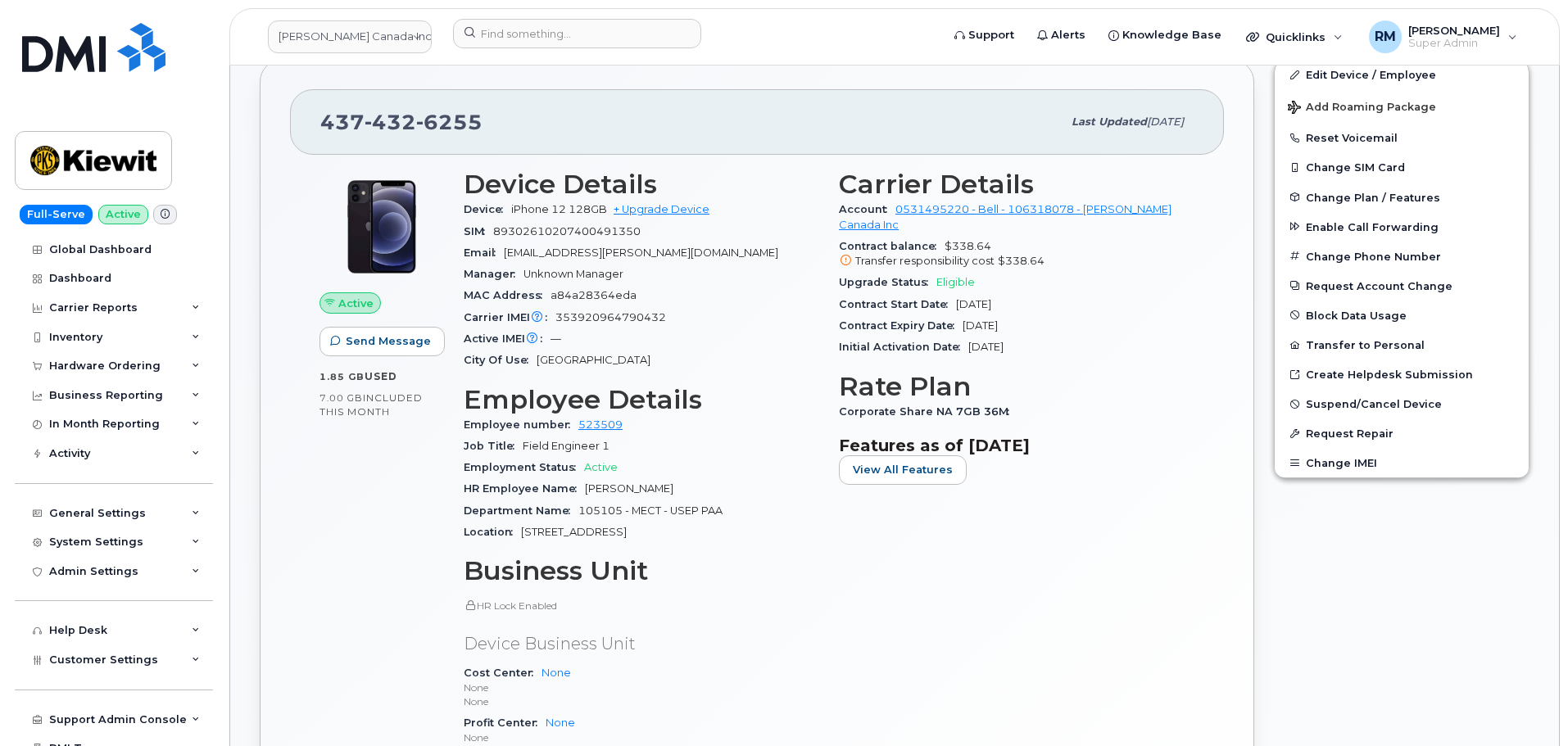
scroll to position [45, 0]
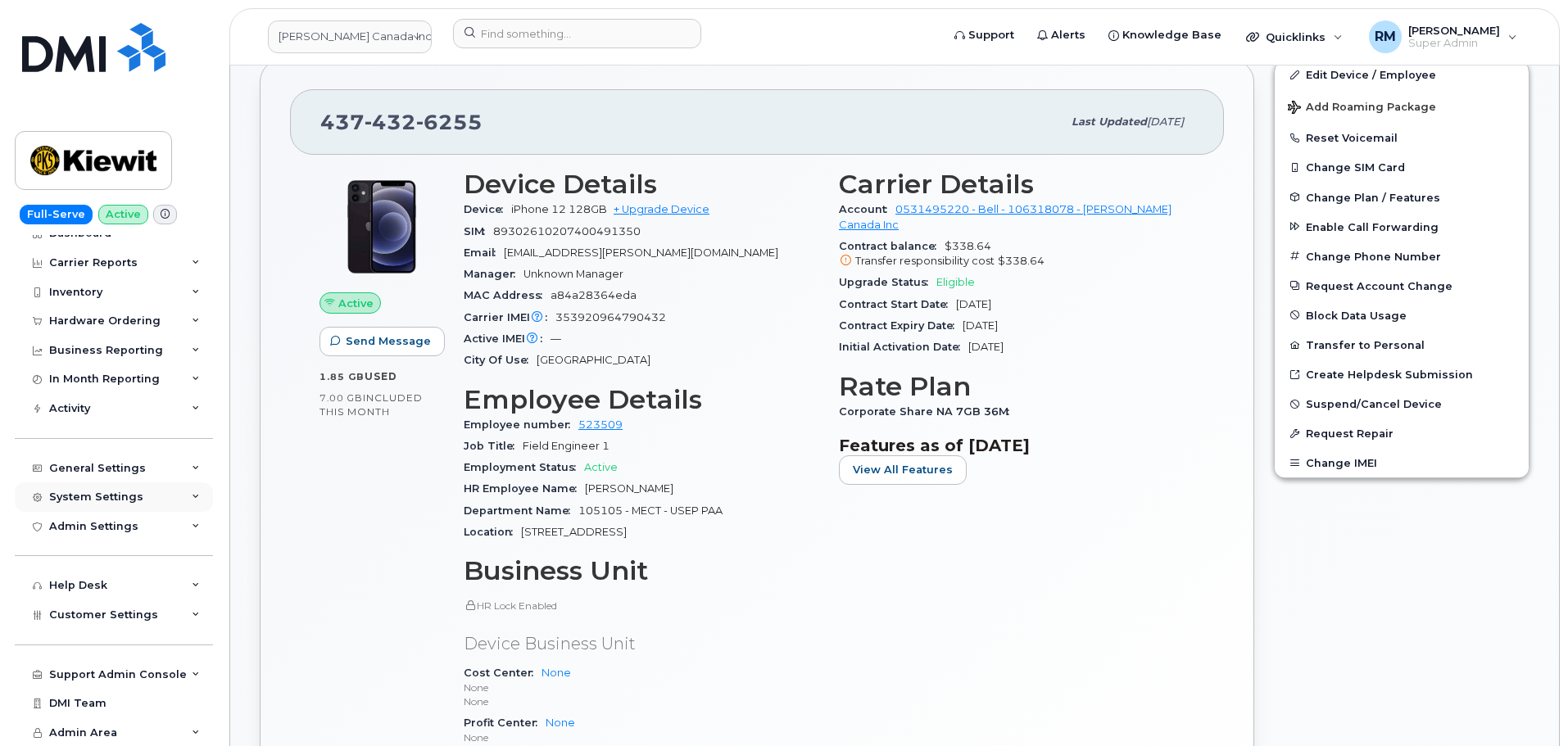
click at [94, 499] on div "System Settings" at bounding box center [96, 497] width 94 height 13
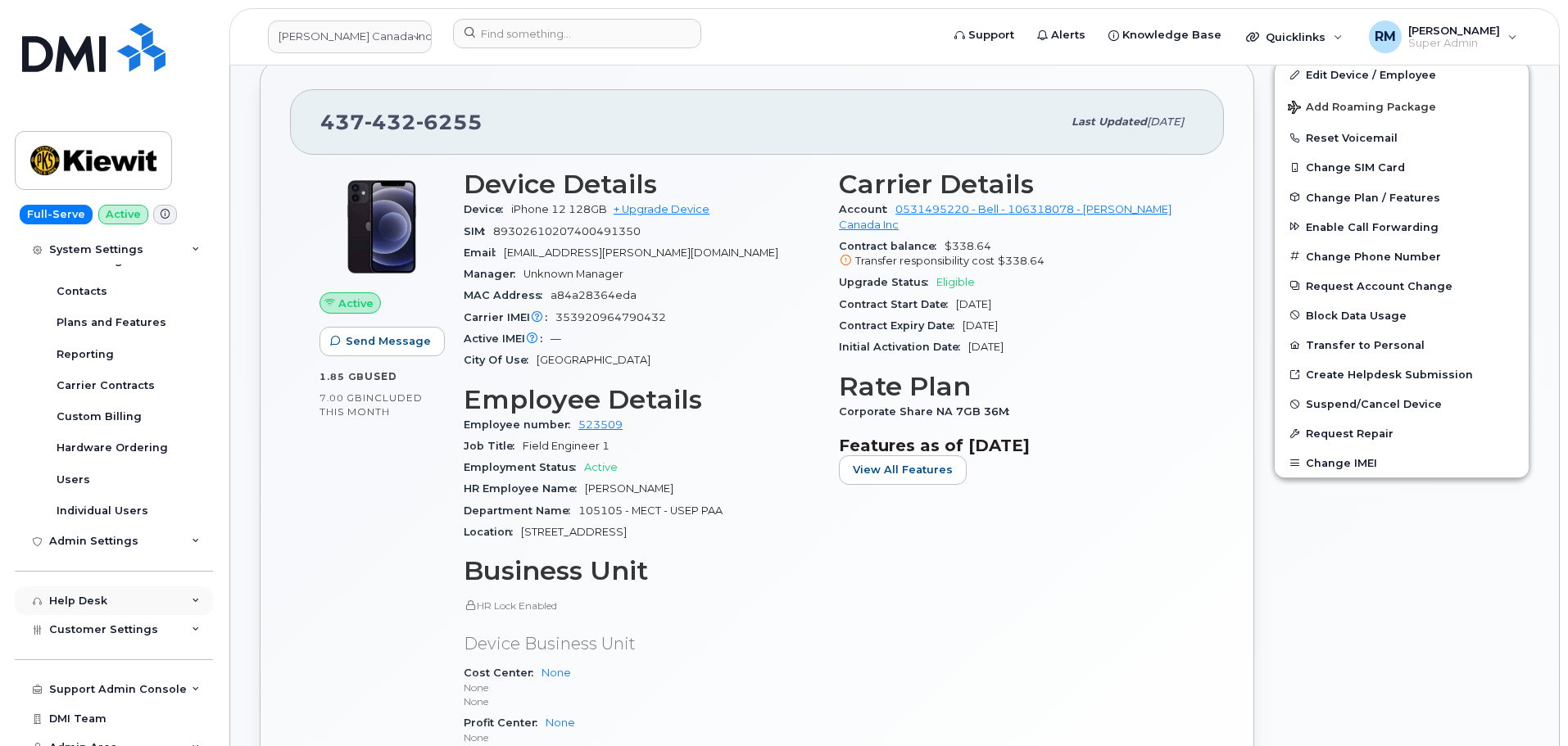
scroll to position [327, 0]
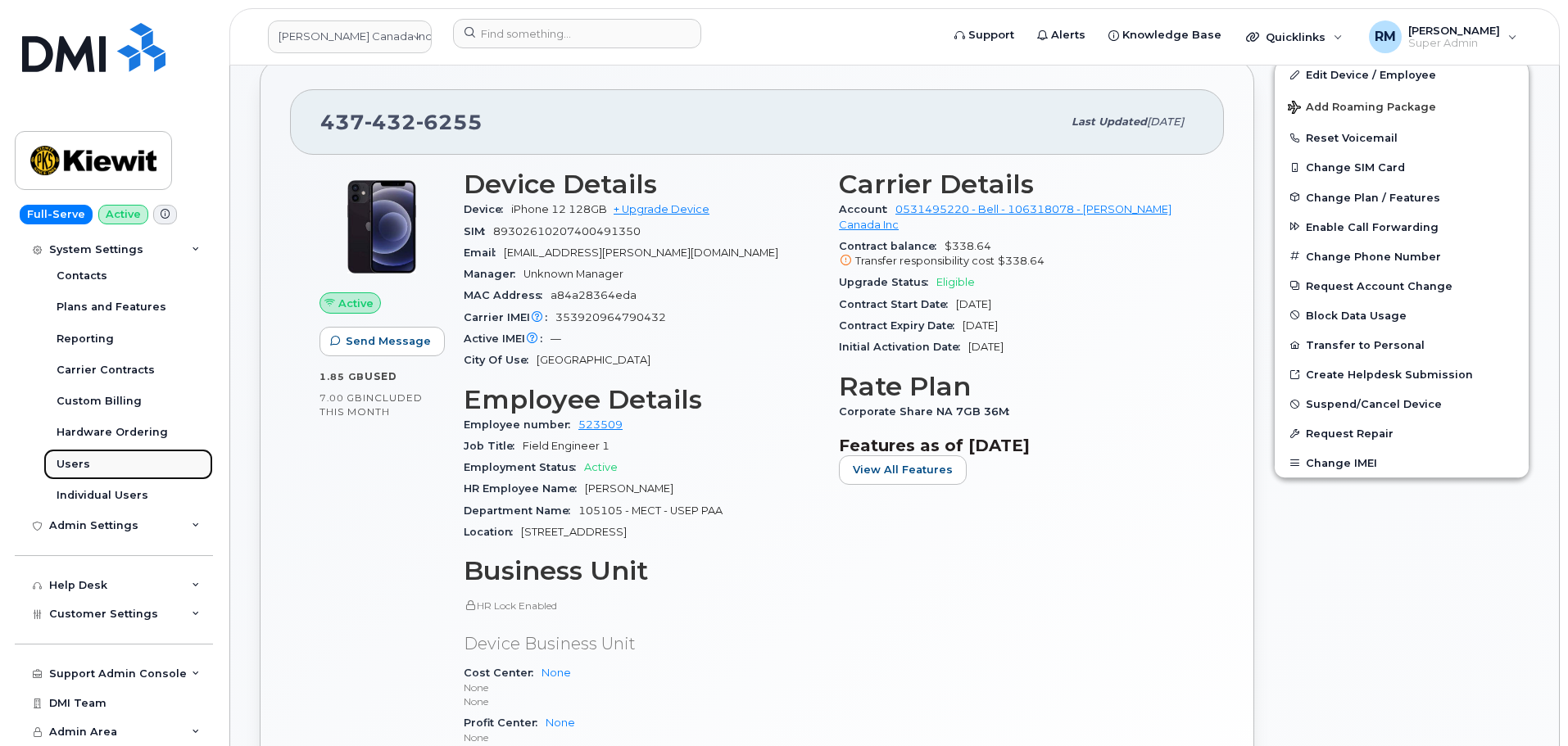
click at [84, 464] on div "Users" at bounding box center [73, 464] width 33 height 14
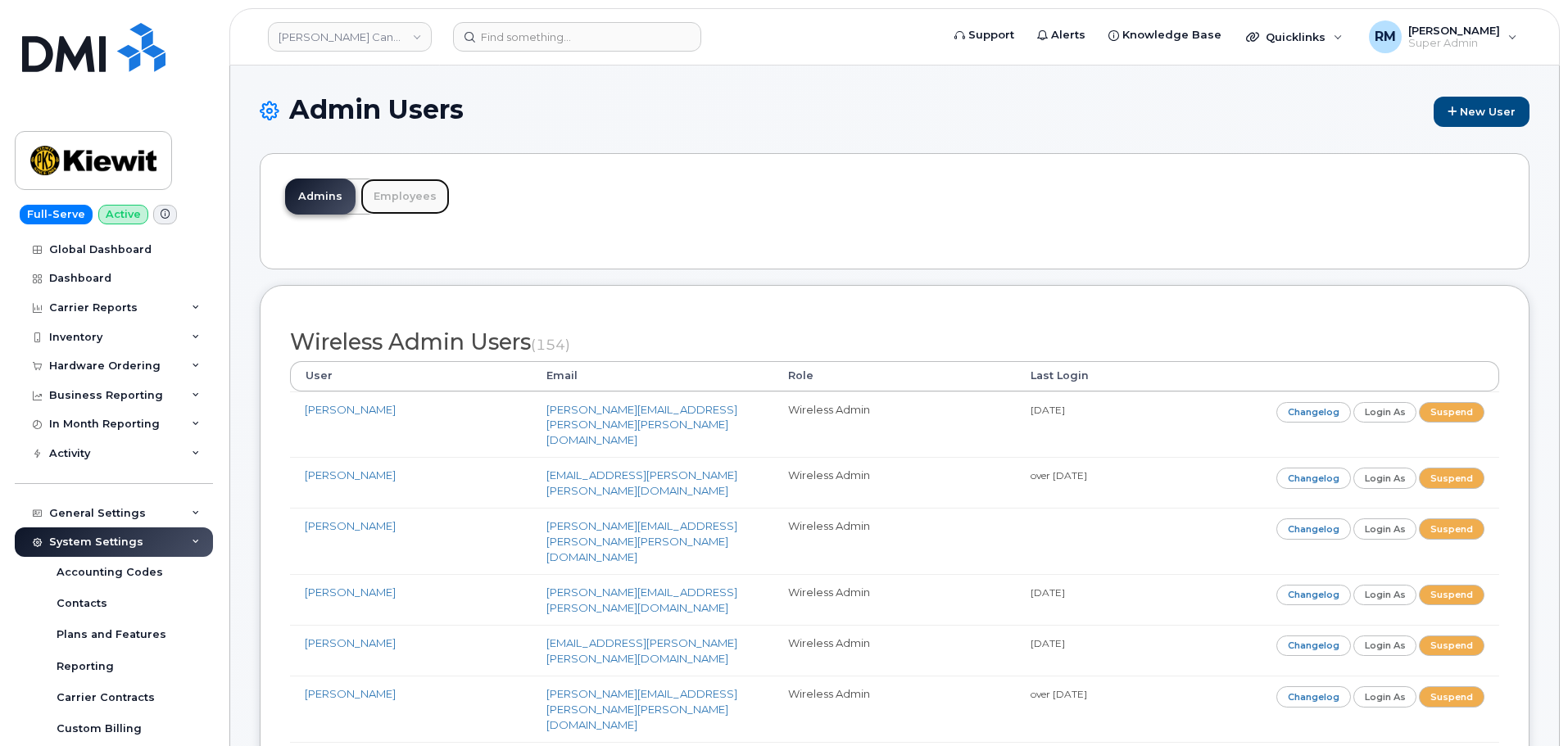
click at [396, 204] on link "Employees" at bounding box center [406, 197] width 90 height 36
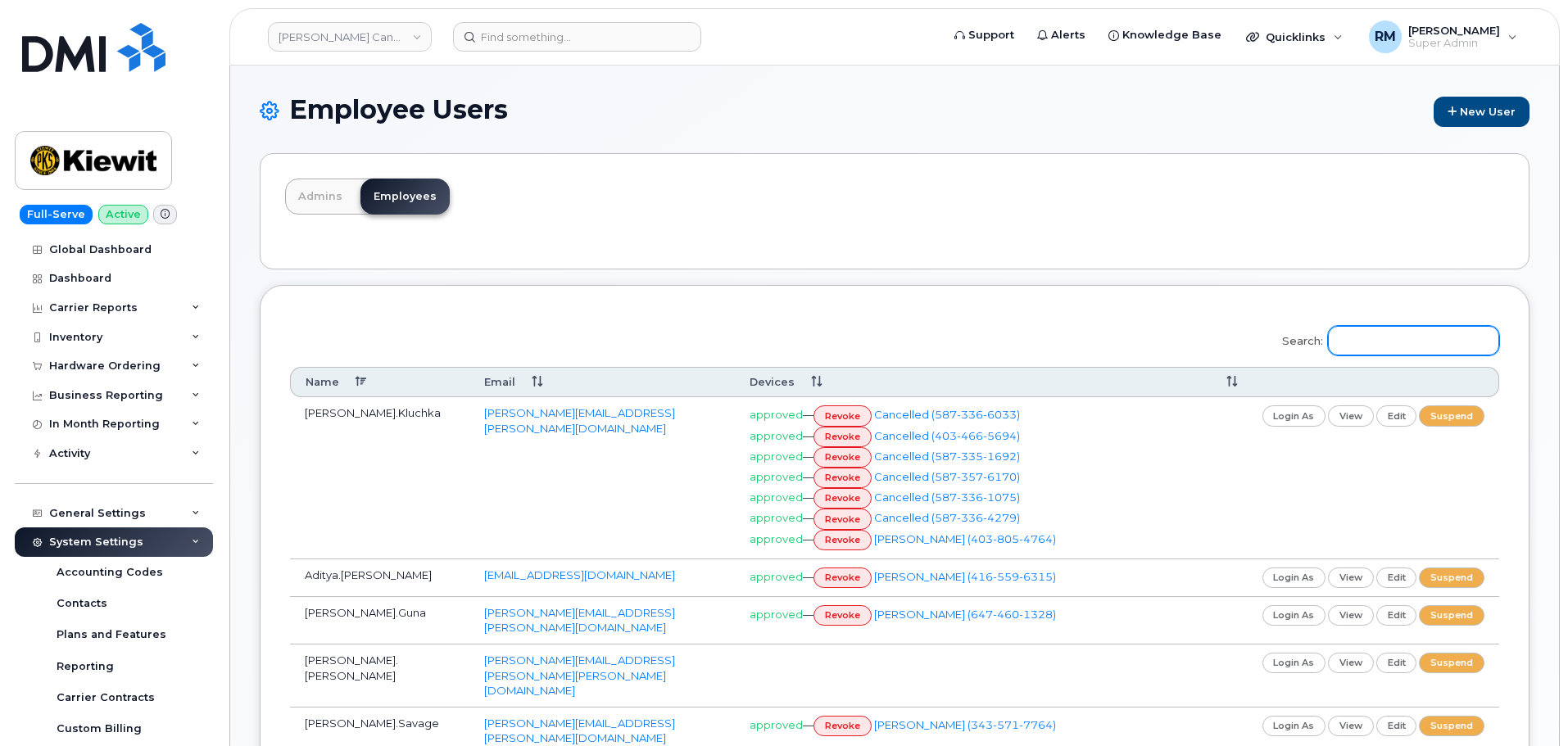
click at [1369, 343] on input "Search:" at bounding box center [1412, 341] width 171 height 30
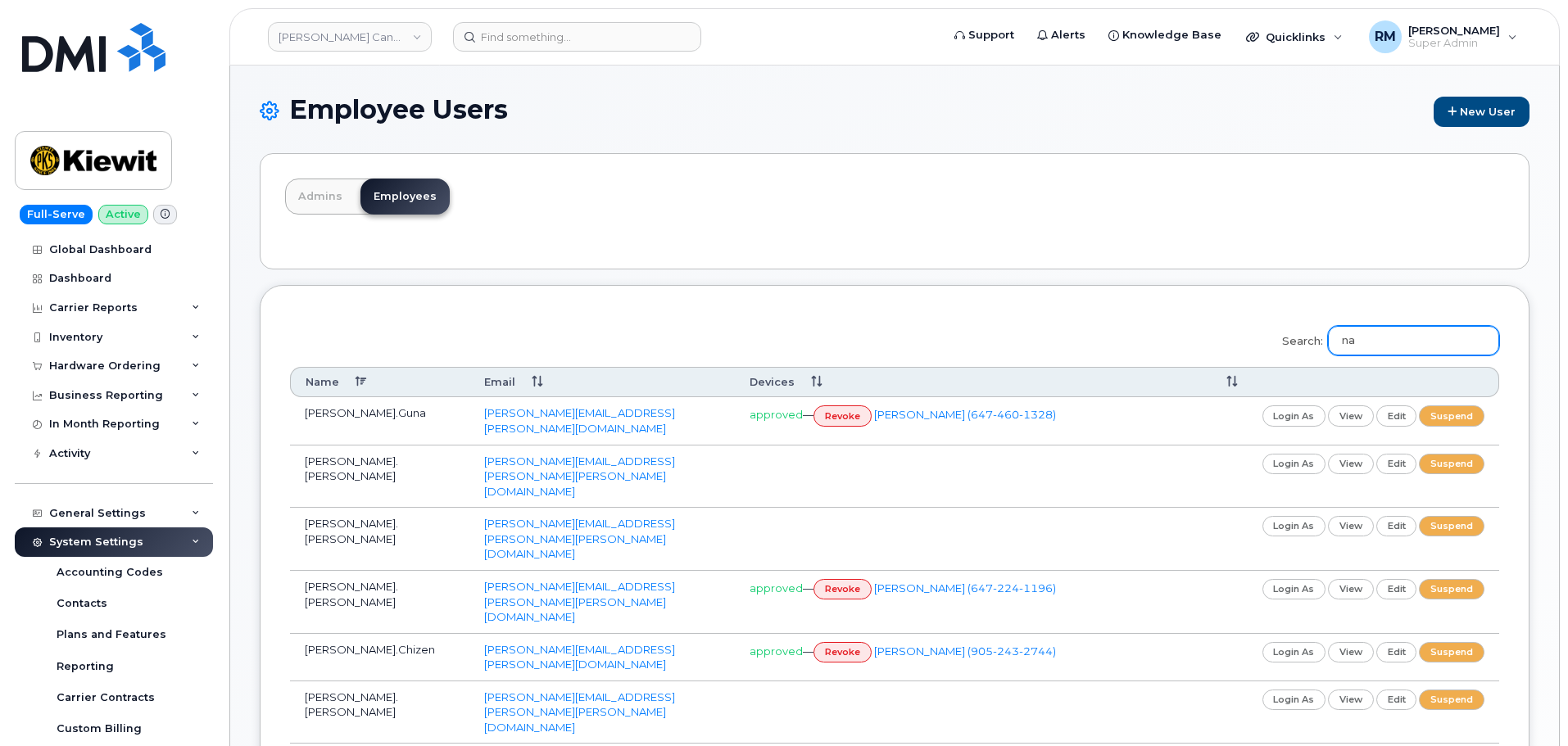
type input "n"
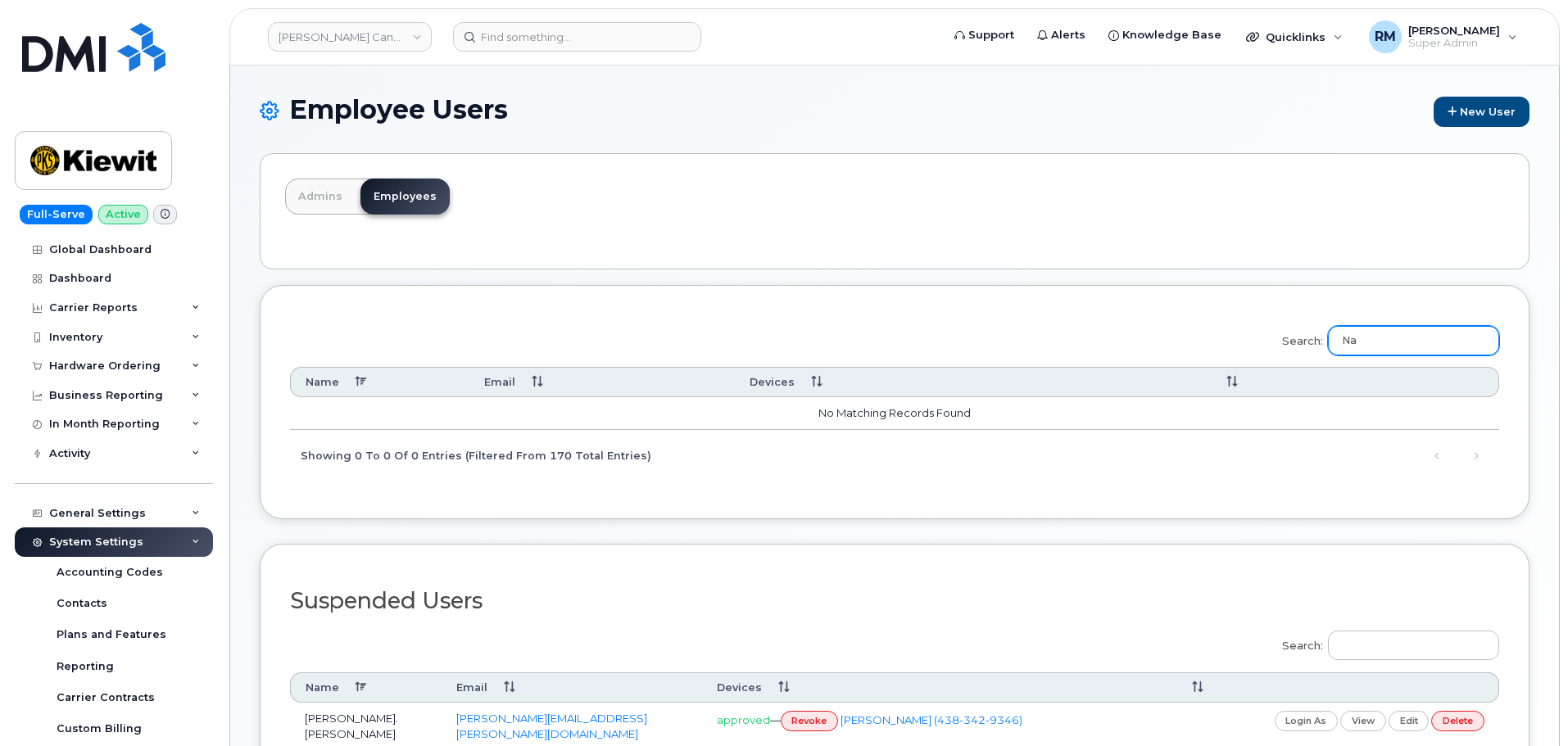
type input "N"
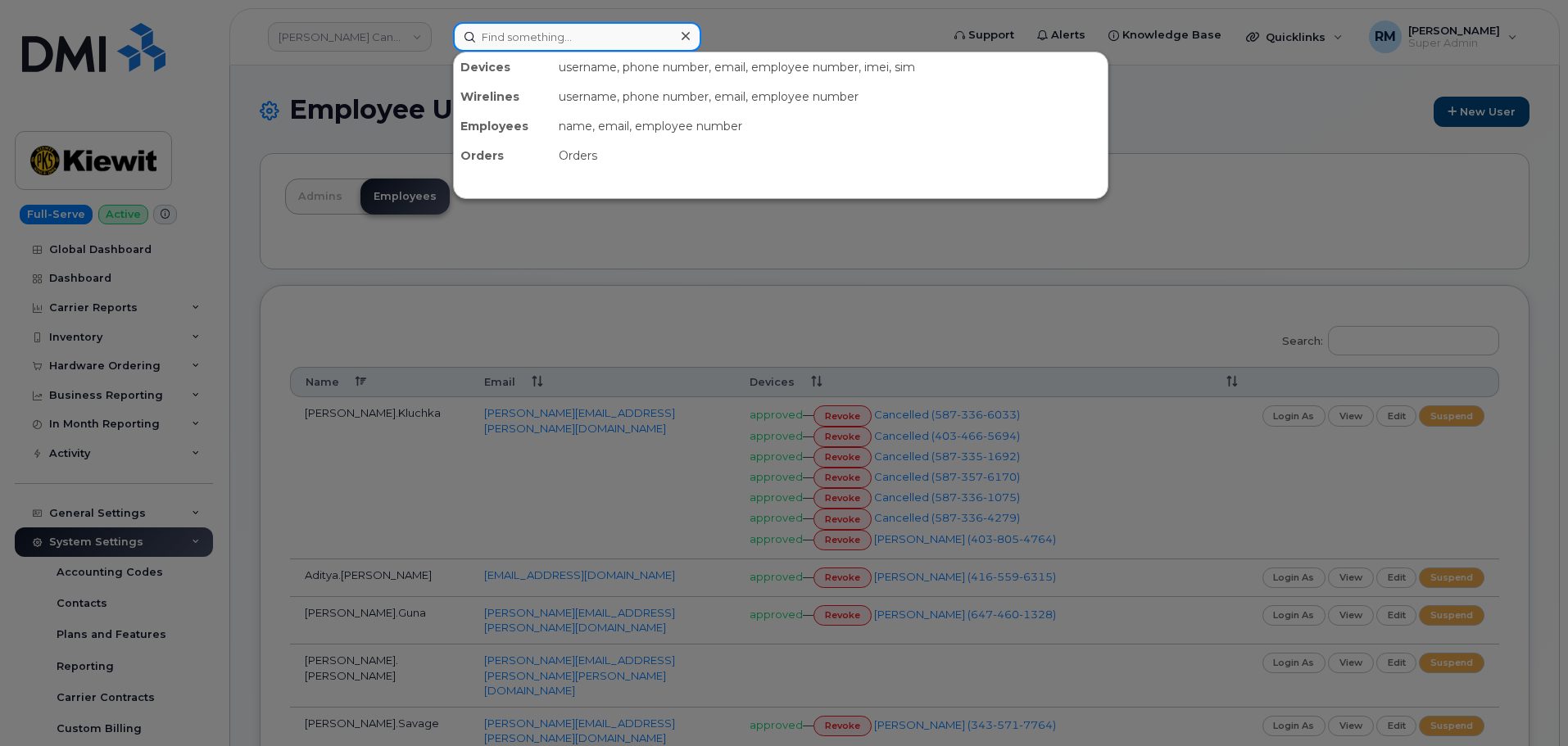
click at [512, 41] on input at bounding box center [577, 36] width 248 height 30
paste input "9085881664"
type input "9085881664"
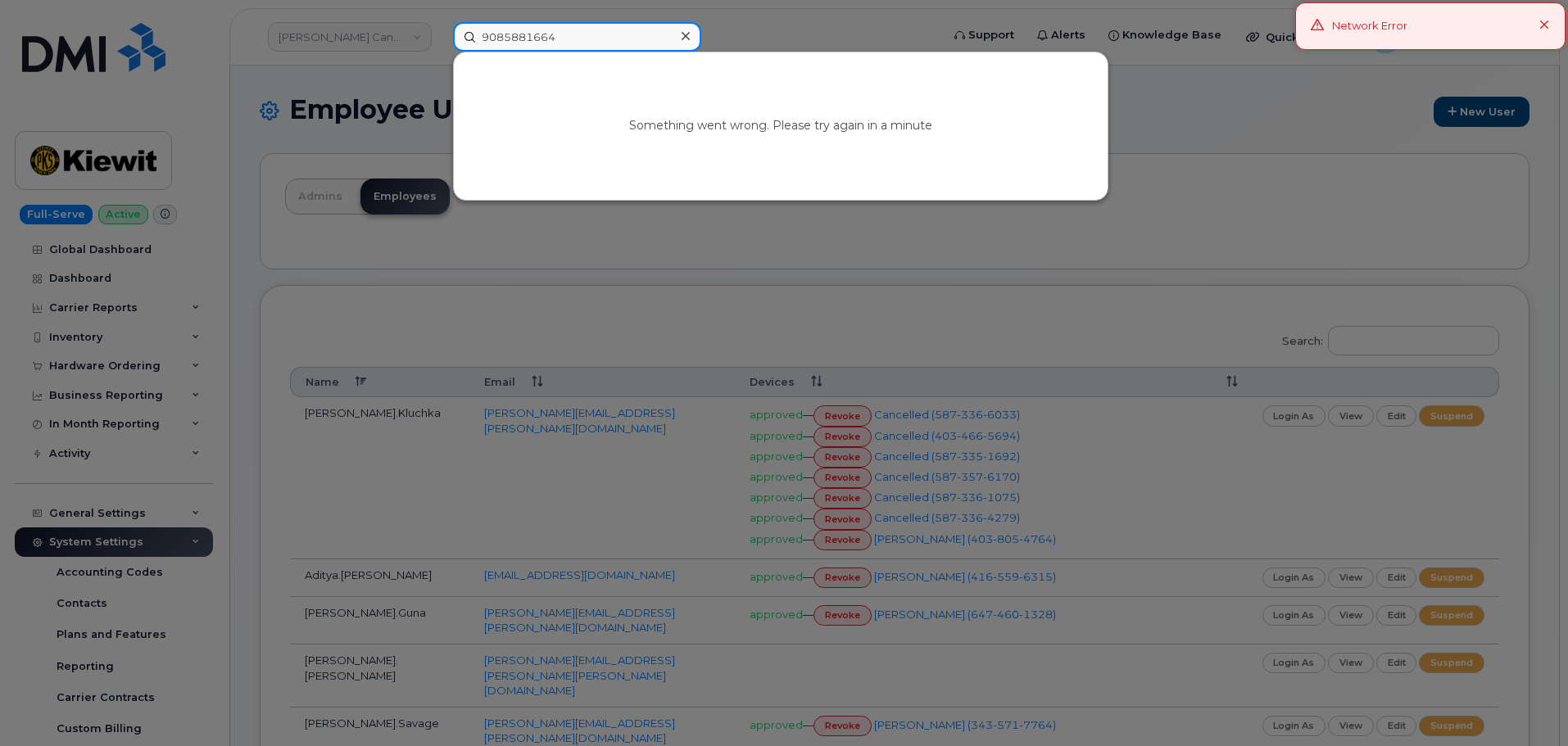
click at [596, 37] on input "9085881664" at bounding box center [577, 36] width 248 height 30
